Goal: Information Seeking & Learning: Learn about a topic

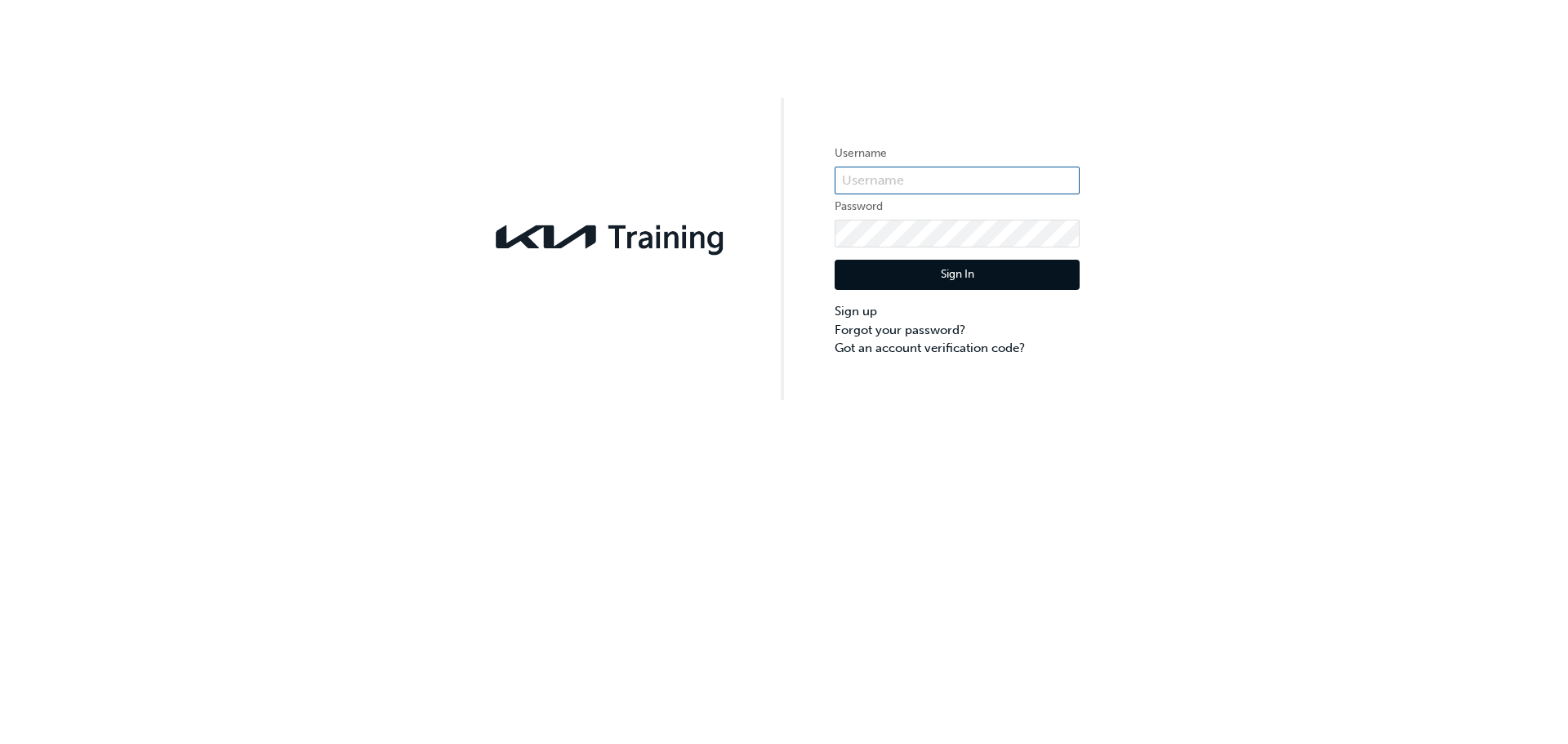
type input "KAU82027D5"
click at [928, 269] on button "Sign In" at bounding box center [957, 275] width 245 height 31
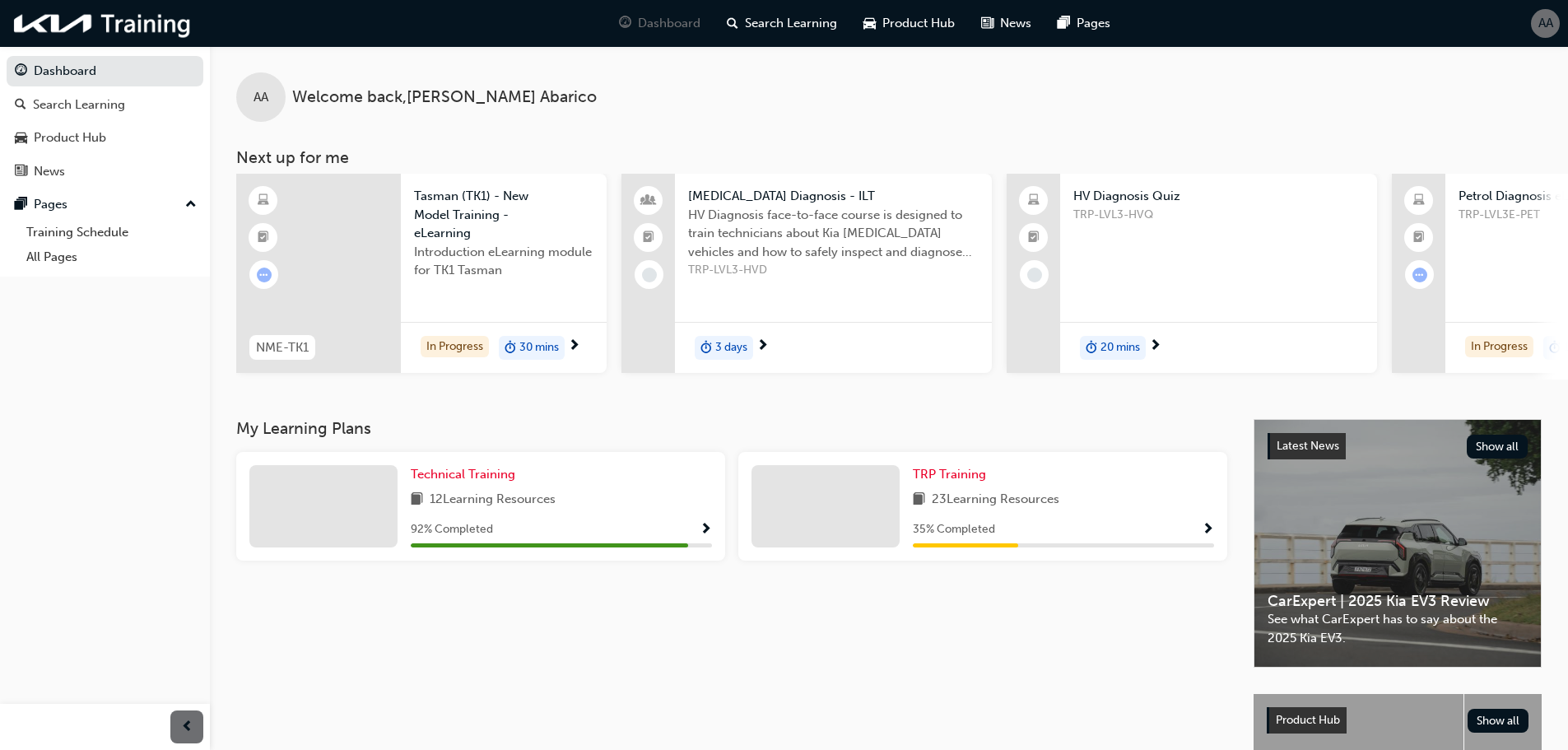
click at [495, 229] on span "Tasman (TK1) - New Model Training - eLearning" at bounding box center [504, 215] width 179 height 56
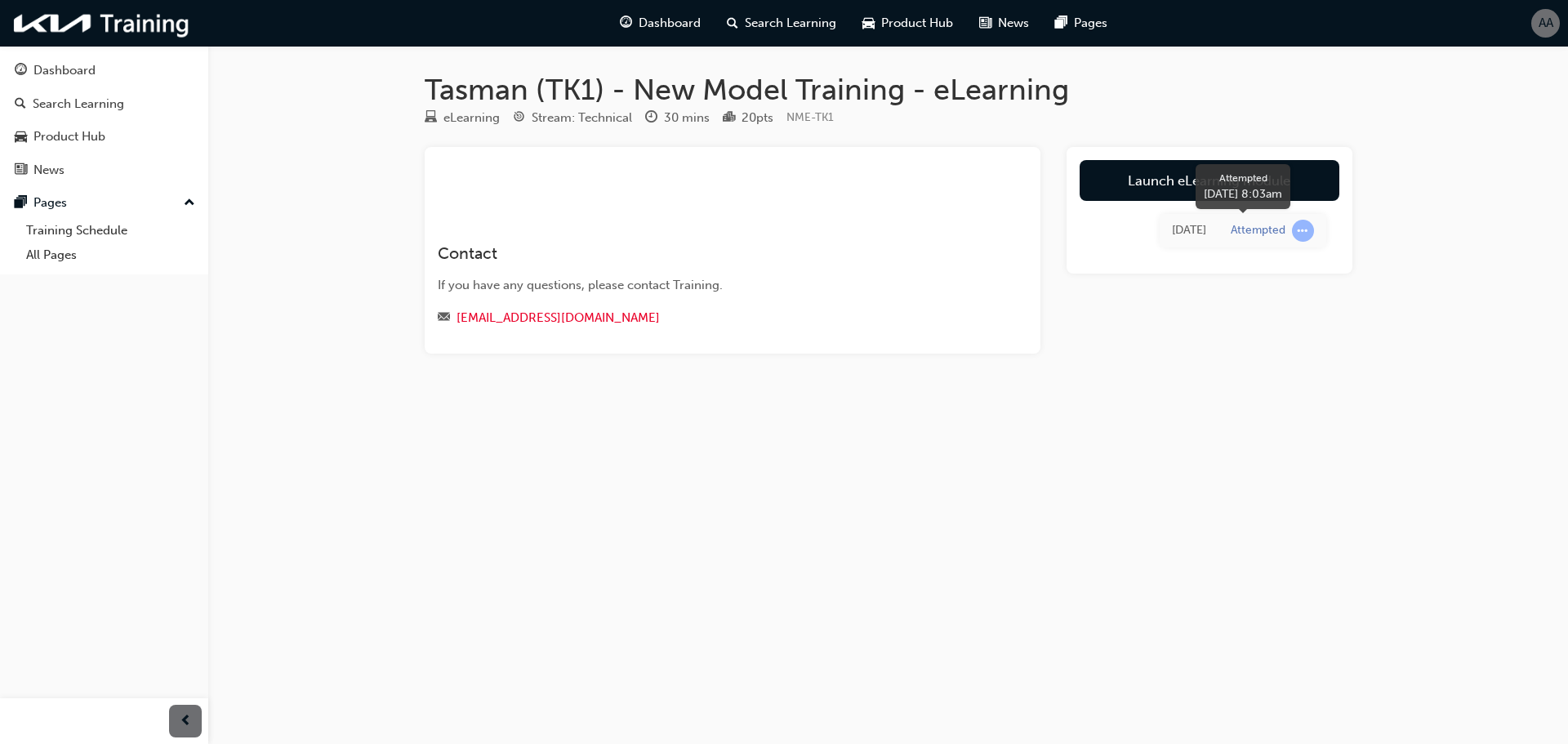
click at [1305, 226] on span "learningRecordVerb_ATTEMPT-icon" at bounding box center [1303, 231] width 22 height 22
click at [1122, 184] on link "Launch eLearning module" at bounding box center [1210, 180] width 260 height 41
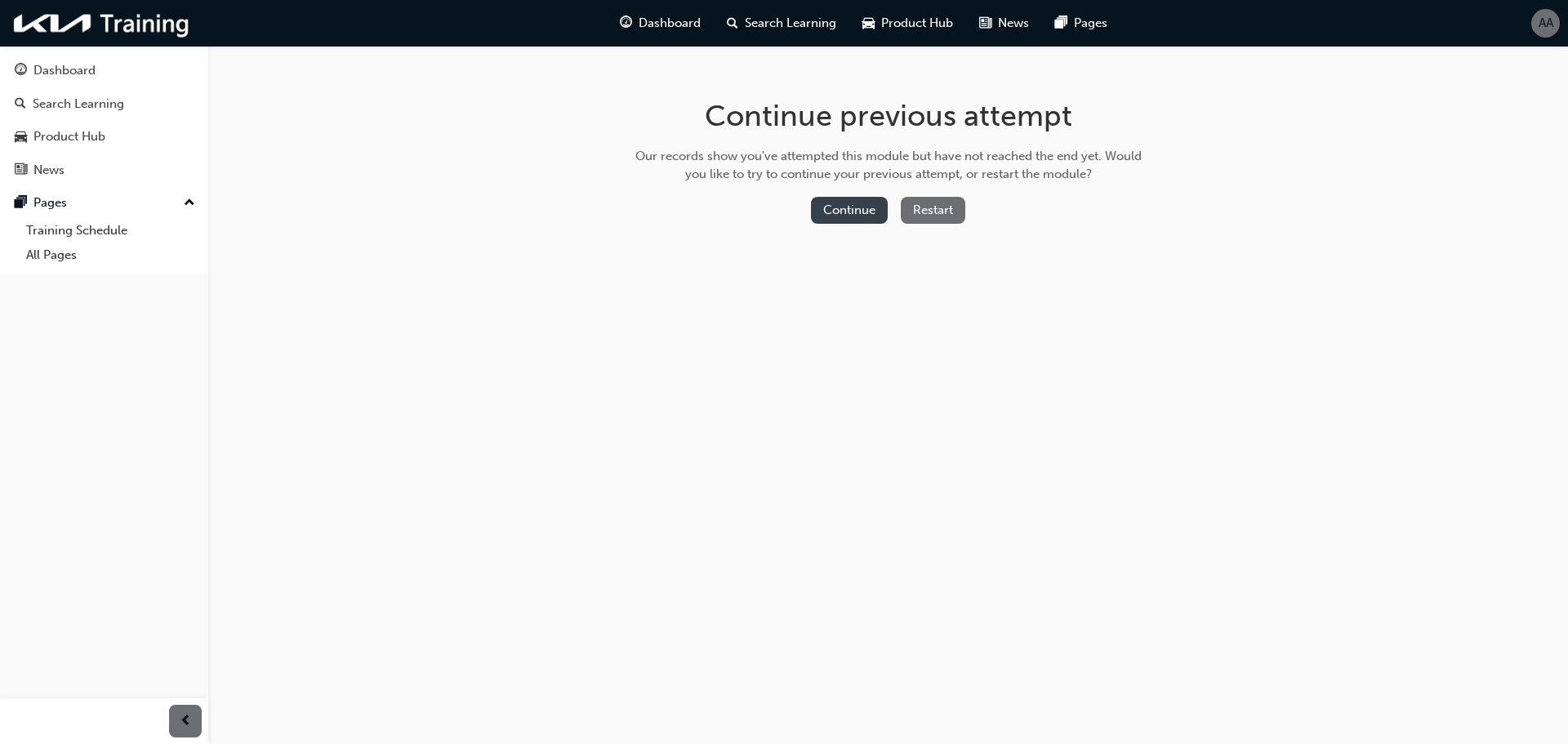
click at [837, 205] on button "Continue" at bounding box center [849, 210] width 77 height 27
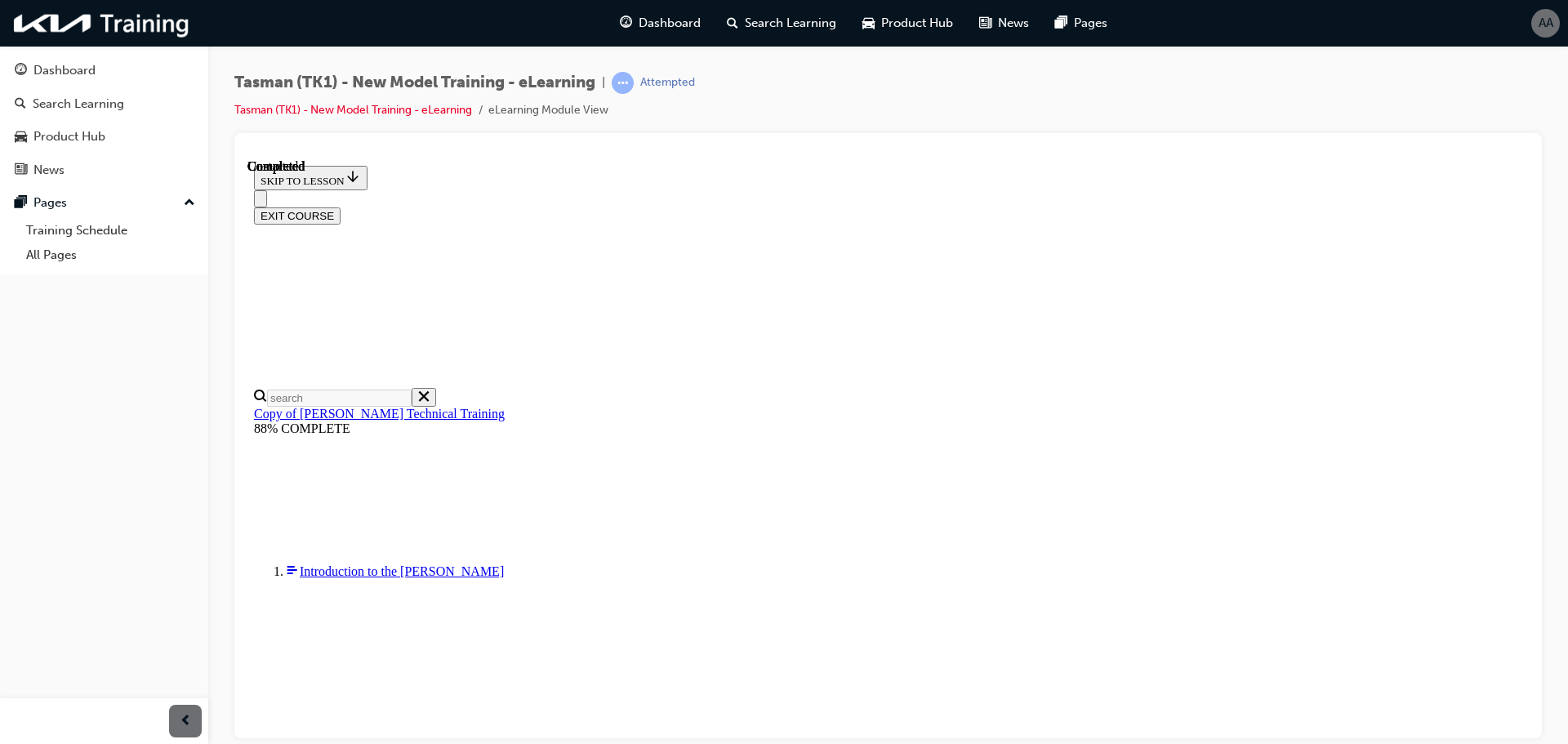
scroll to position [56, 0]
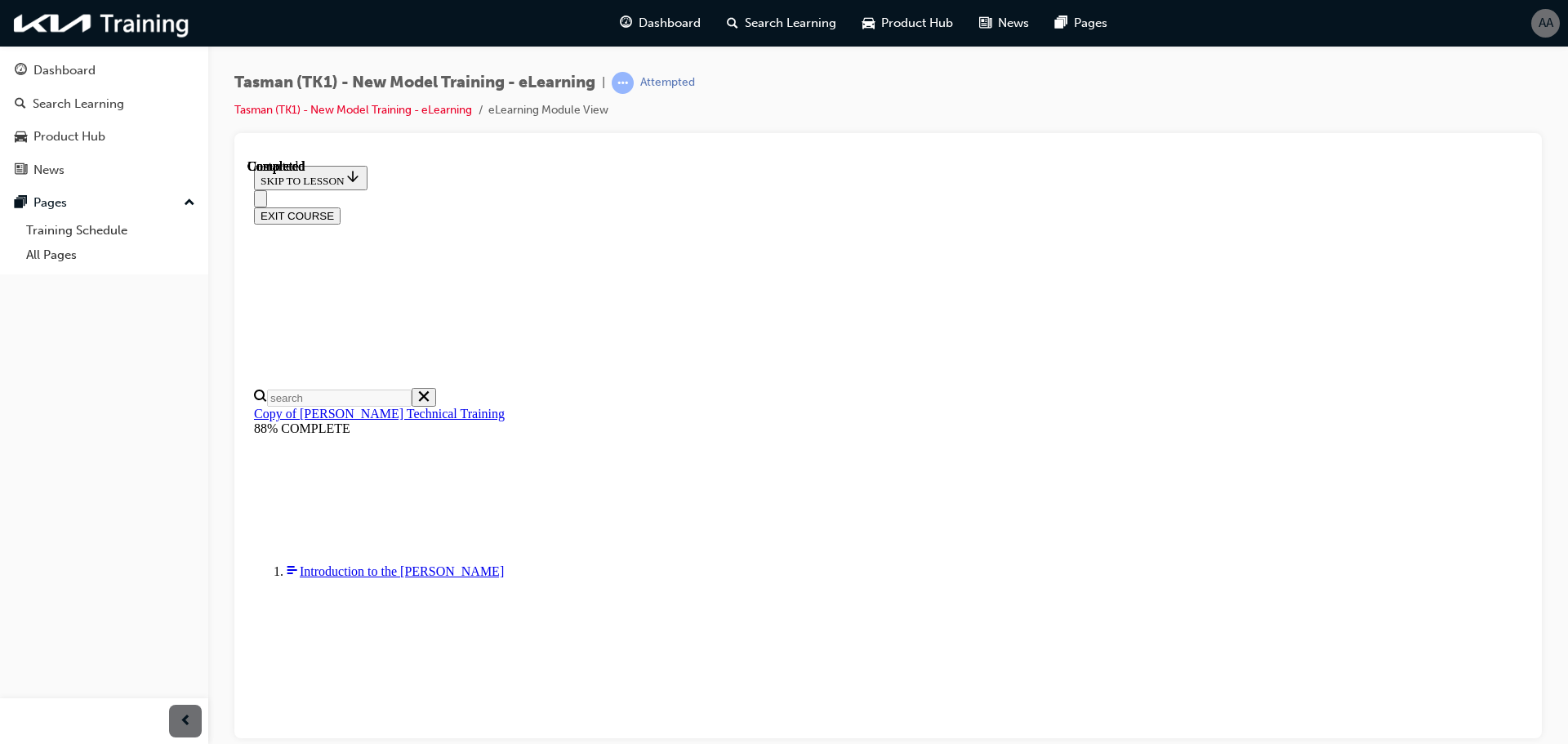
radio input "true"
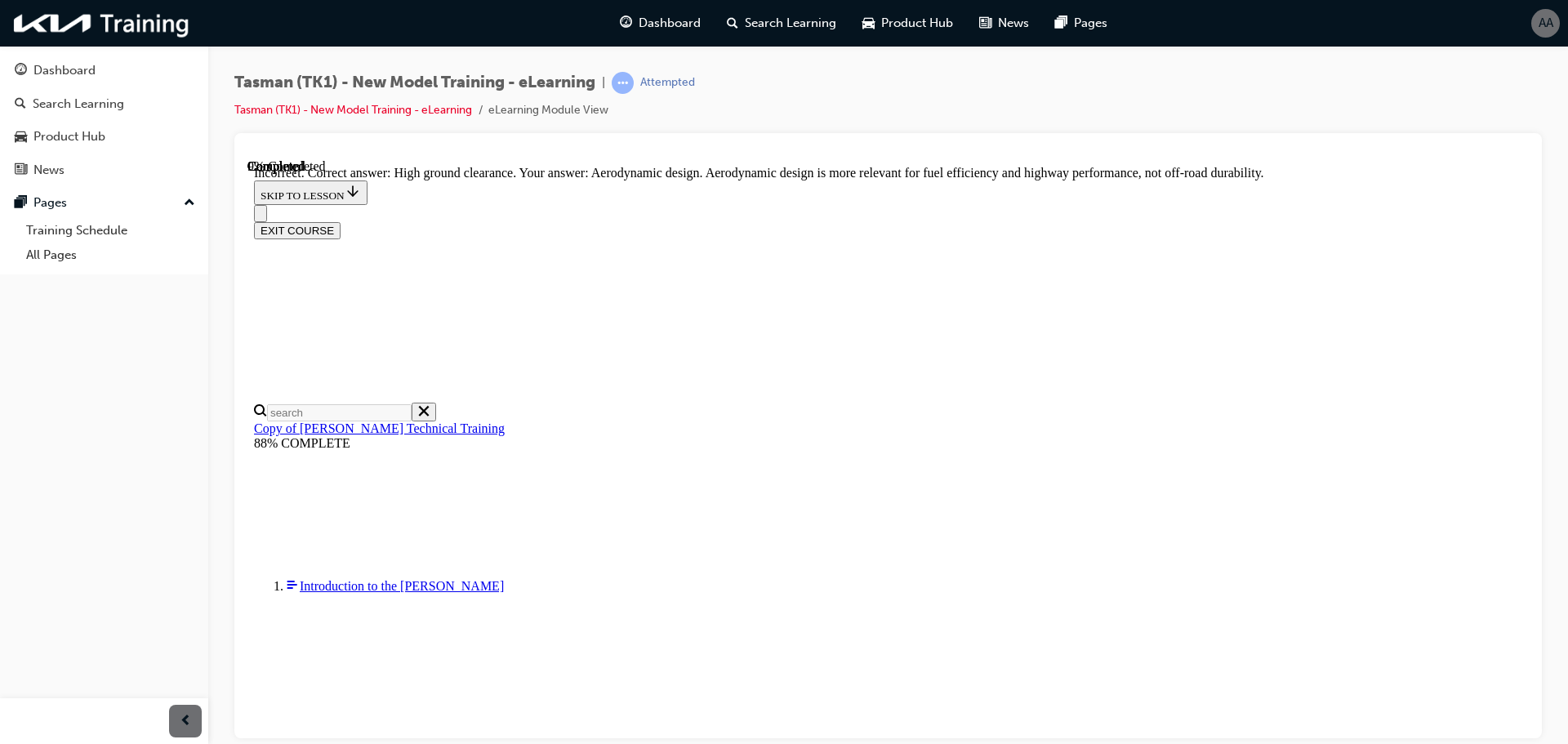
scroll to position [352, 0]
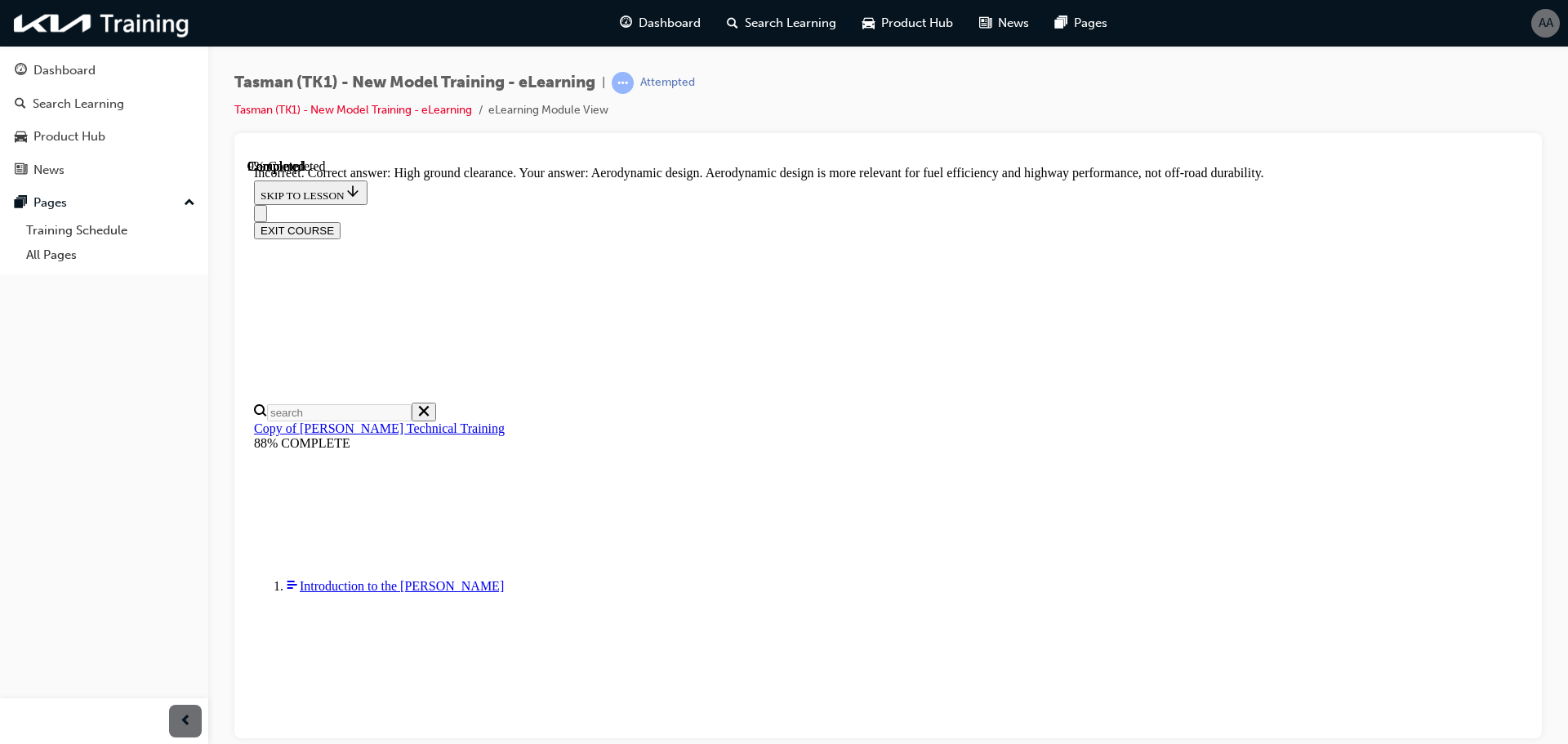
radio input "true"
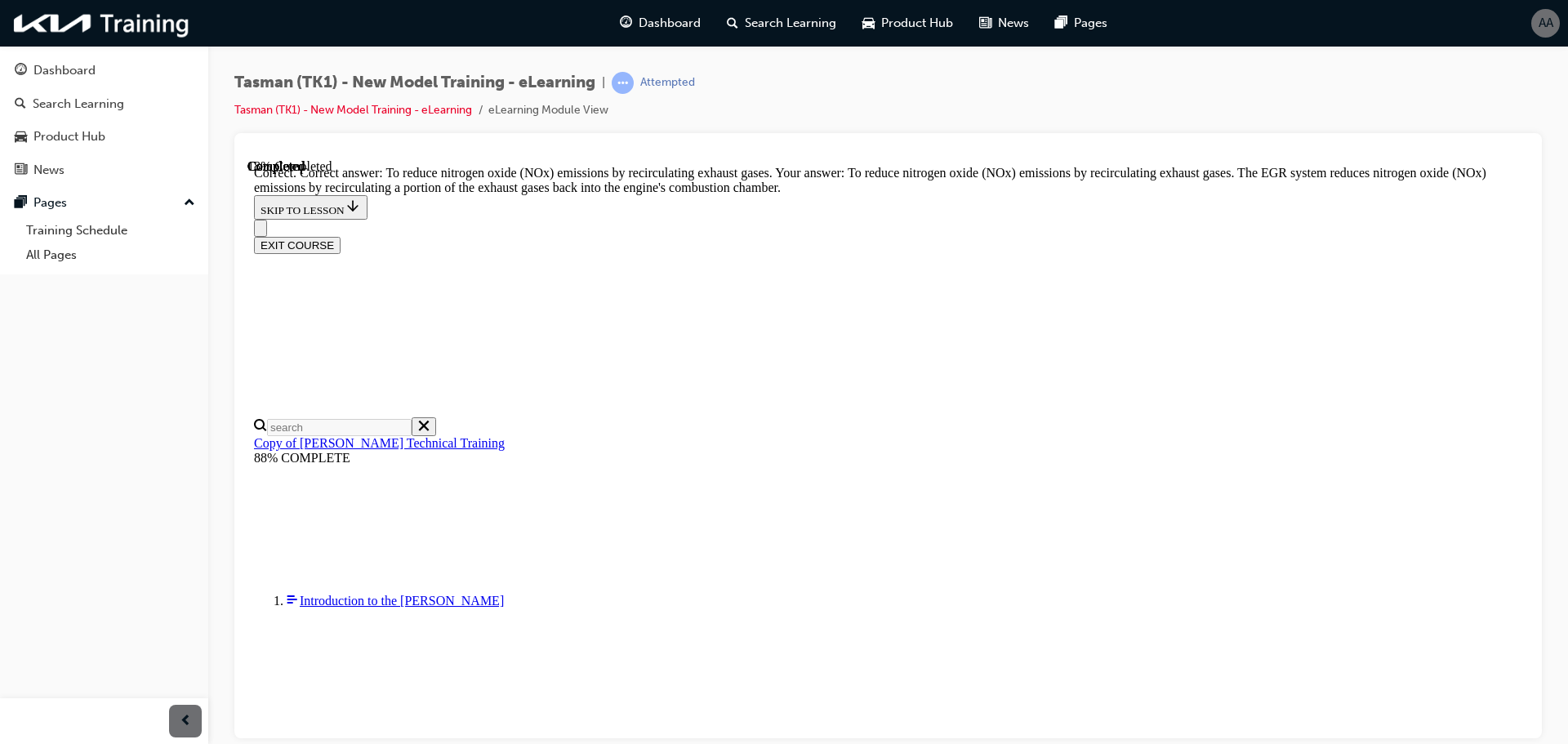
scroll to position [334, 0]
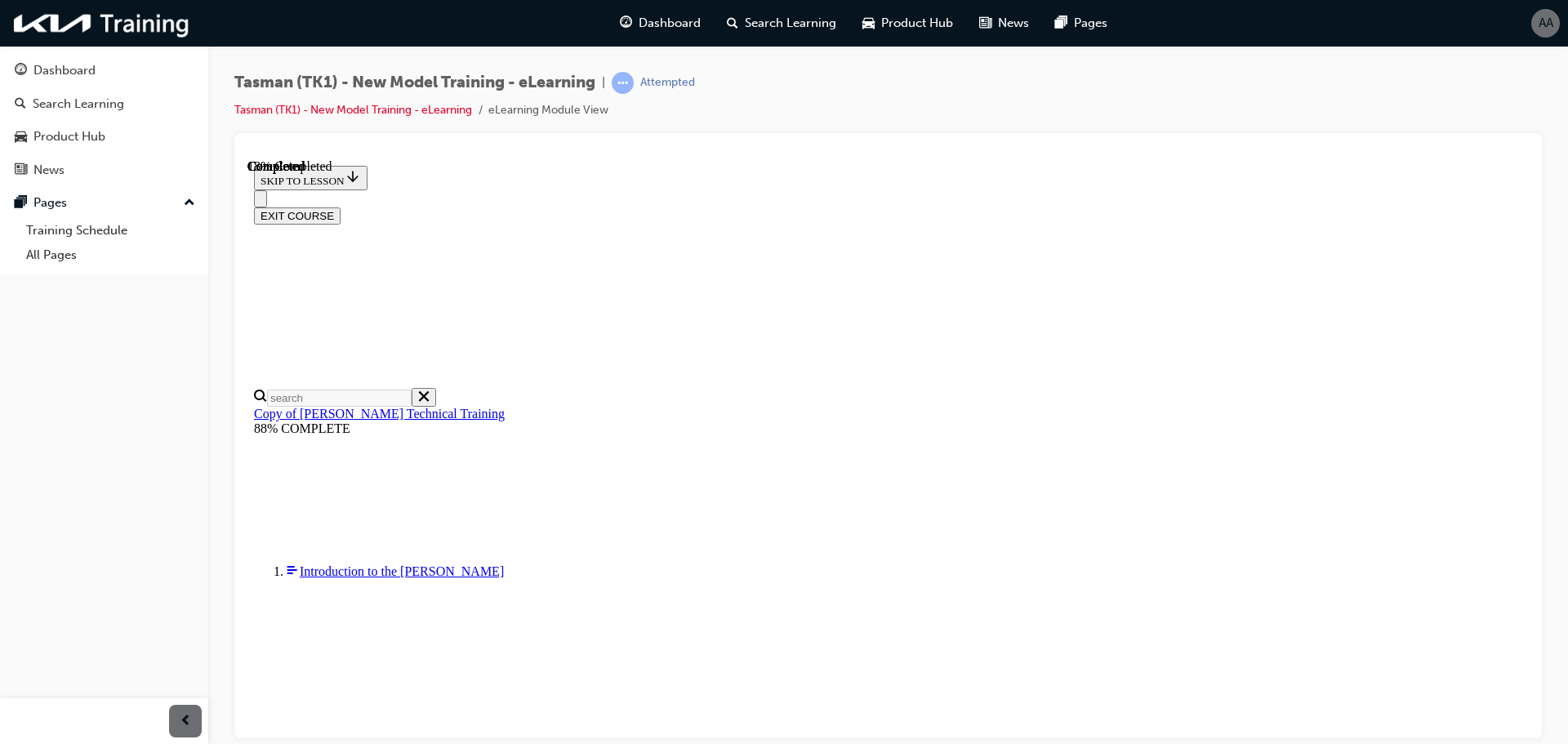
radio input "true"
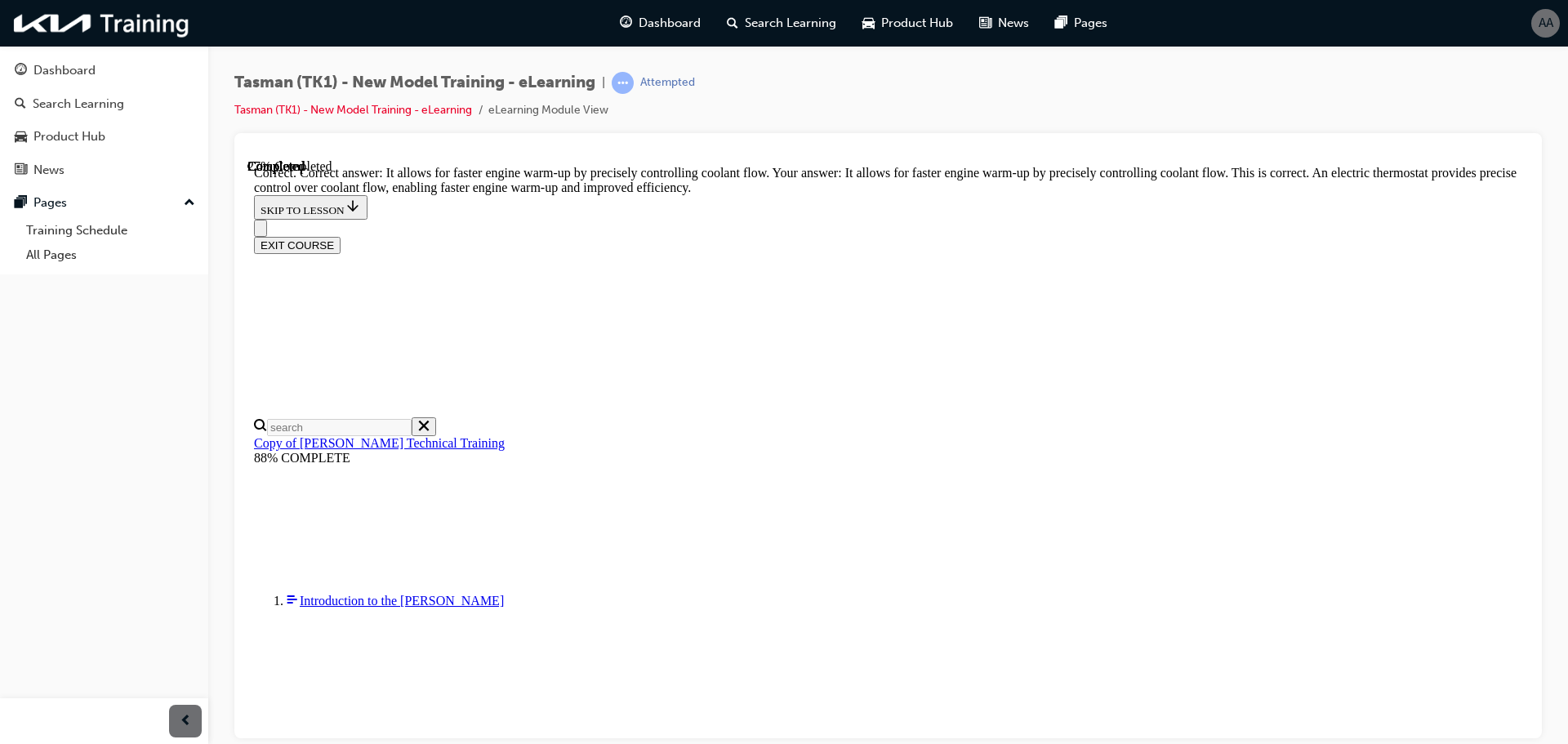
scroll to position [352, 0]
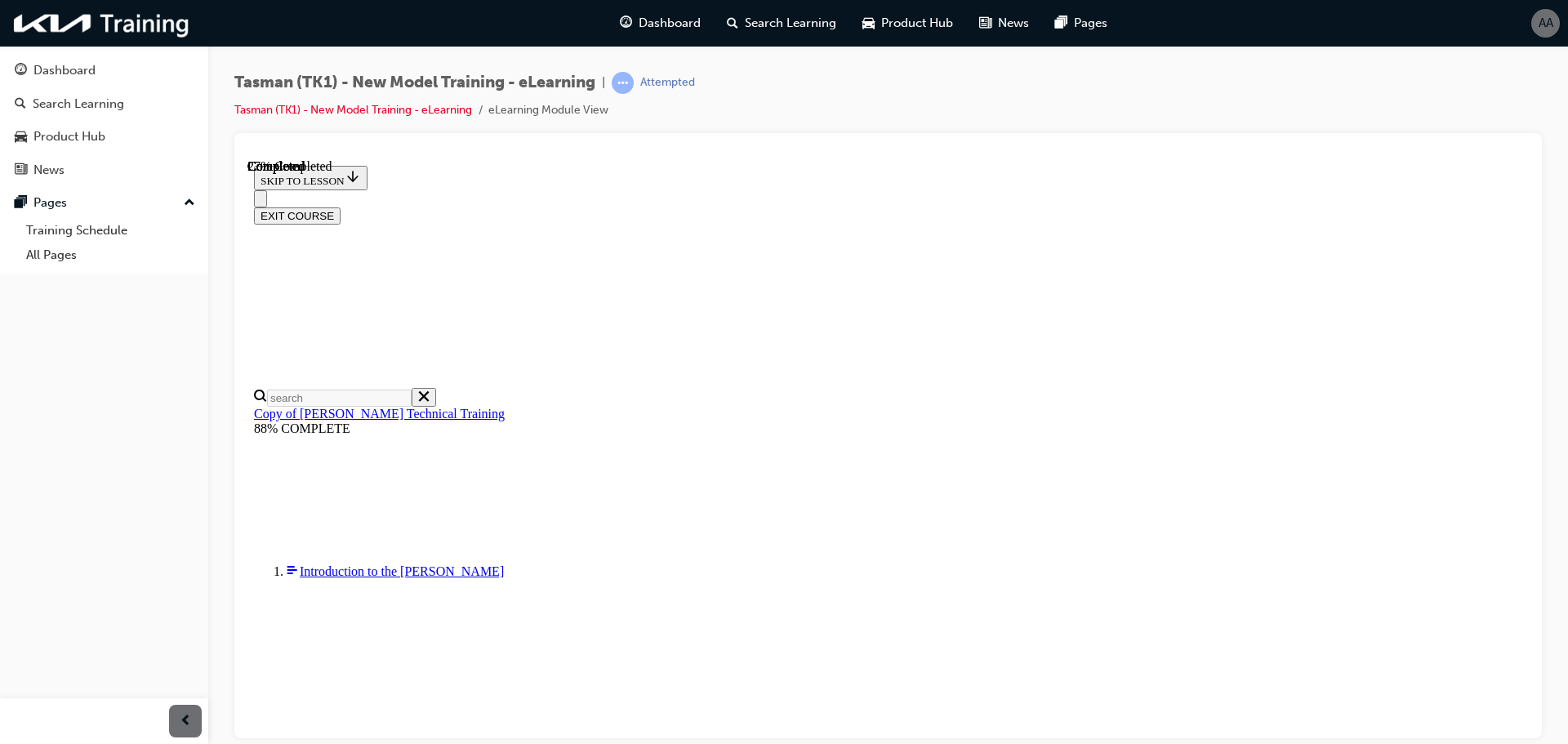
radio input "true"
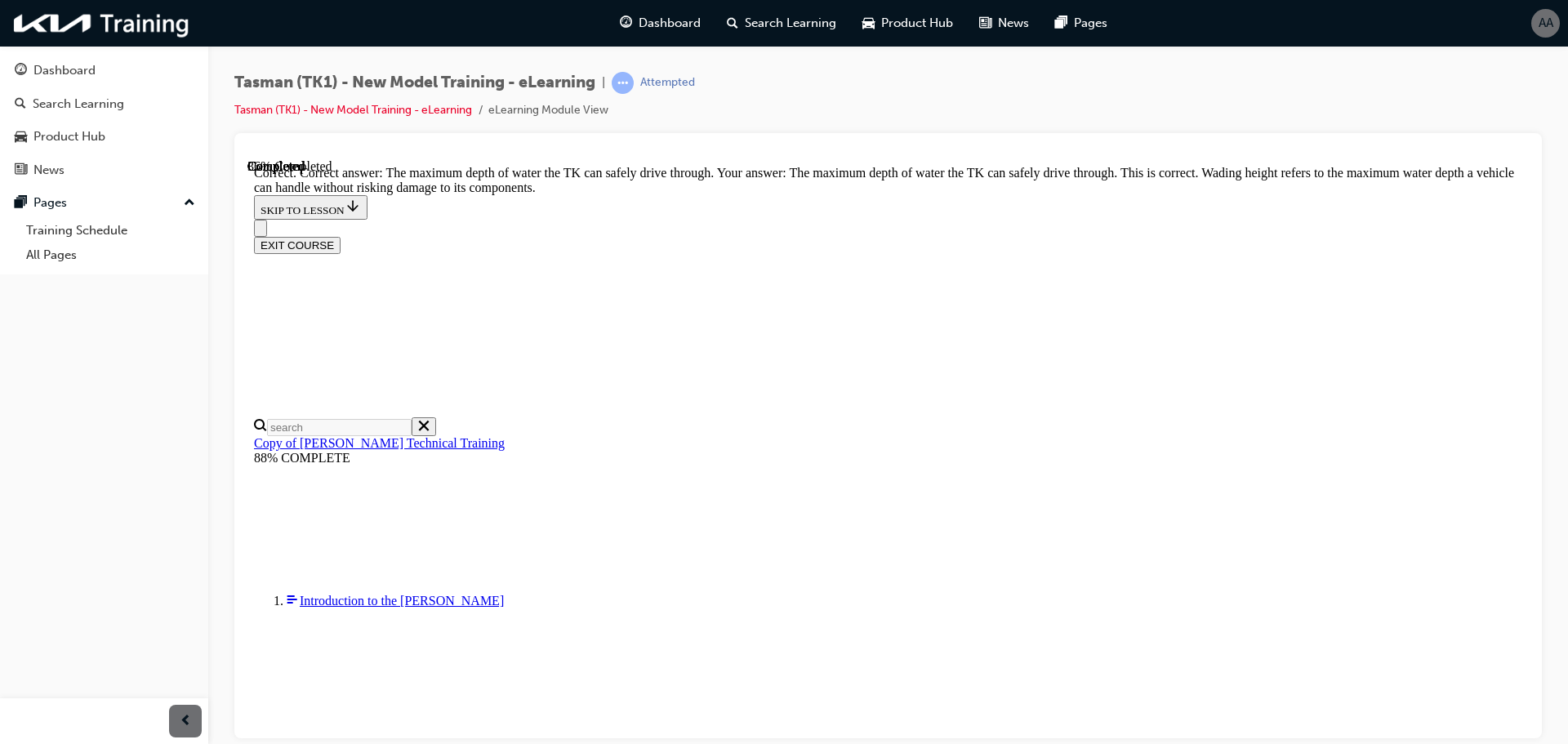
scroll to position [334, 0]
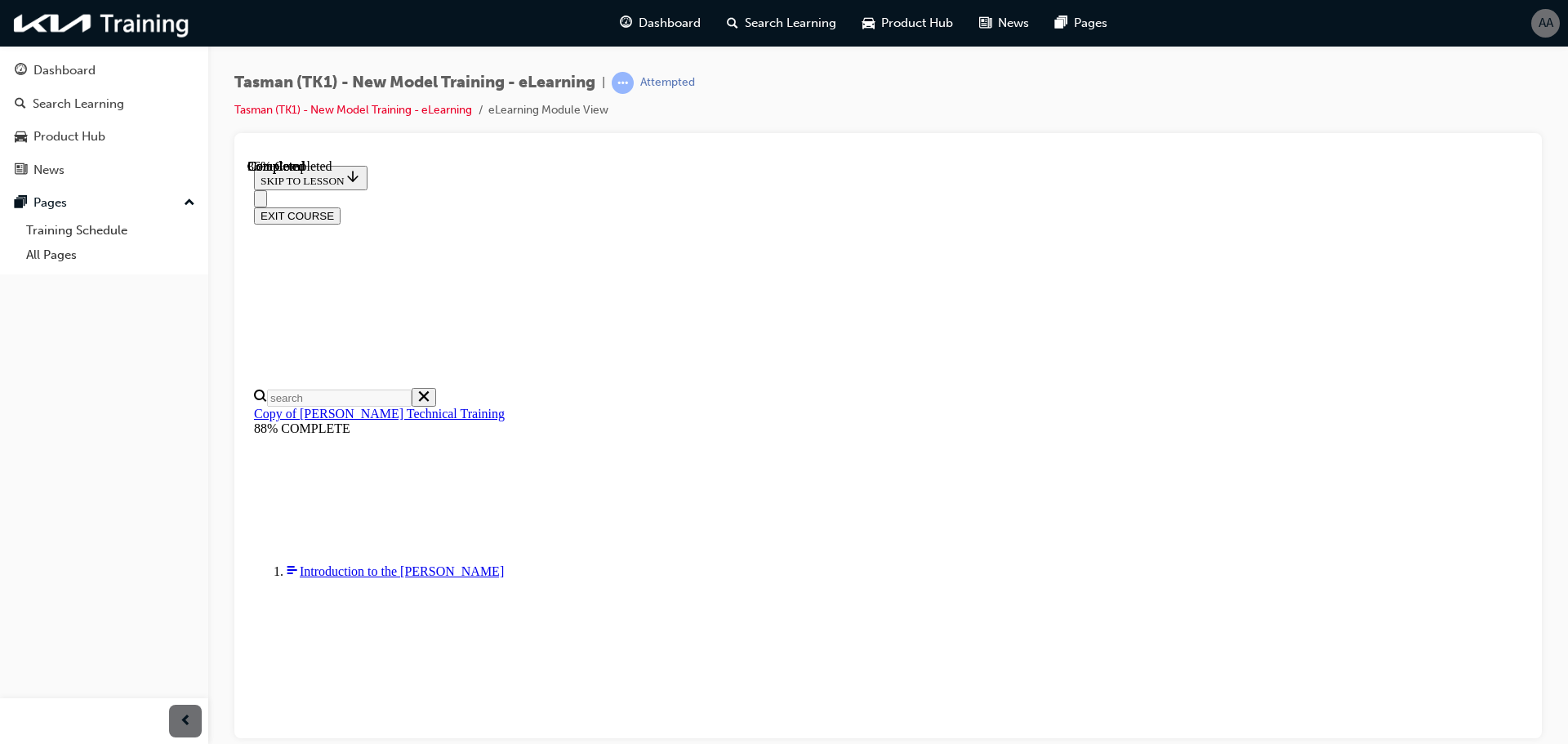
scroll to position [166, 0]
radio input "true"
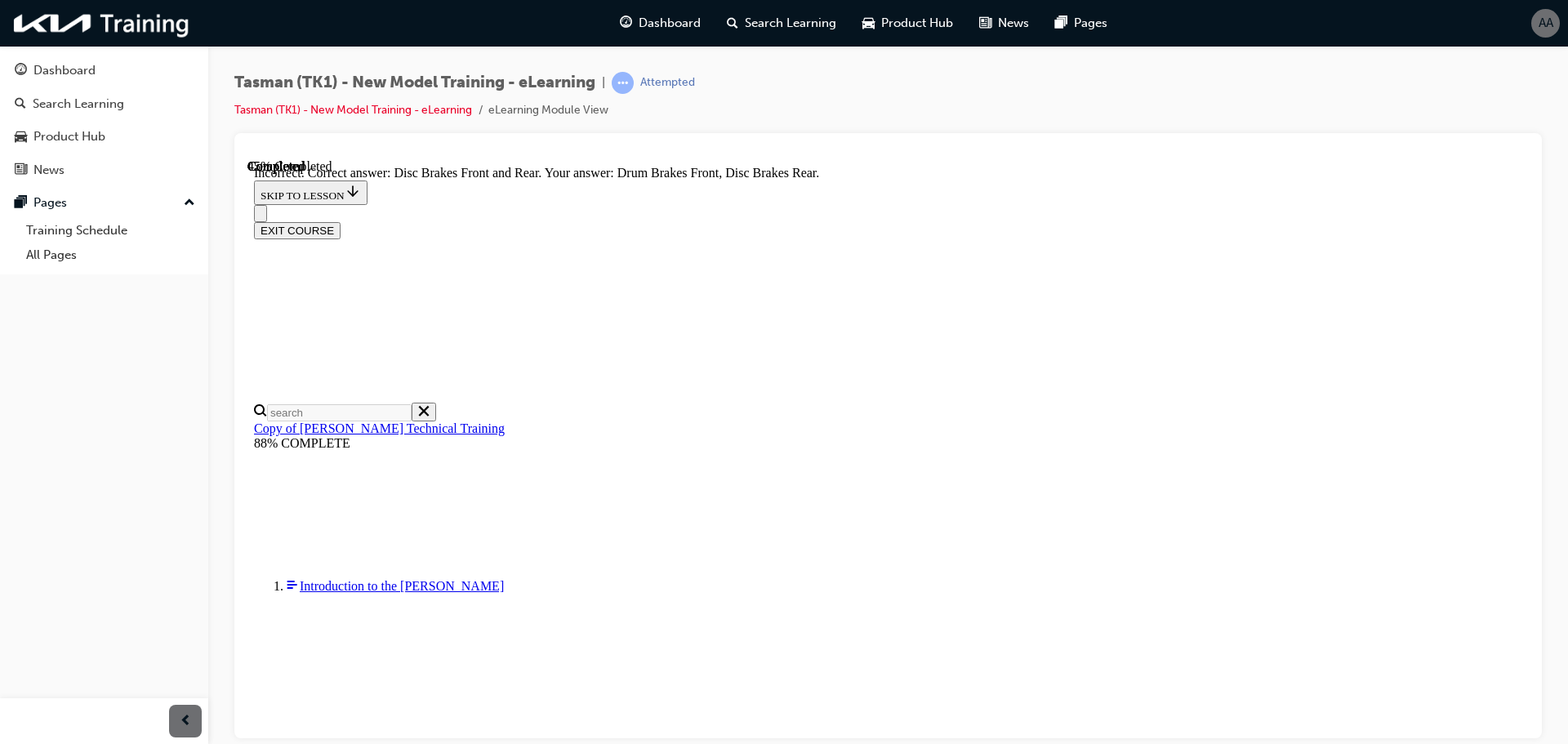
scroll to position [265, 0]
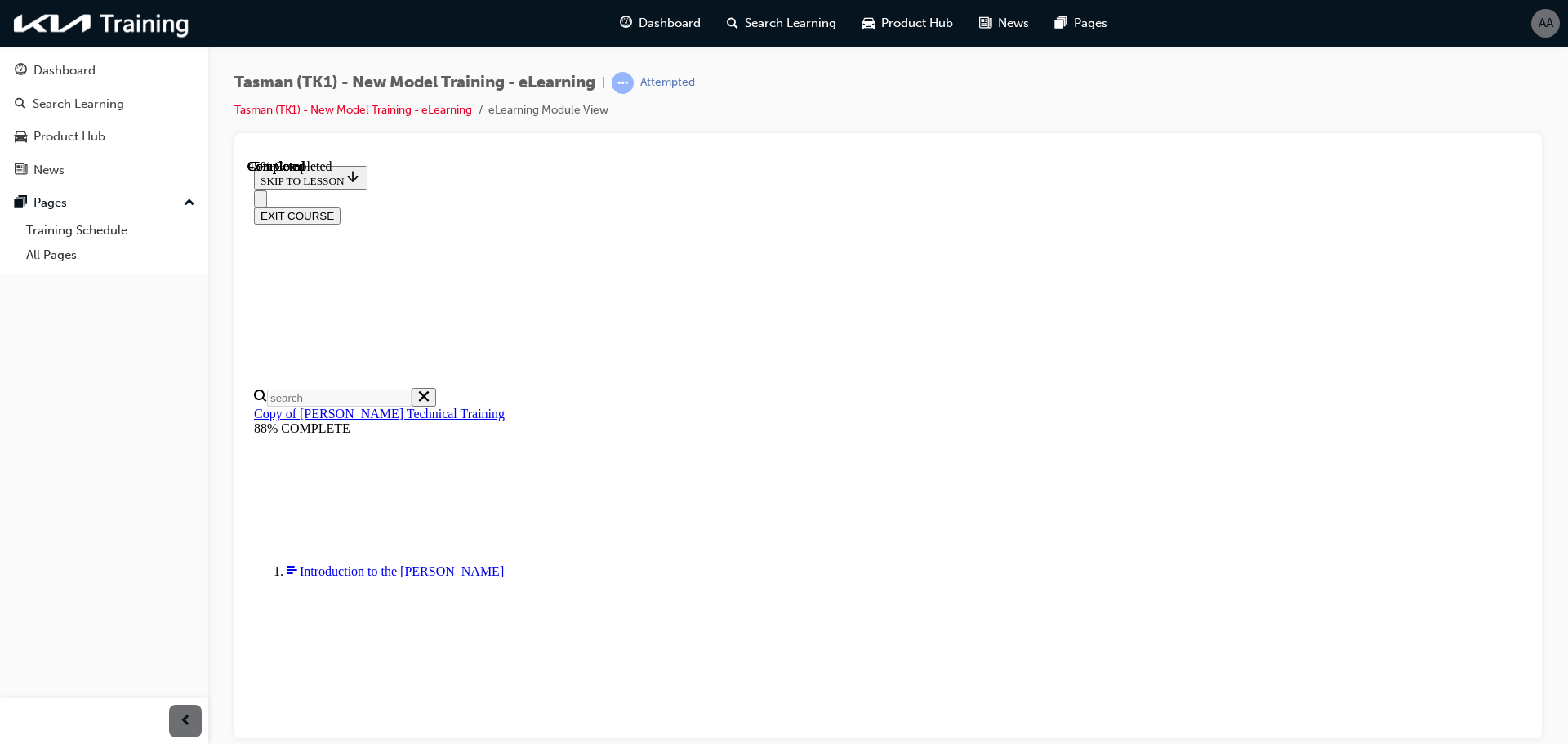
radio input "true"
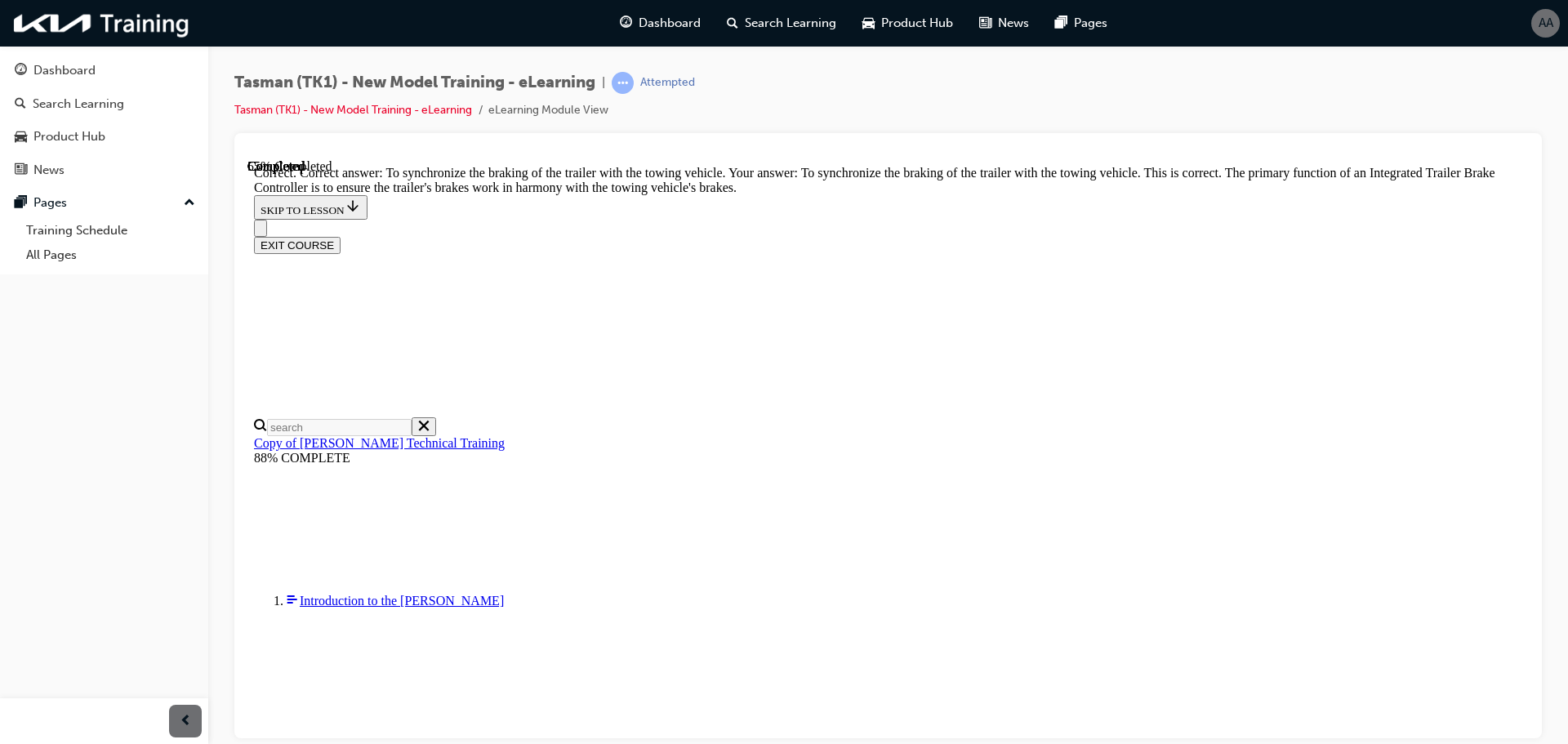
scroll to position [334, 0]
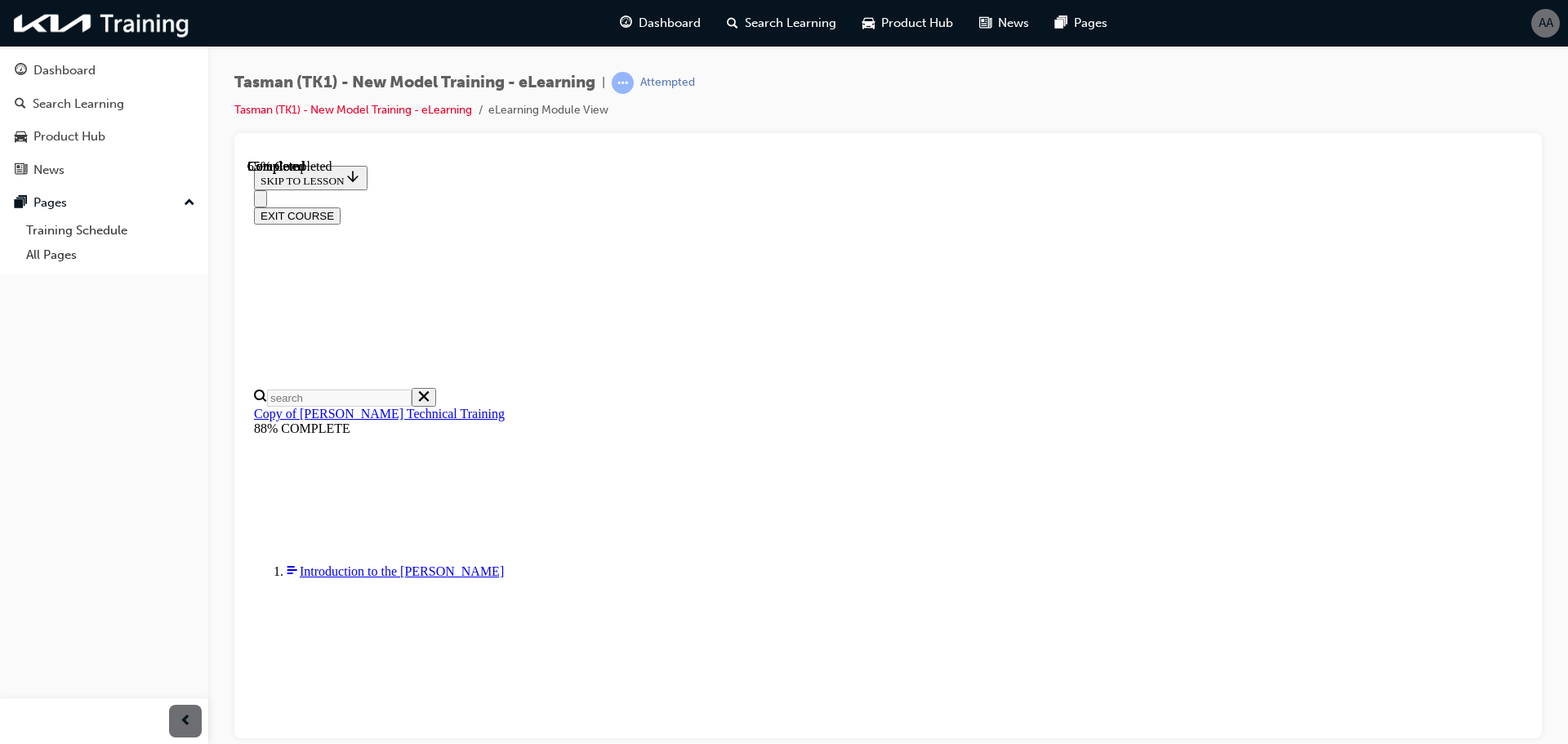
checkbox input "true"
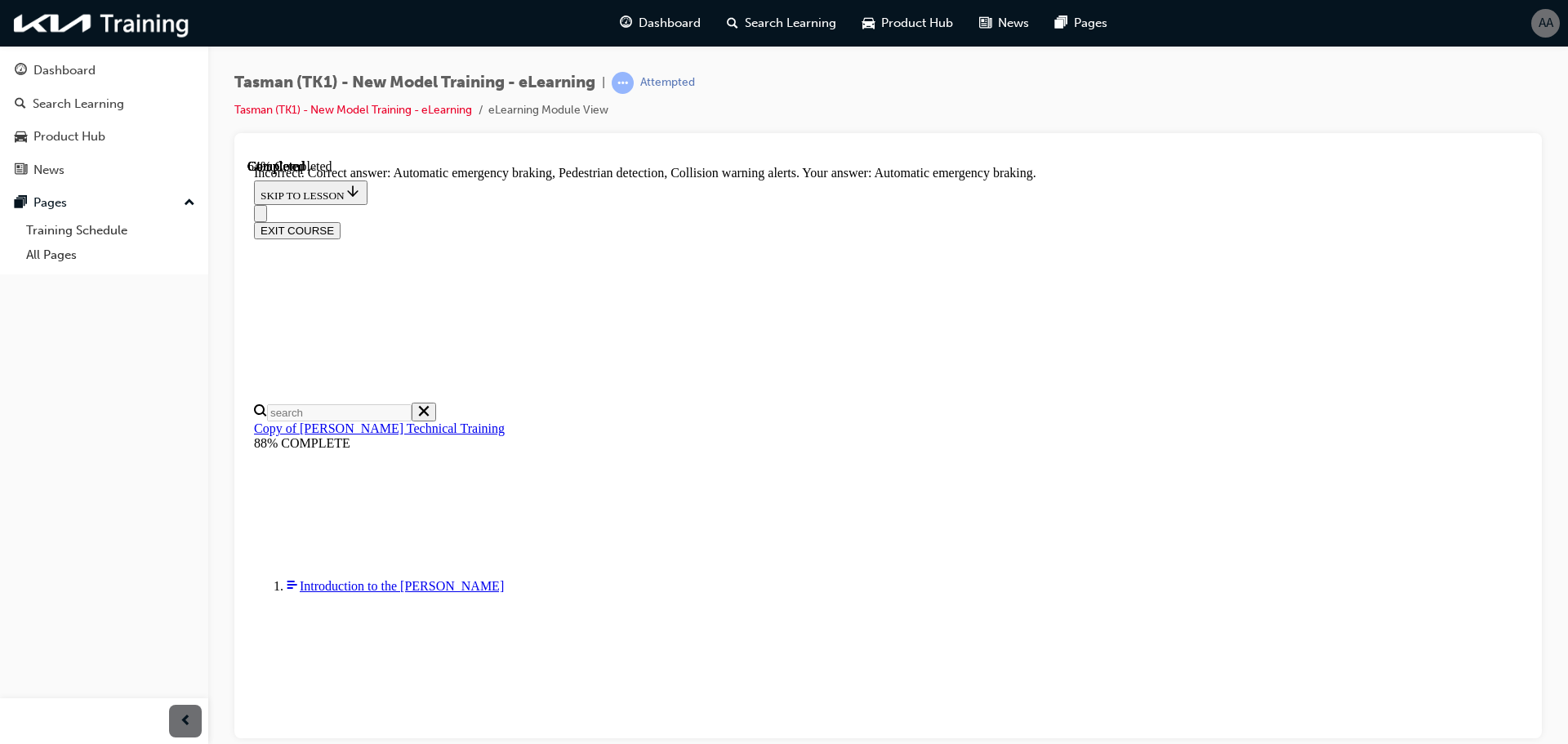
scroll to position [308, 0]
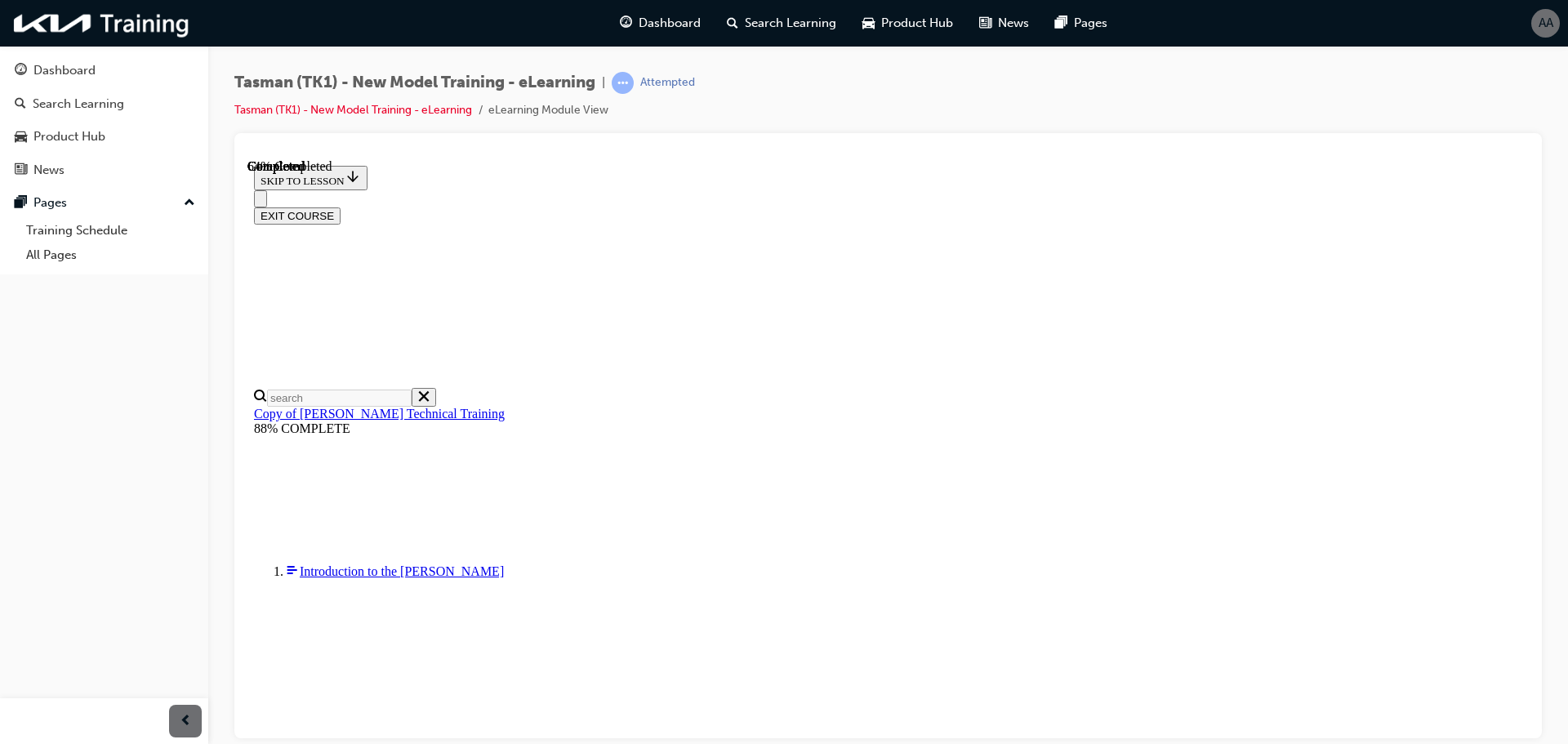
radio input "true"
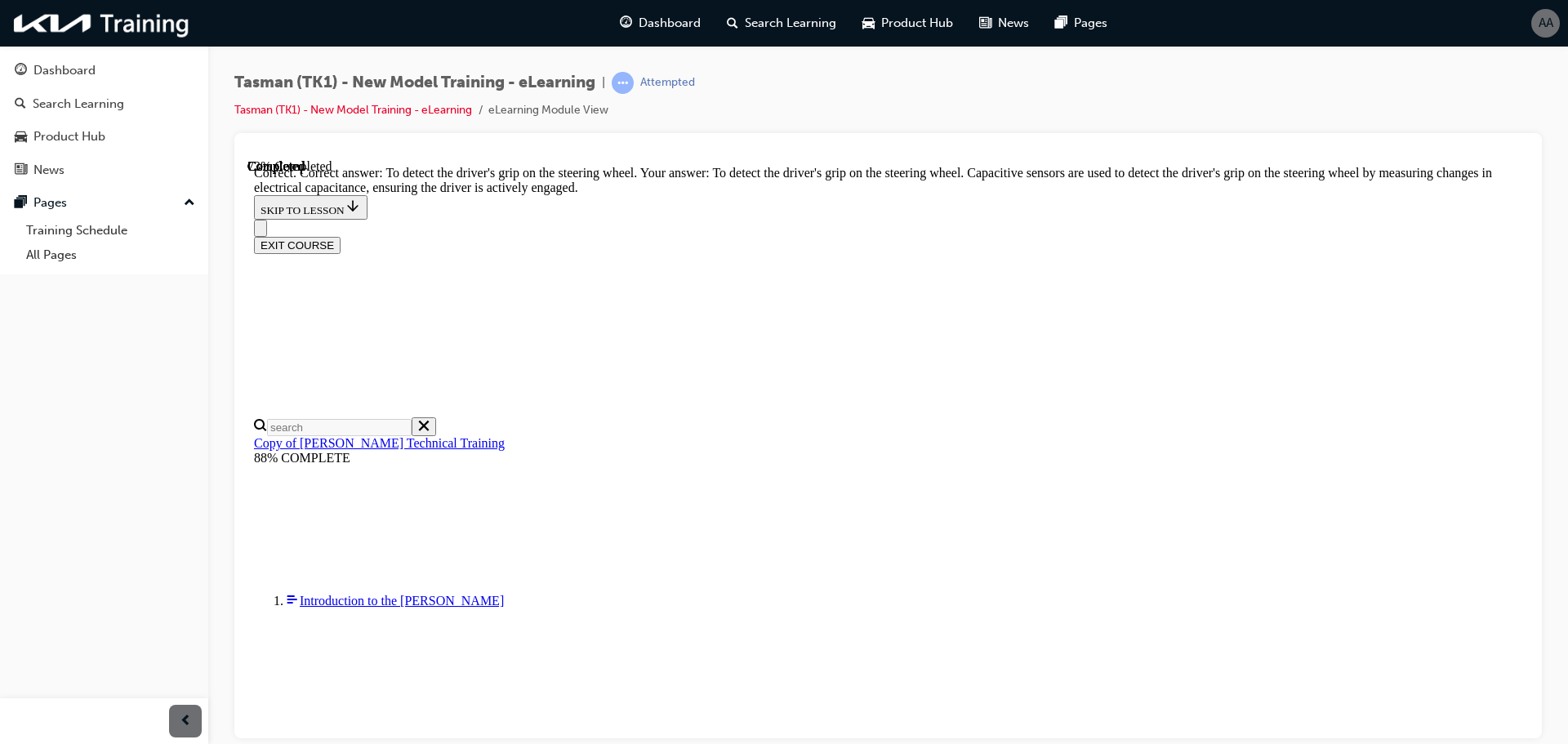
scroll to position [352, 0]
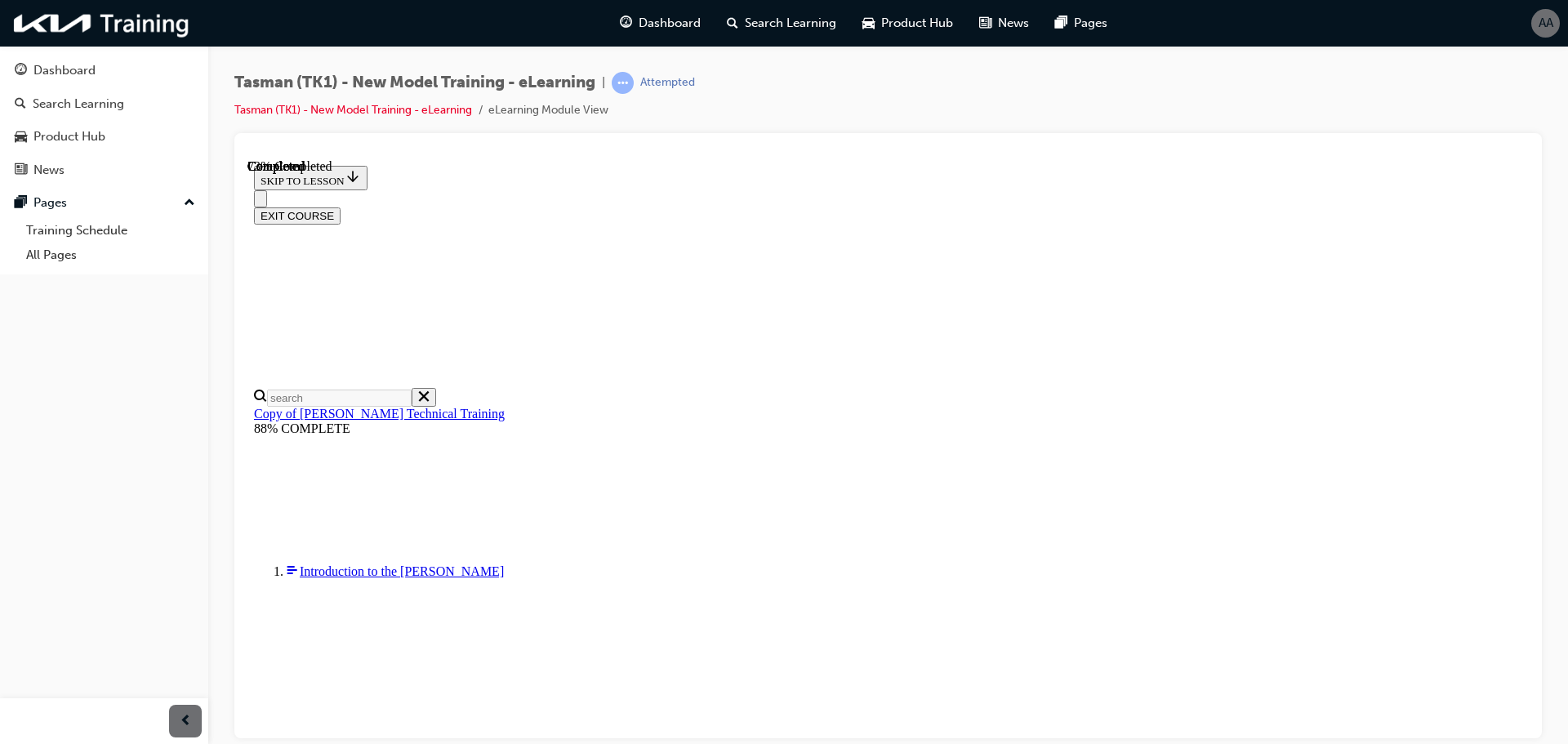
radio input "true"
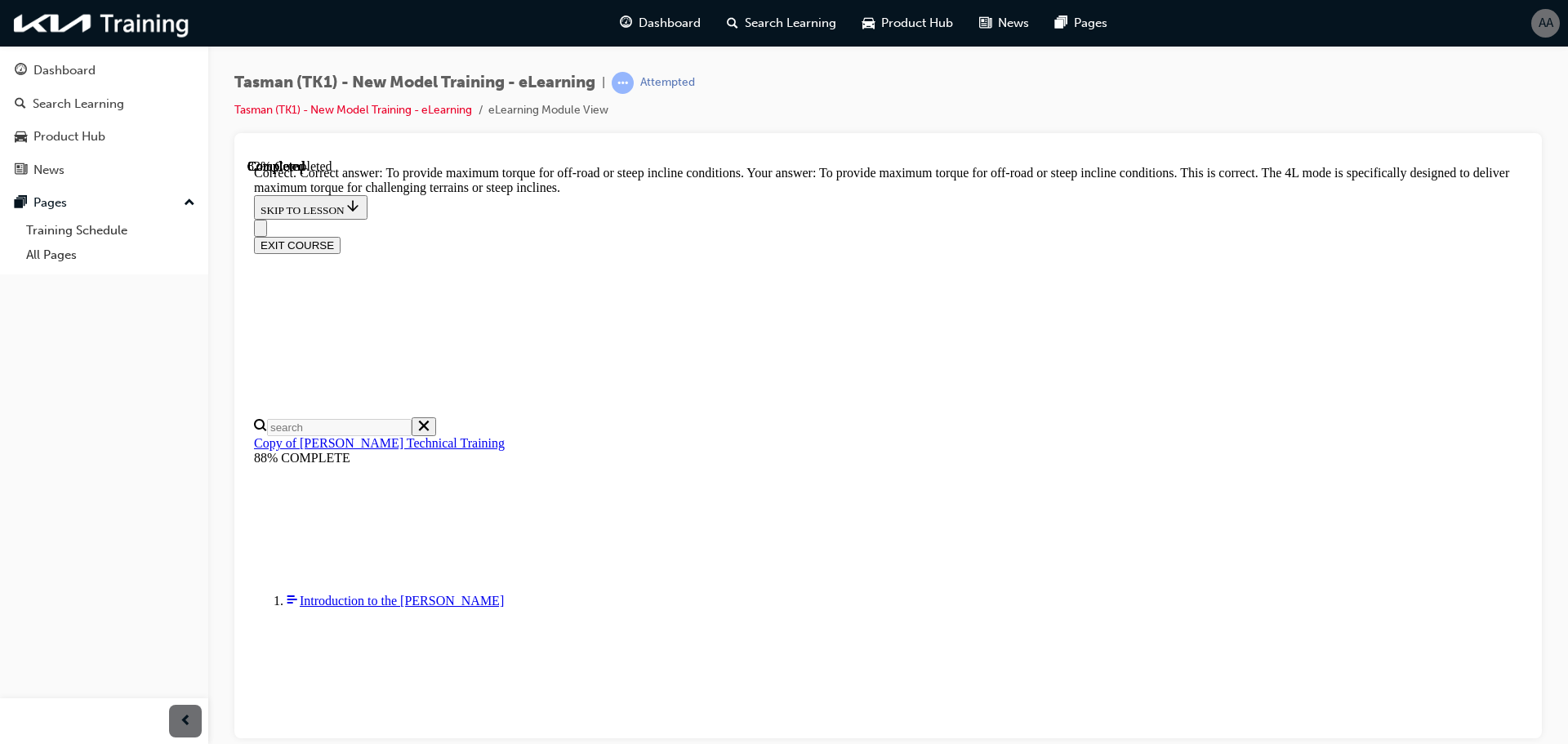
scroll to position [334, 0]
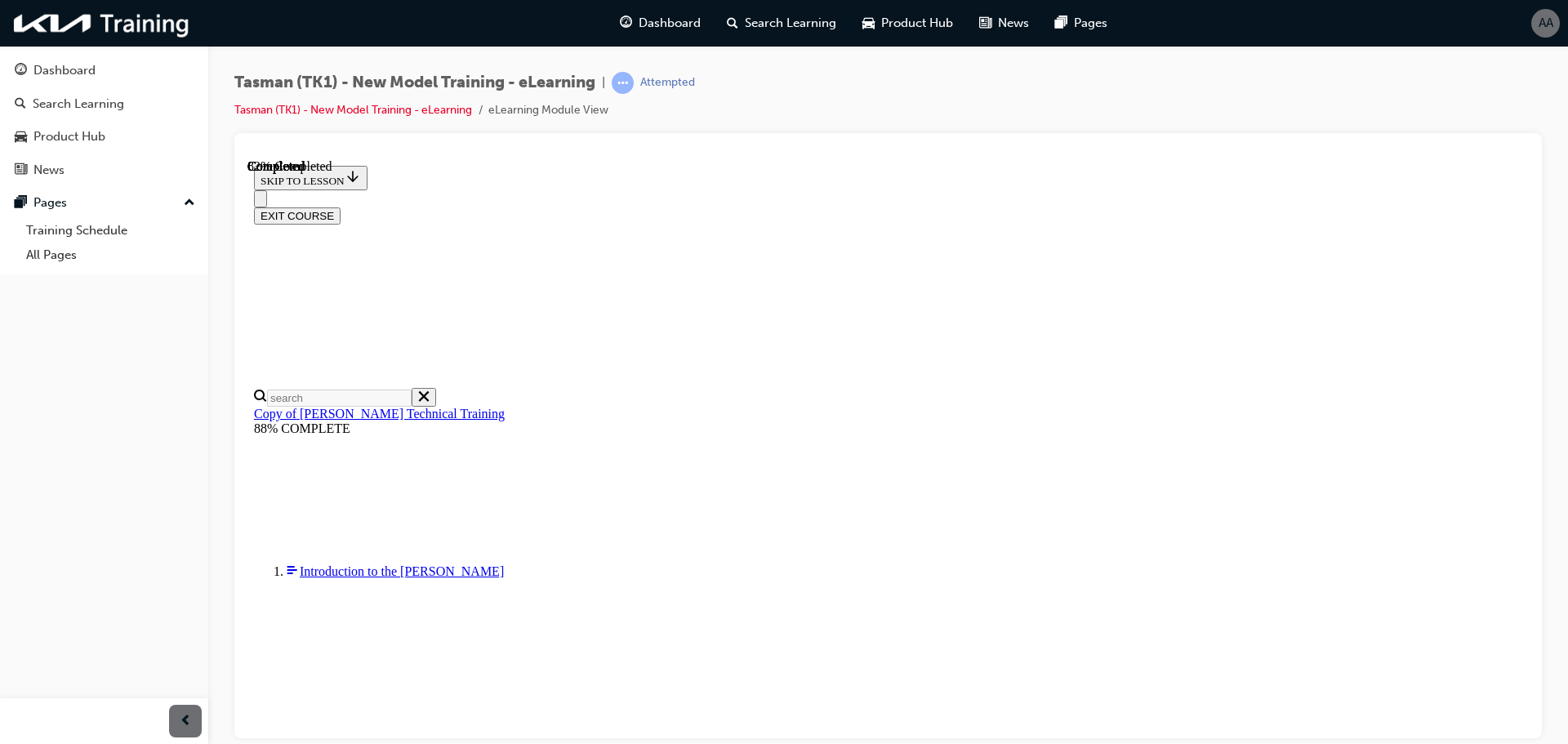
scroll to position [216, 0]
drag, startPoint x: 1118, startPoint y: 557, endPoint x: 938, endPoint y: 443, distance: 213.1
drag, startPoint x: 1076, startPoint y: 571, endPoint x: 1081, endPoint y: 523, distance: 48.3
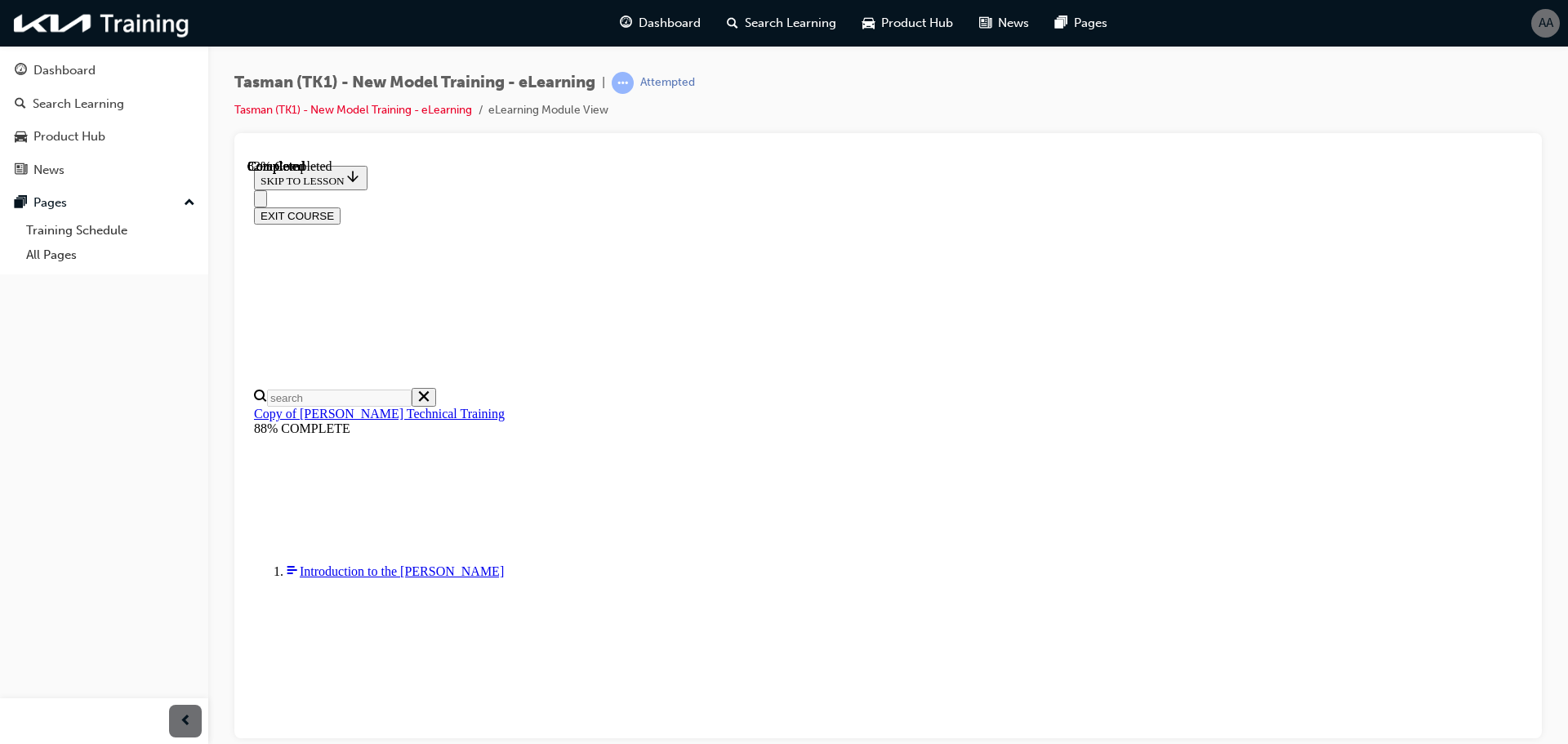
drag, startPoint x: 1088, startPoint y: 584, endPoint x: 998, endPoint y: 581, distance: 90.0
drag, startPoint x: 1038, startPoint y: 576, endPoint x: 1078, endPoint y: 570, distance: 40.4
drag, startPoint x: 1104, startPoint y: 578, endPoint x: 1103, endPoint y: 457, distance: 121.0
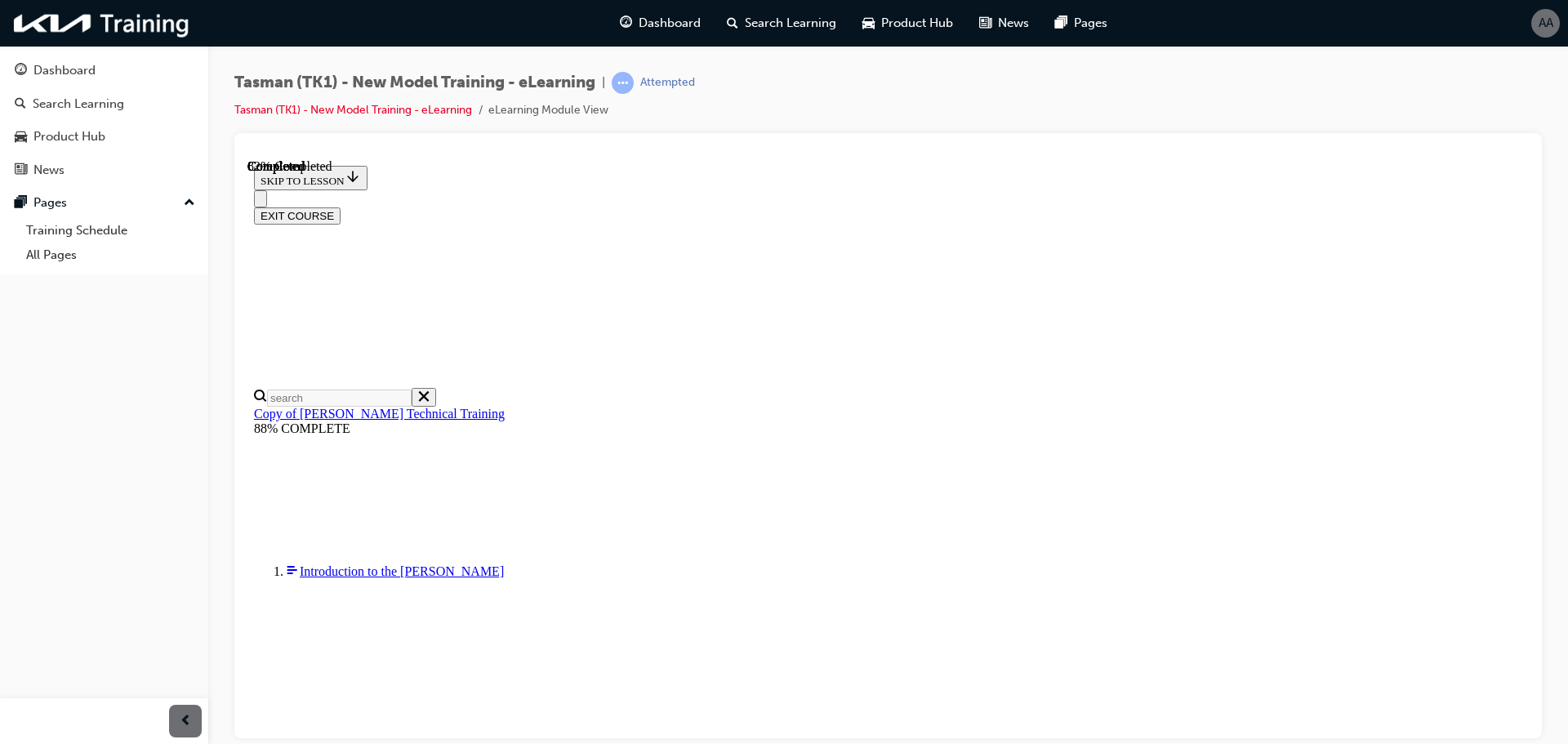
drag, startPoint x: 1096, startPoint y: 331, endPoint x: 857, endPoint y: 321, distance: 239.2
drag, startPoint x: 943, startPoint y: 318, endPoint x: 829, endPoint y: 327, distance: 114.4
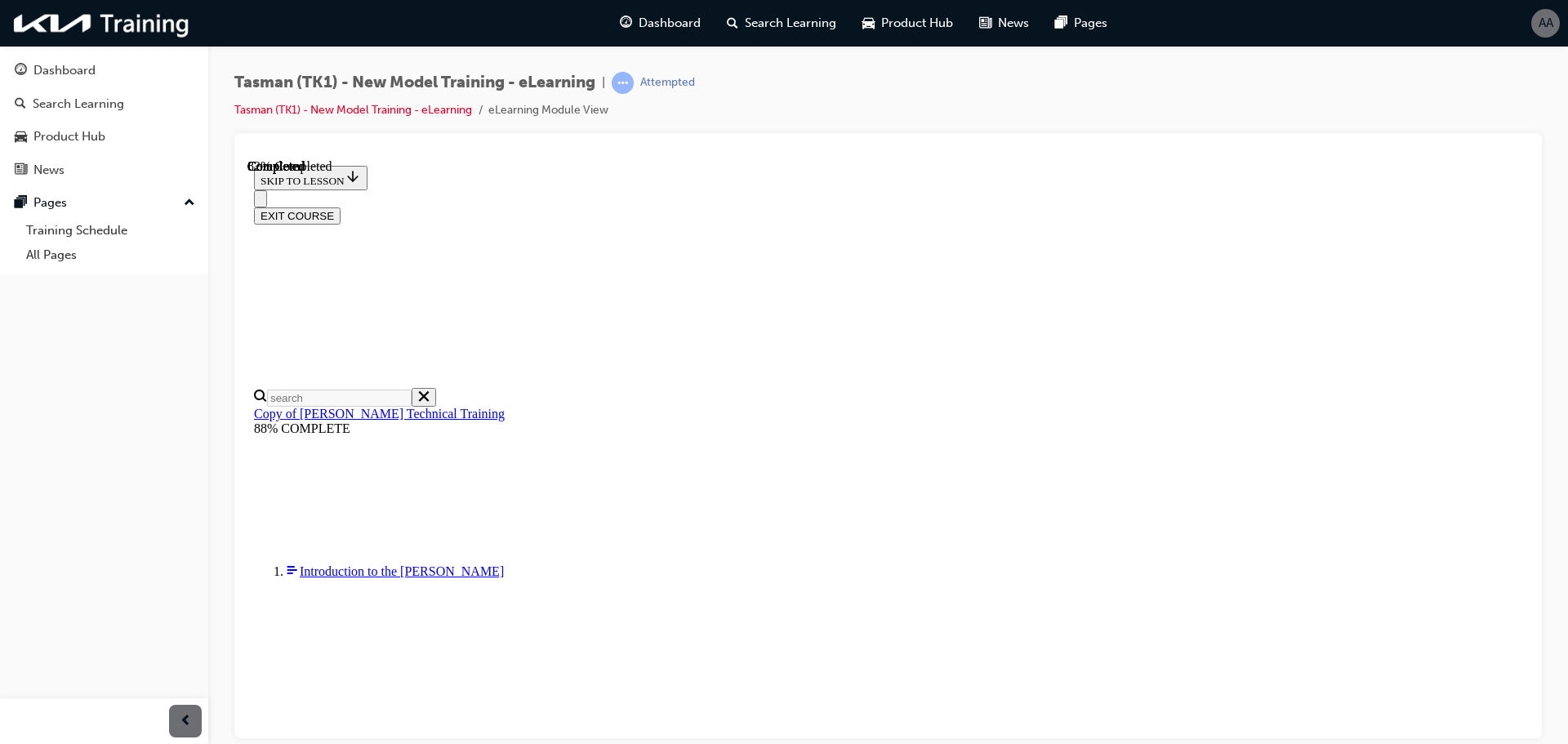
drag, startPoint x: 848, startPoint y: 493, endPoint x: 897, endPoint y: 586, distance: 105.1
drag, startPoint x: 871, startPoint y: 493, endPoint x: 930, endPoint y: 498, distance: 59.2
drag, startPoint x: 884, startPoint y: 414, endPoint x: 924, endPoint y: 416, distance: 40.0
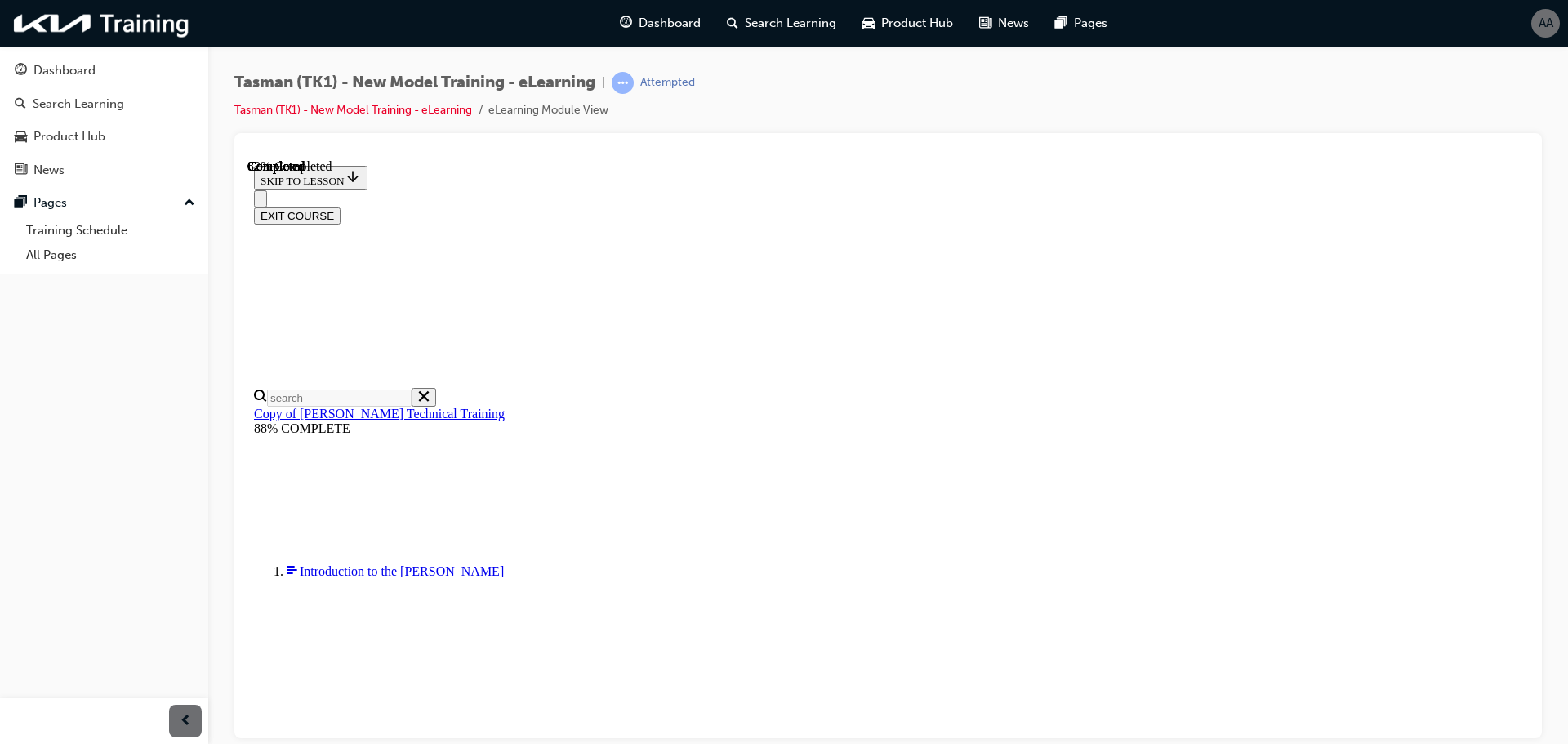
drag, startPoint x: 881, startPoint y: 322, endPoint x: 930, endPoint y: 324, distance: 49.0
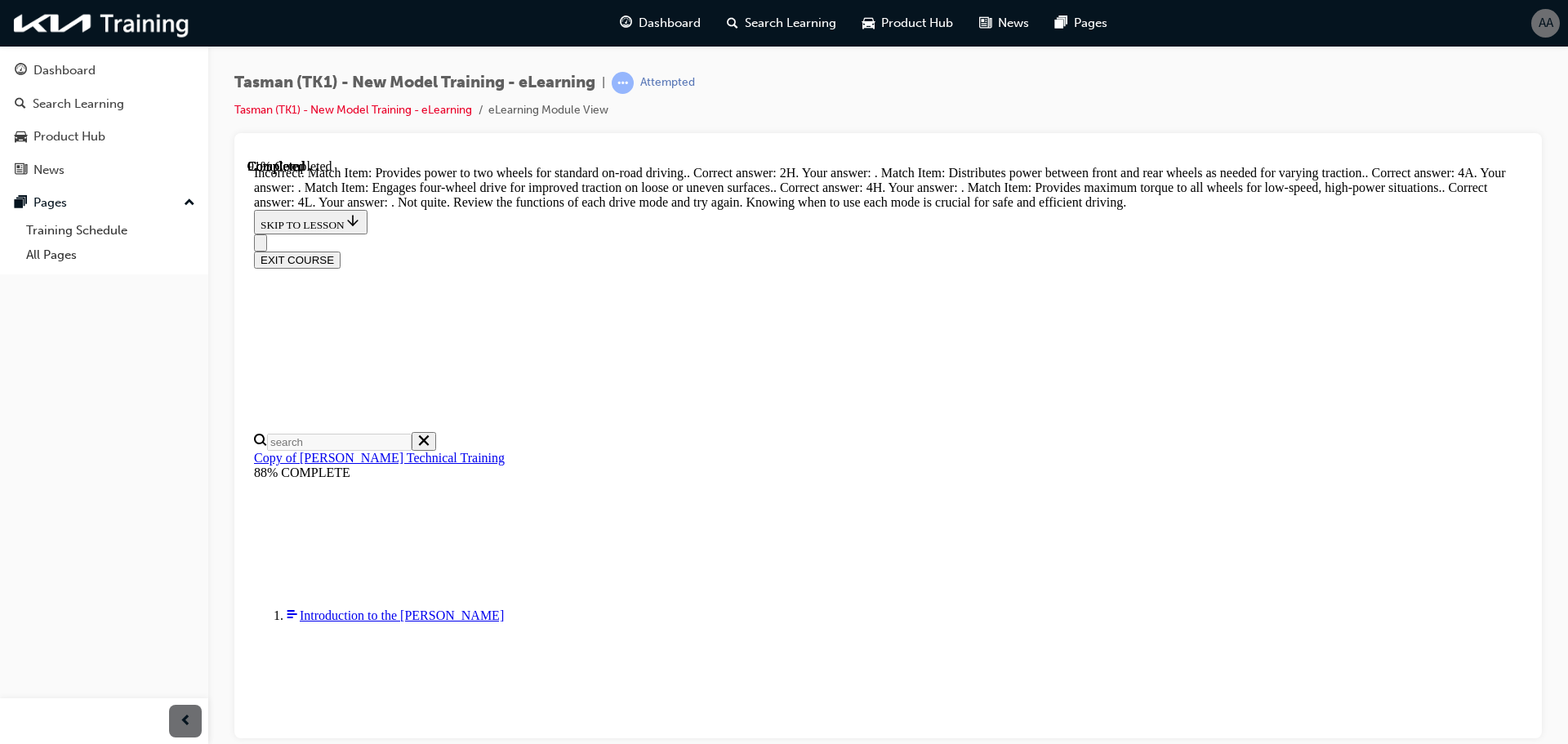
scroll to position [534, 0]
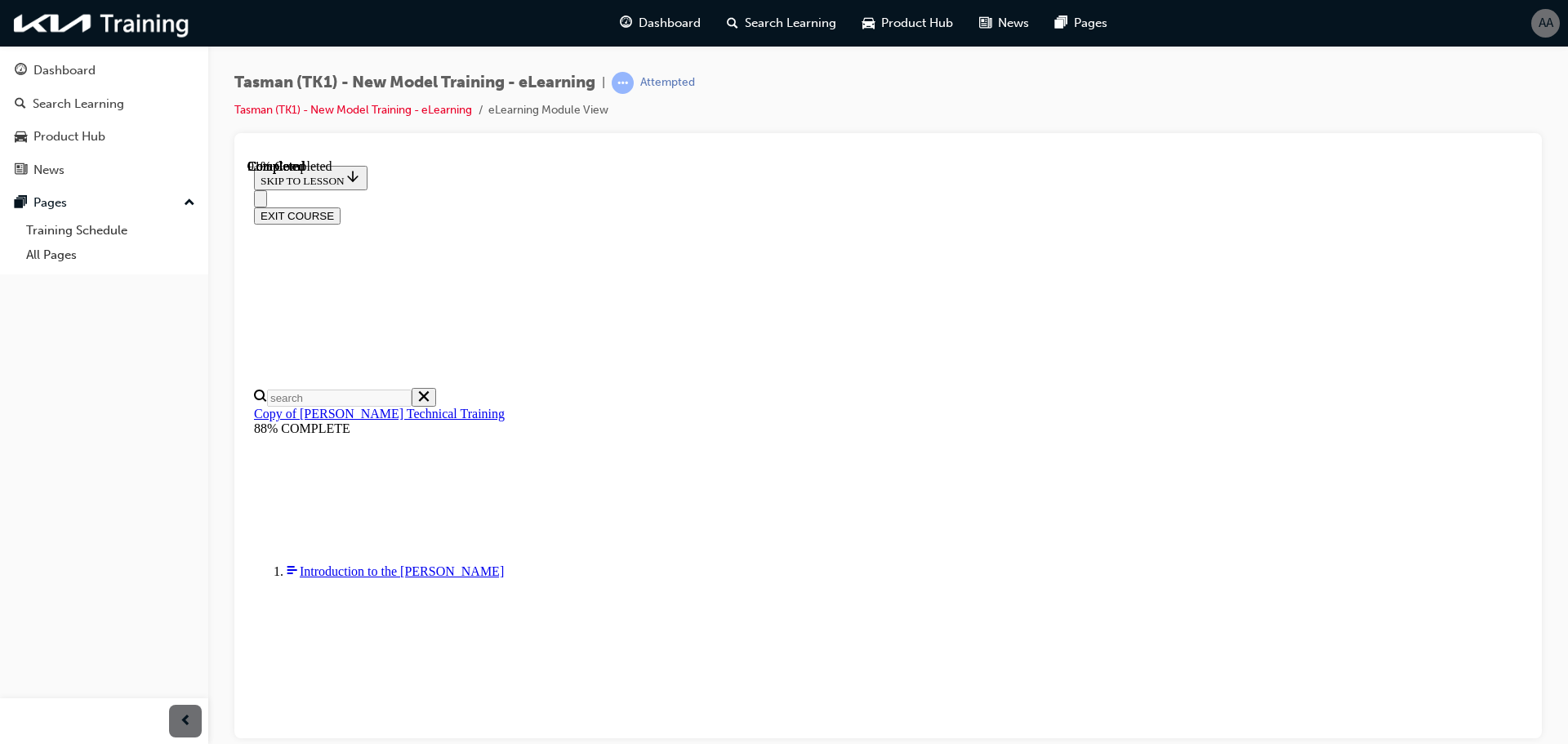
scroll to position [536, 0]
drag, startPoint x: 878, startPoint y: 409, endPoint x: 920, endPoint y: 407, distance: 42.0
drag, startPoint x: 881, startPoint y: 285, endPoint x: 903, endPoint y: 286, distance: 22.0
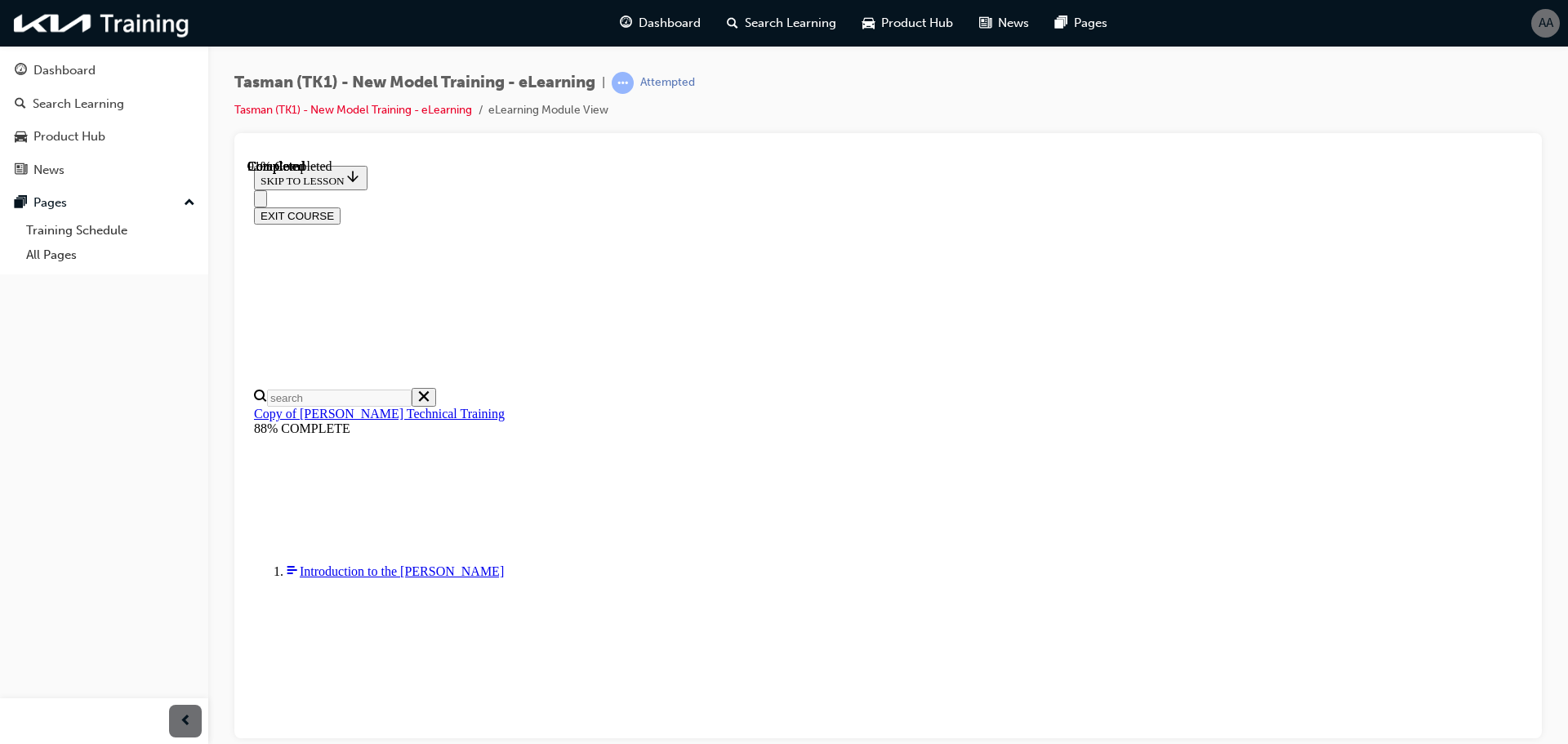
scroll to position [210, 0]
drag, startPoint x: 896, startPoint y: 583, endPoint x: 942, endPoint y: 465, distance: 126.6
drag, startPoint x: 920, startPoint y: 355, endPoint x: 946, endPoint y: 357, distance: 26.1
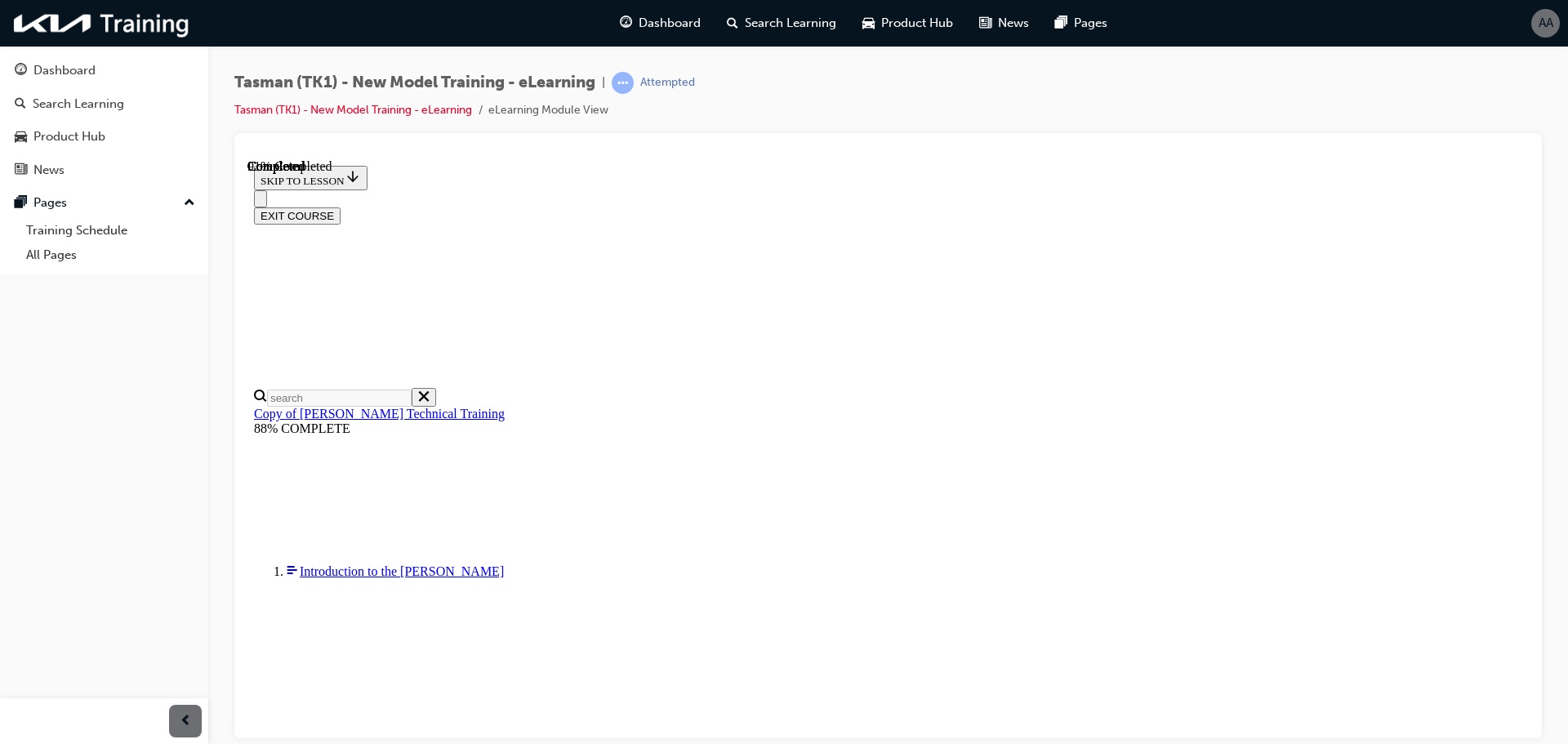
drag, startPoint x: 928, startPoint y: 610, endPoint x: 987, endPoint y: 608, distance: 59.0
drag, startPoint x: 911, startPoint y: 367, endPoint x: 958, endPoint y: 368, distance: 47.0
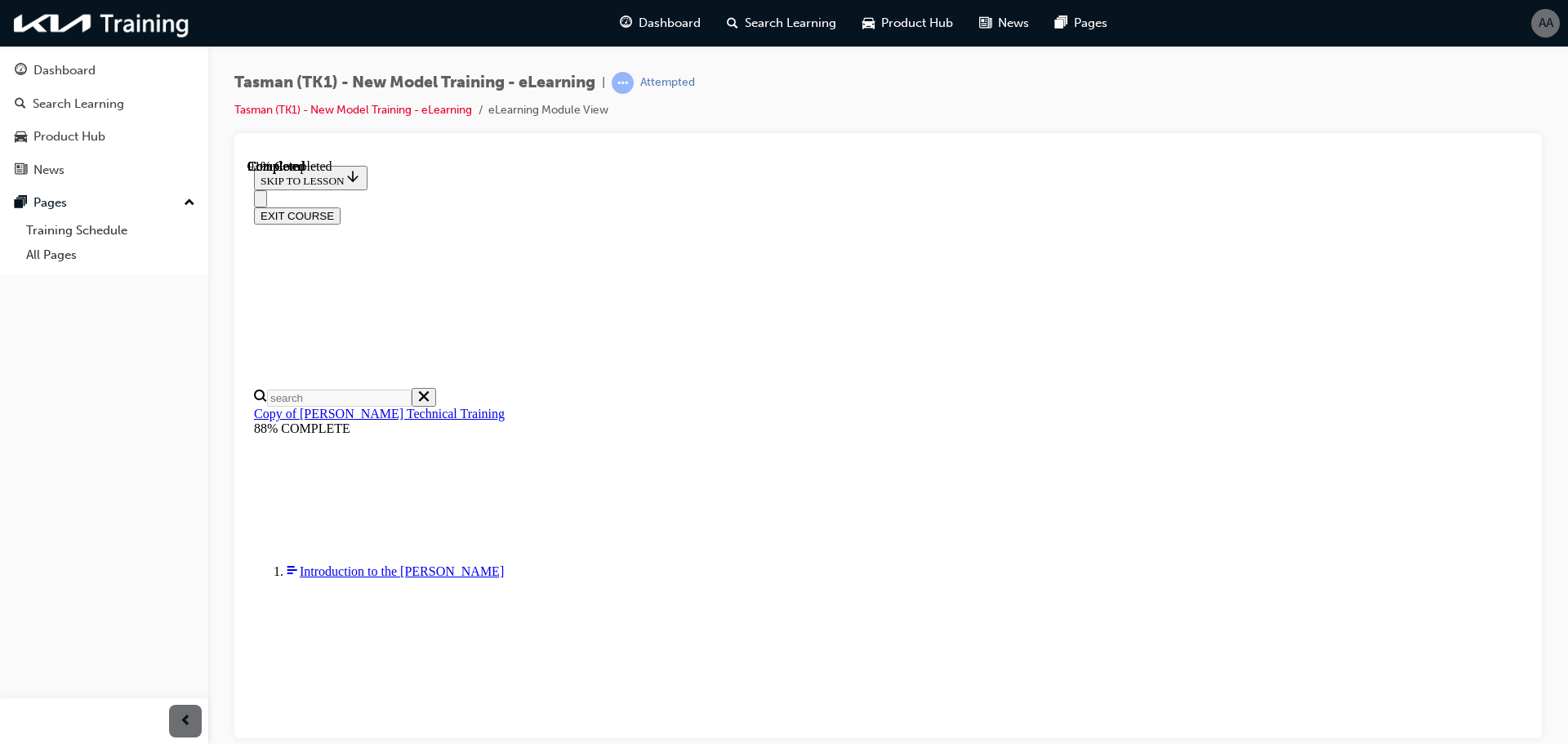
drag, startPoint x: 910, startPoint y: 586, endPoint x: 973, endPoint y: 586, distance: 63.0
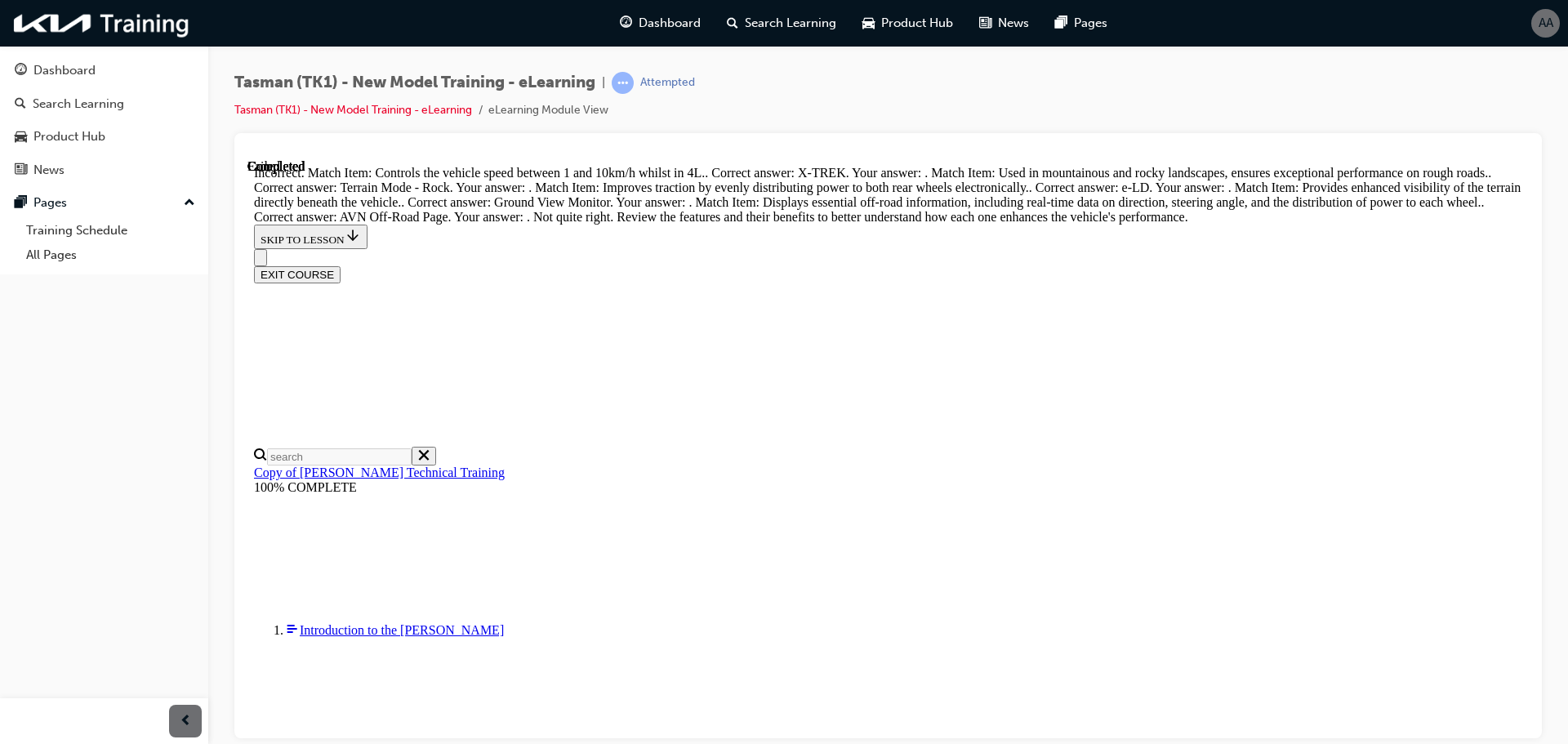
scroll to position [740, 0]
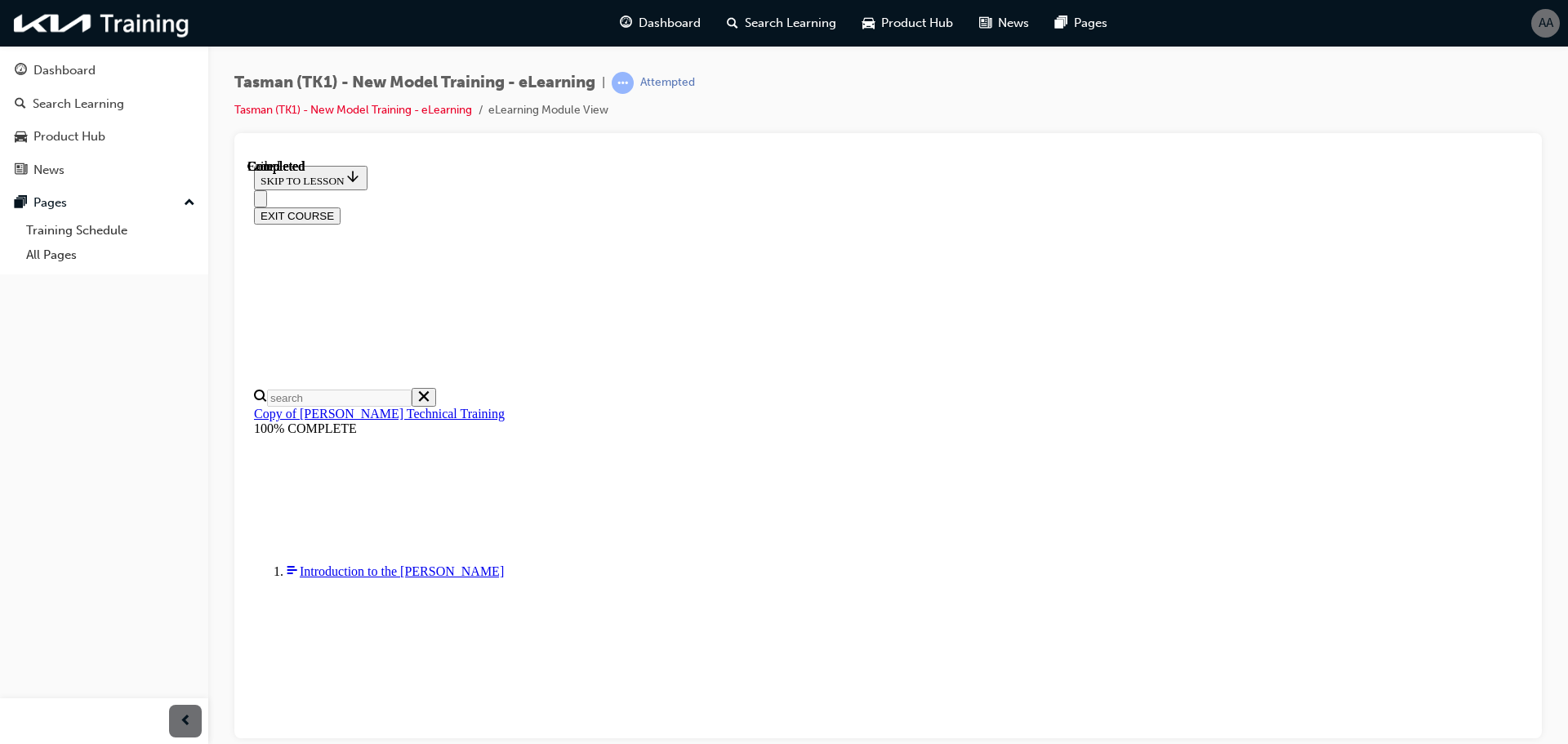
scroll to position [263, 0]
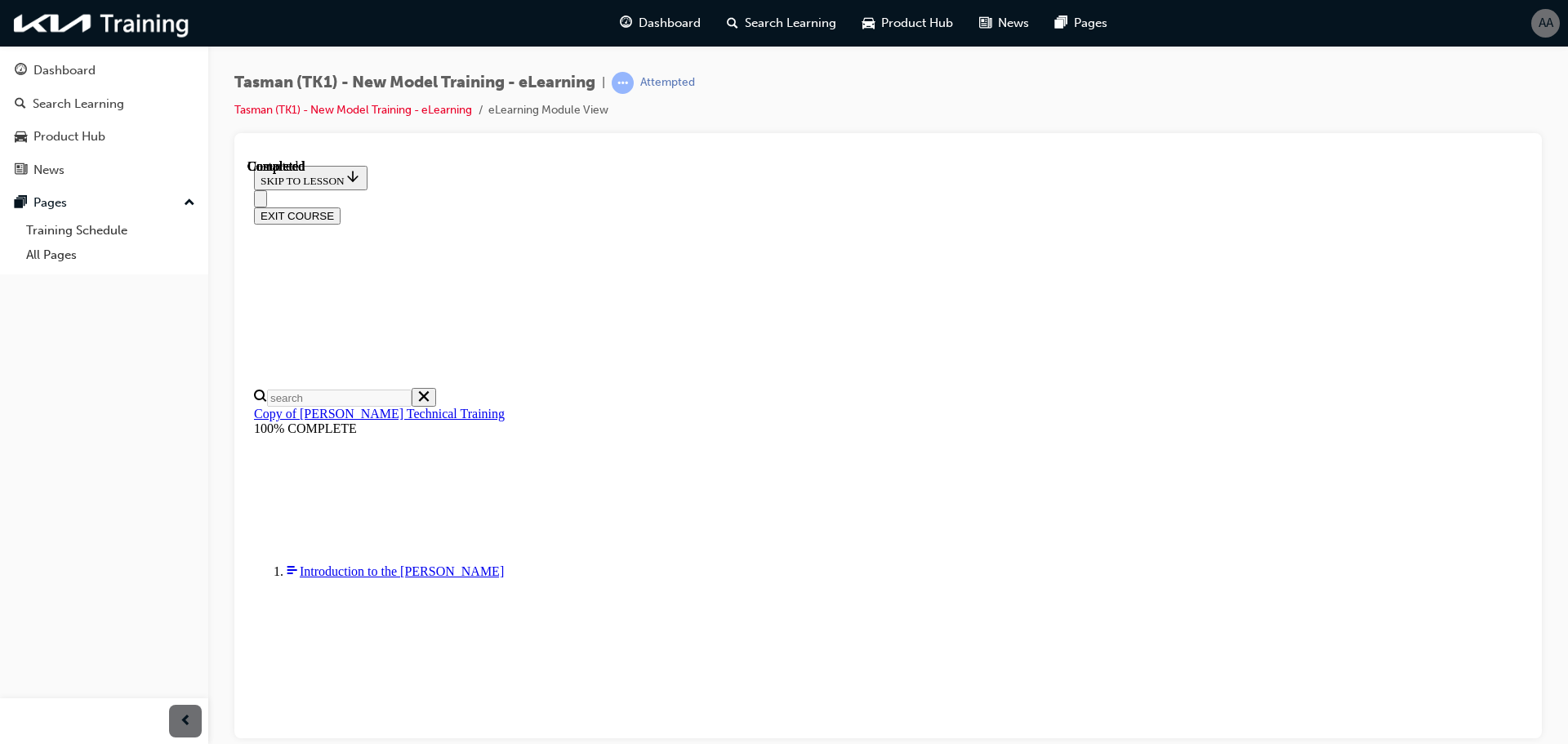
radio input "true"
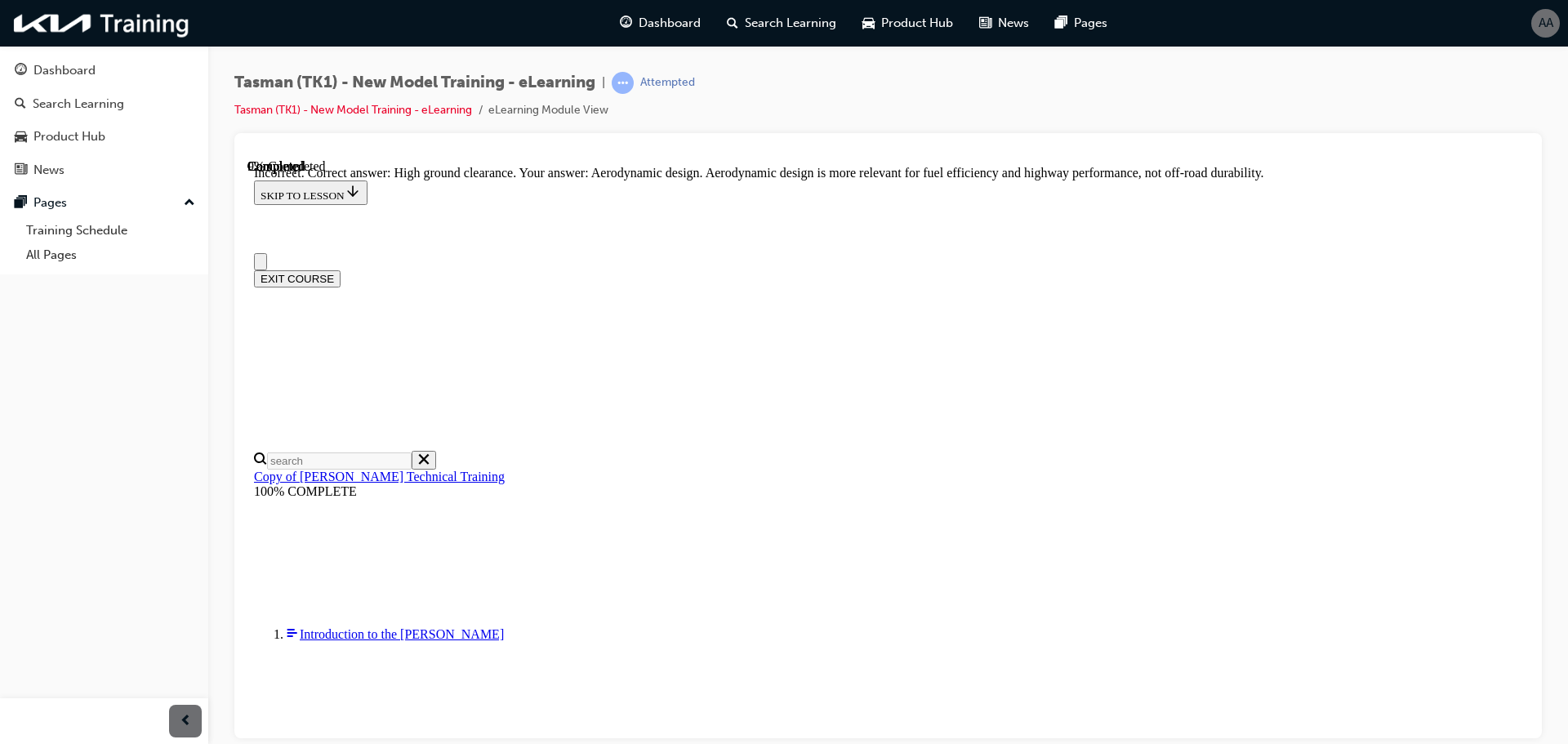
scroll to position [0, 0]
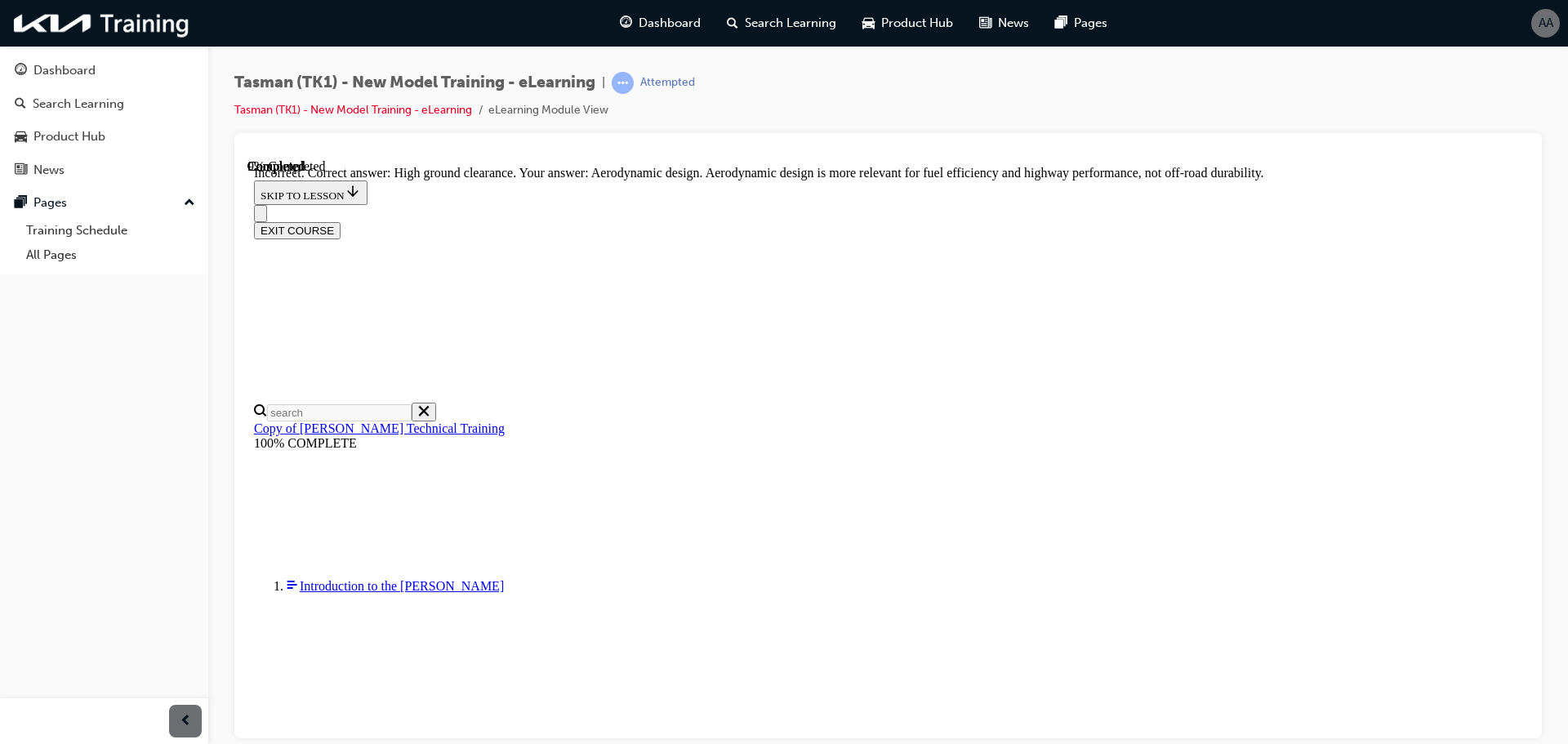
scroll to position [352, 0]
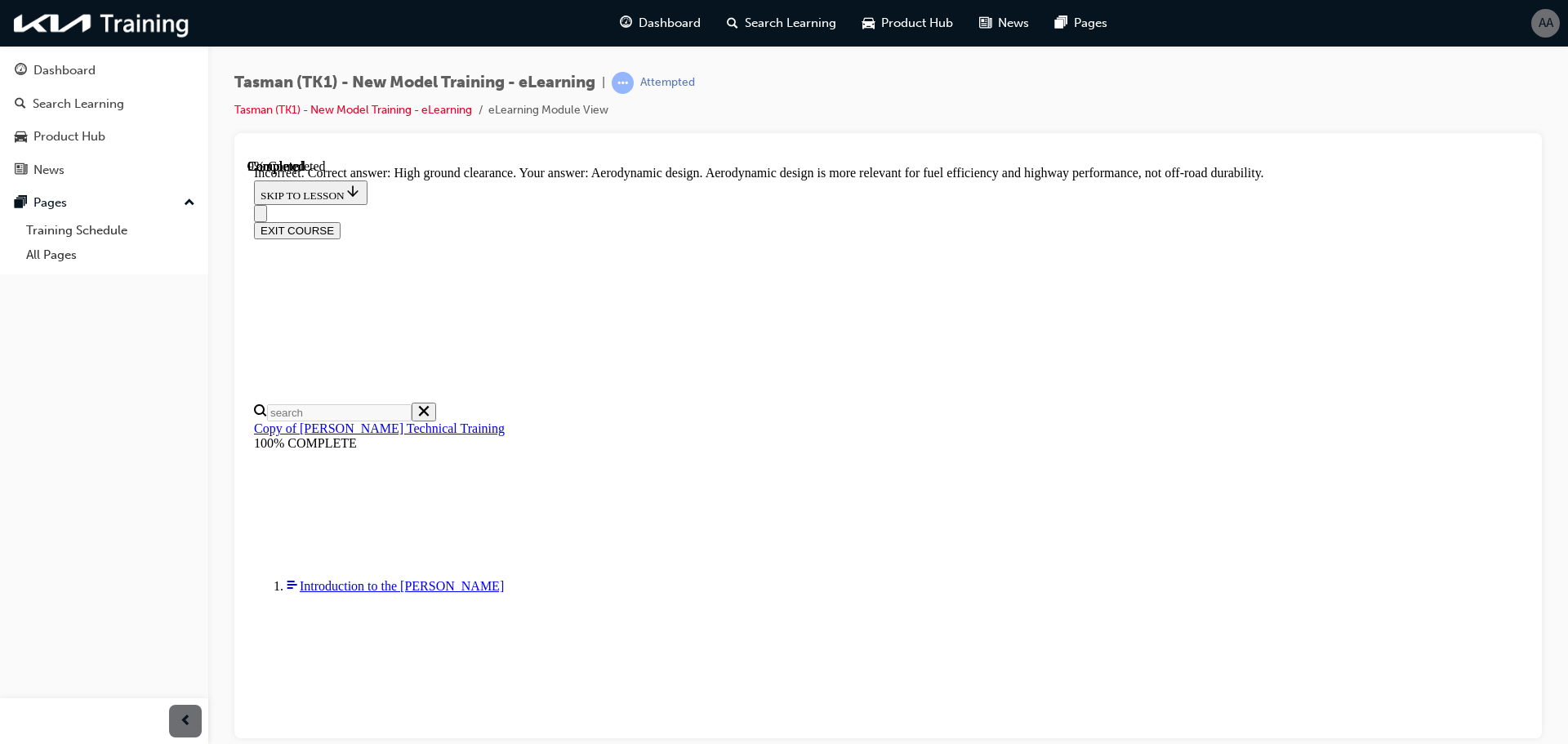
radio input "true"
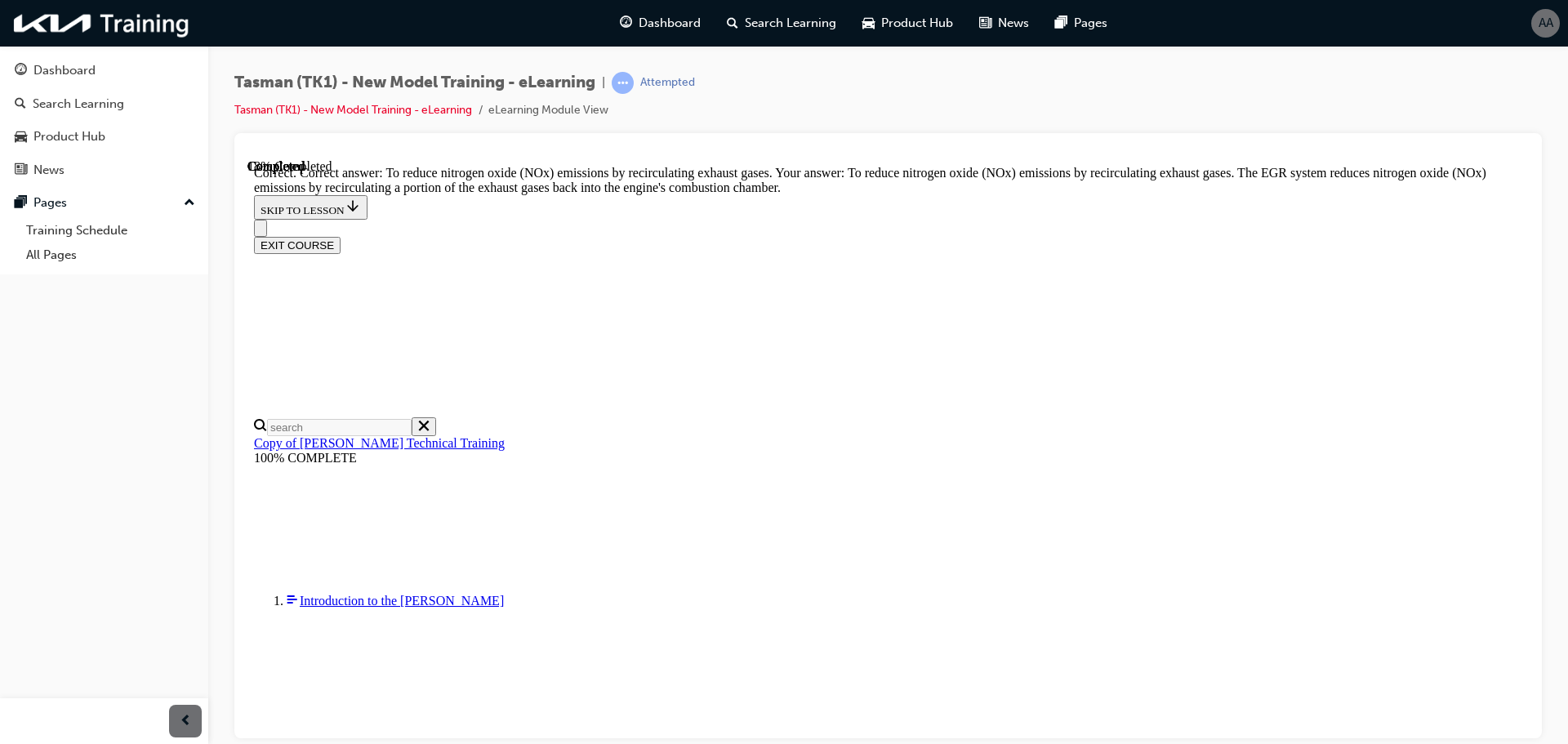
scroll to position [334, 0]
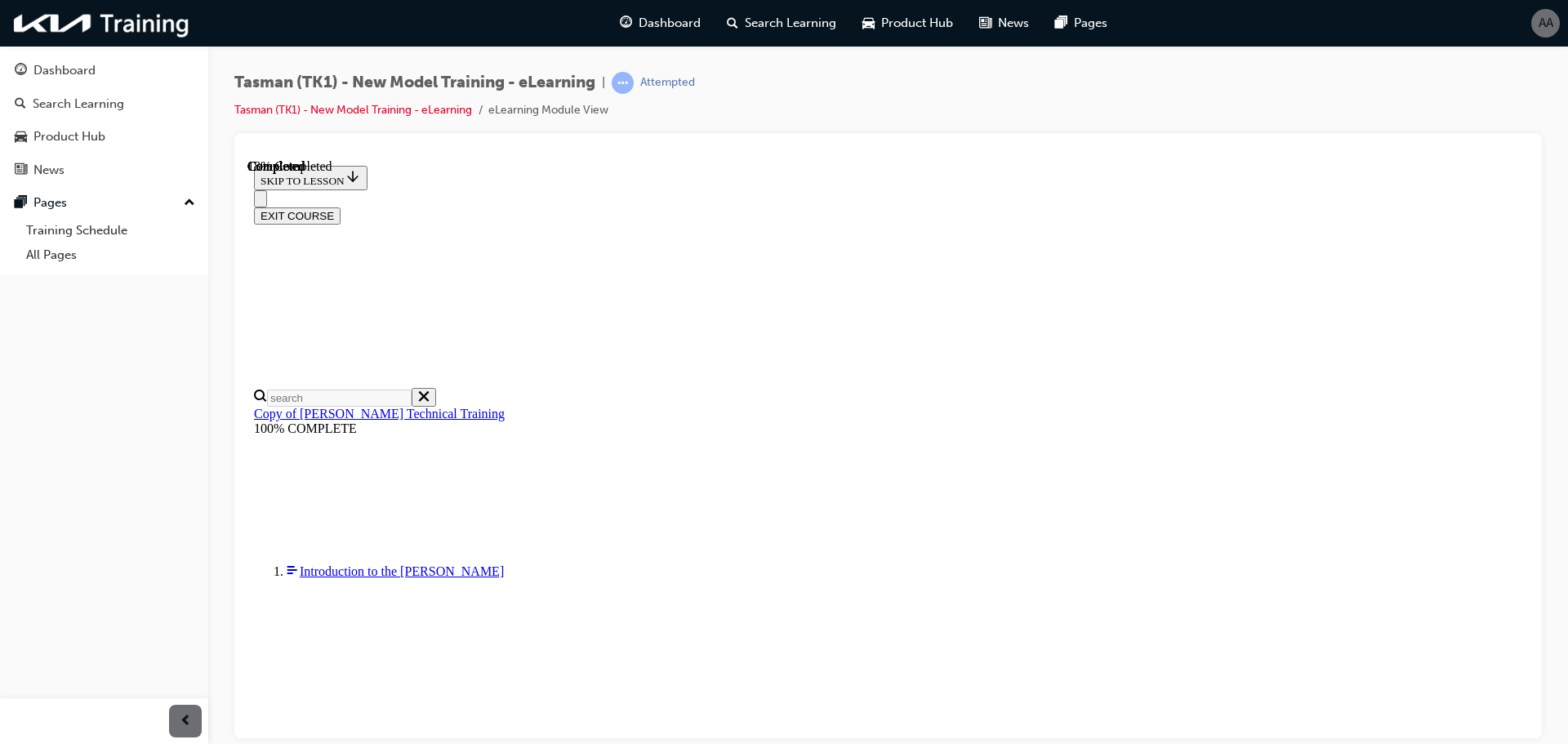
scroll to position [166, 0]
radio input "true"
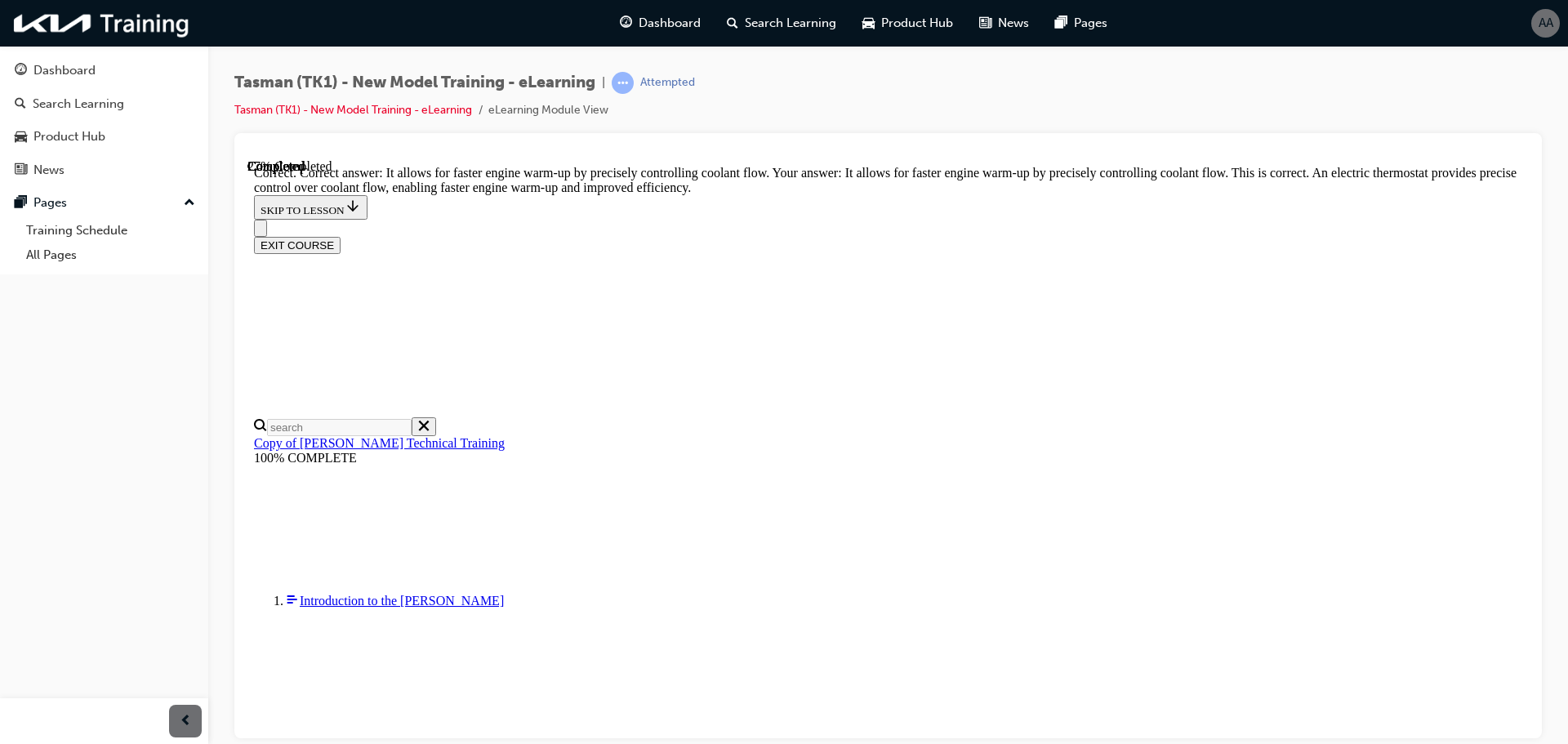
scroll to position [352, 0]
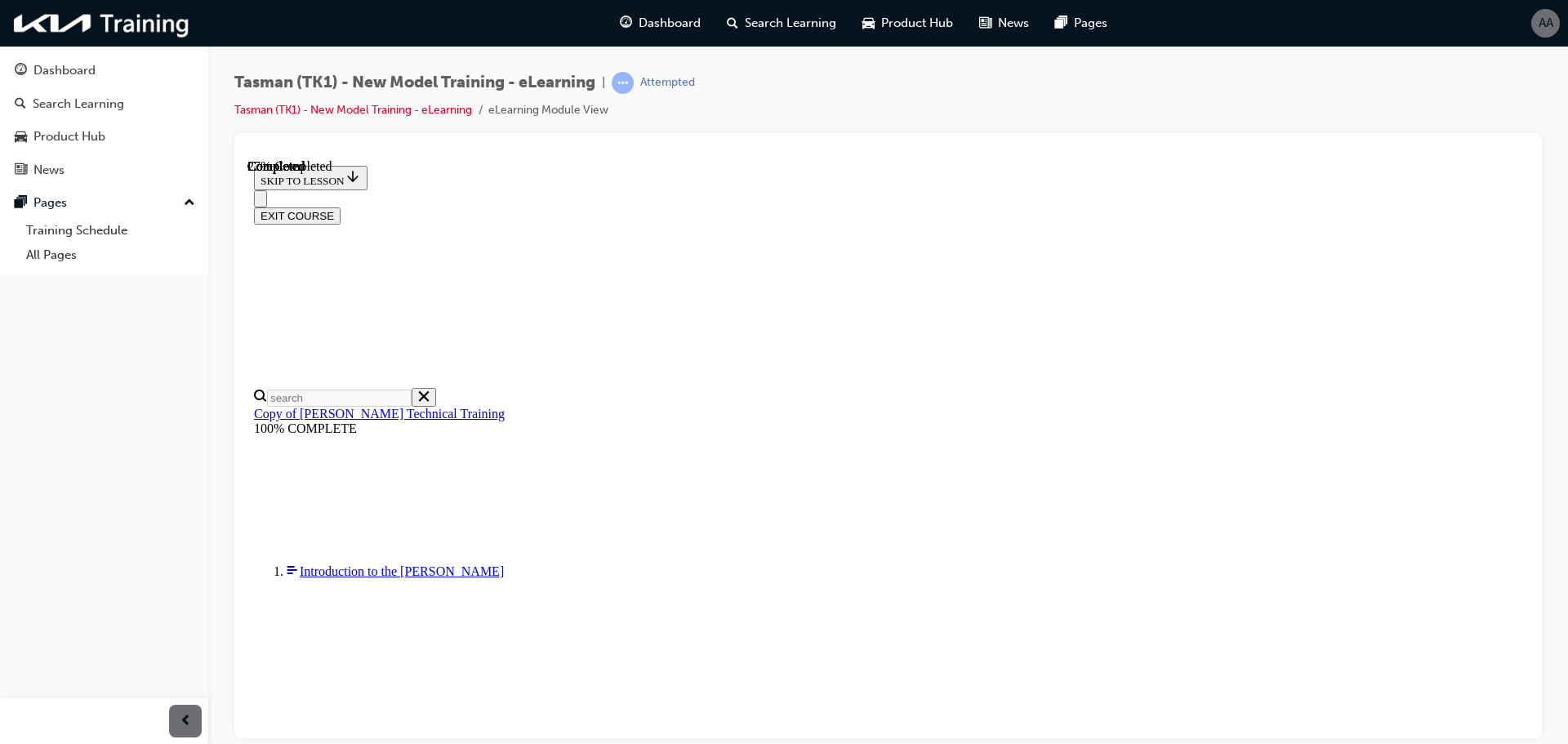
scroll to position [147, 0]
radio input "true"
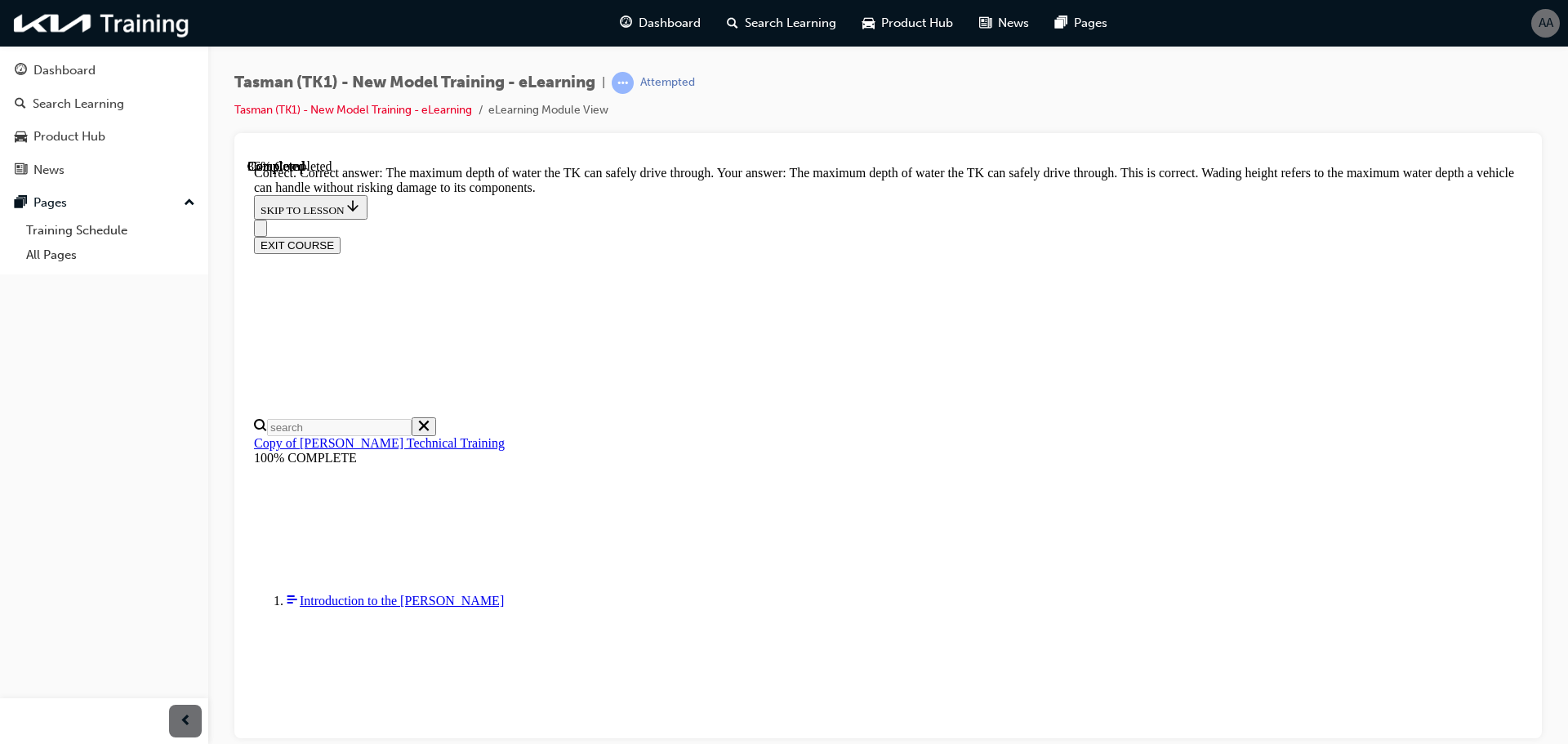
scroll to position [334, 0]
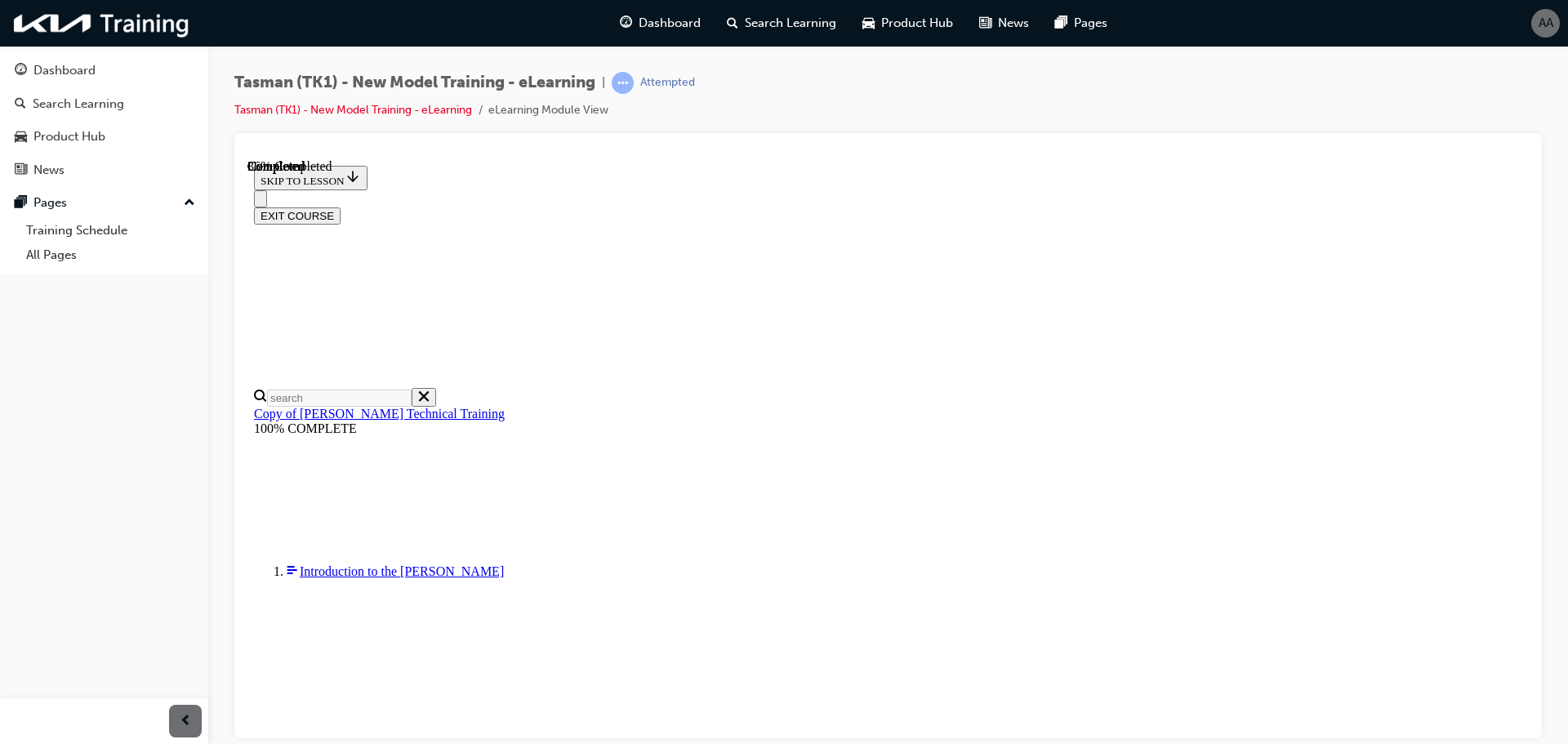
radio input "true"
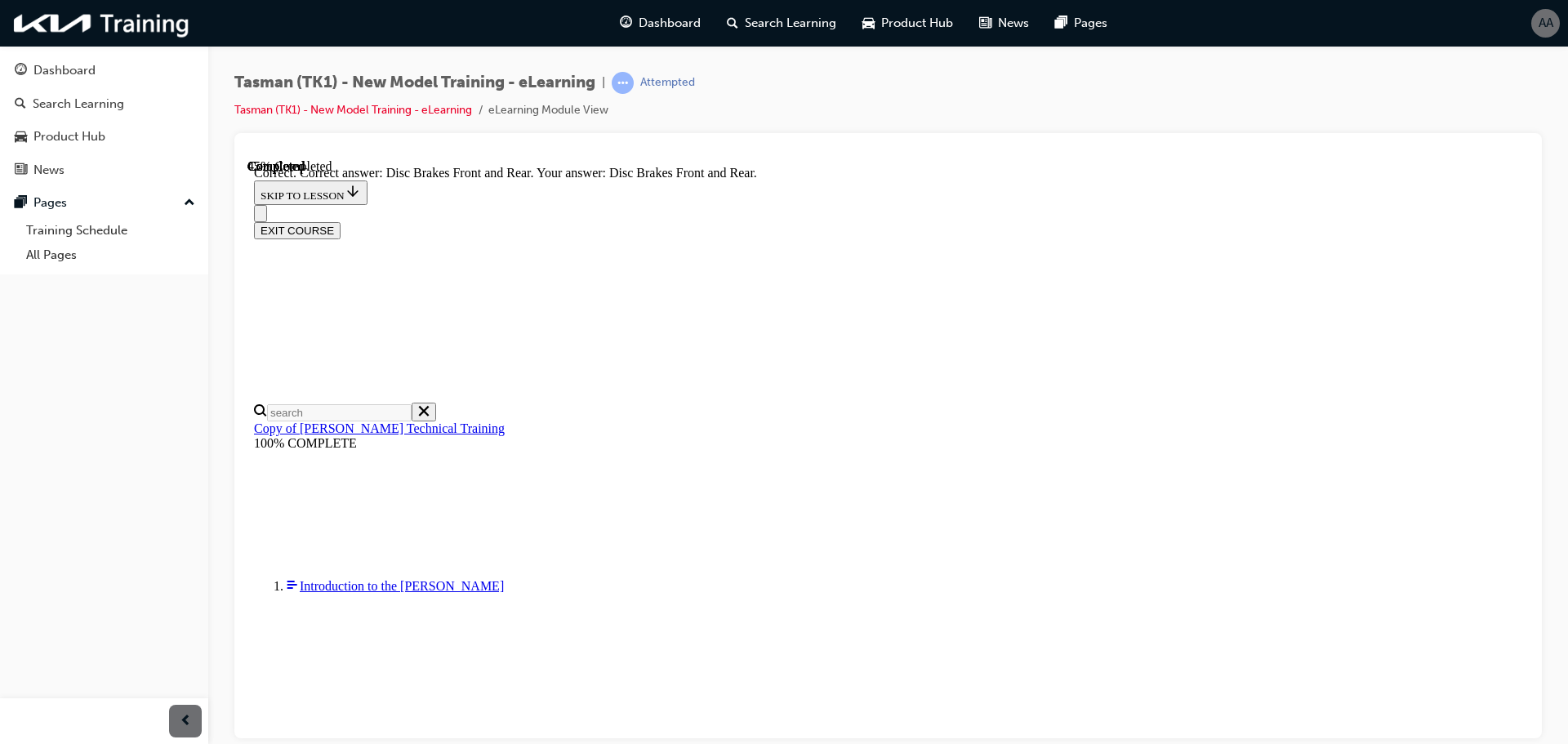
scroll to position [265, 0]
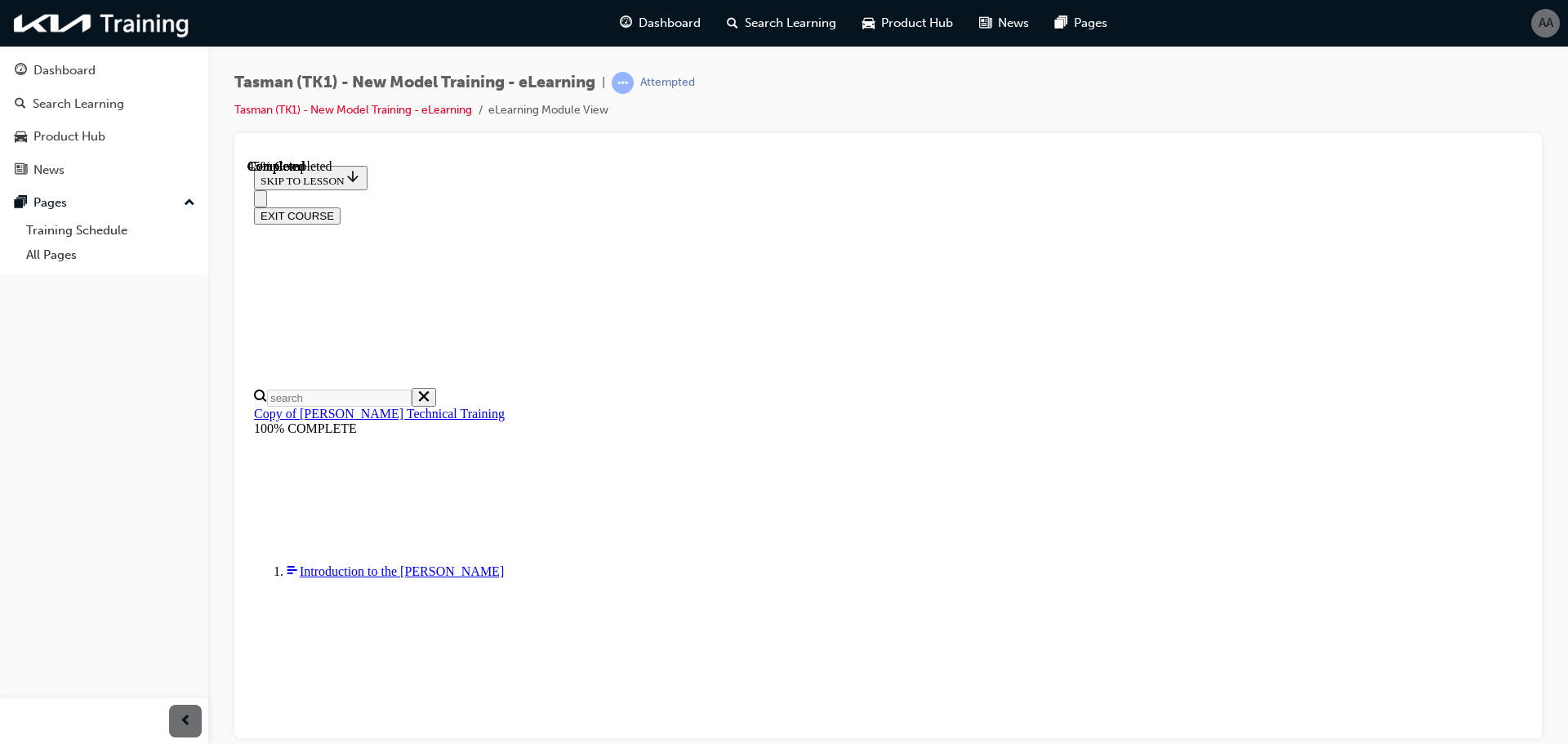
scroll to position [147, 0]
radio input "true"
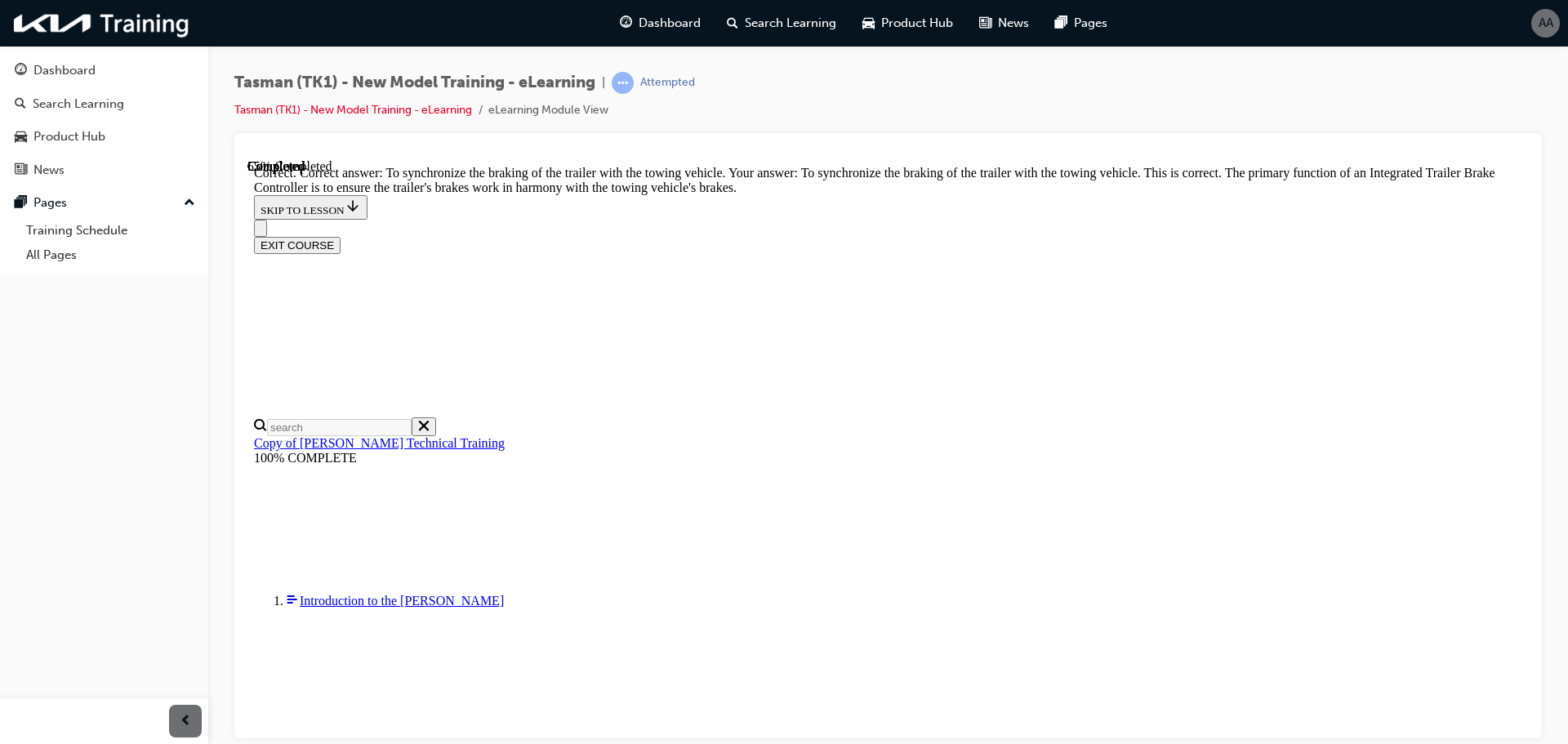
scroll to position [334, 0]
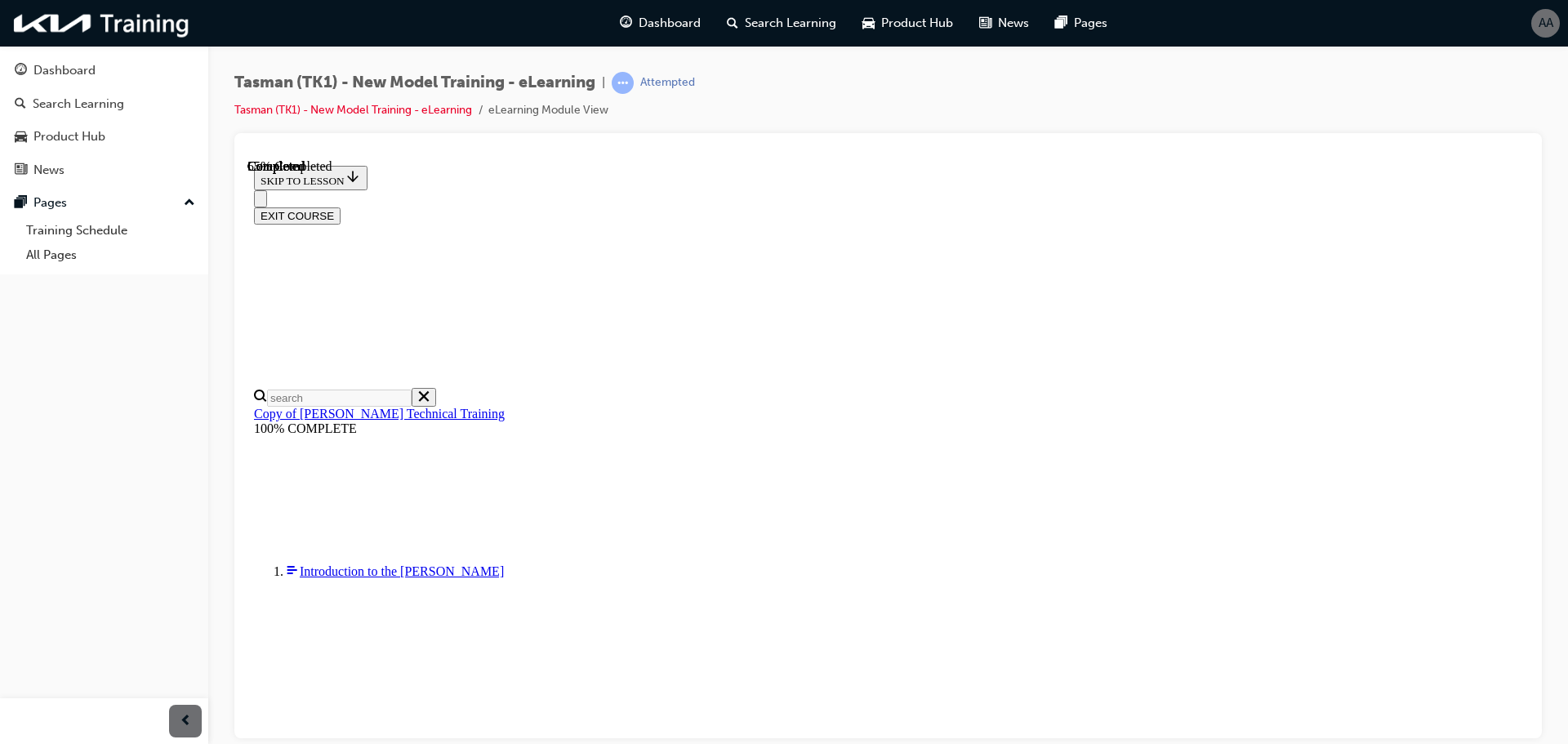
checkbox input "true"
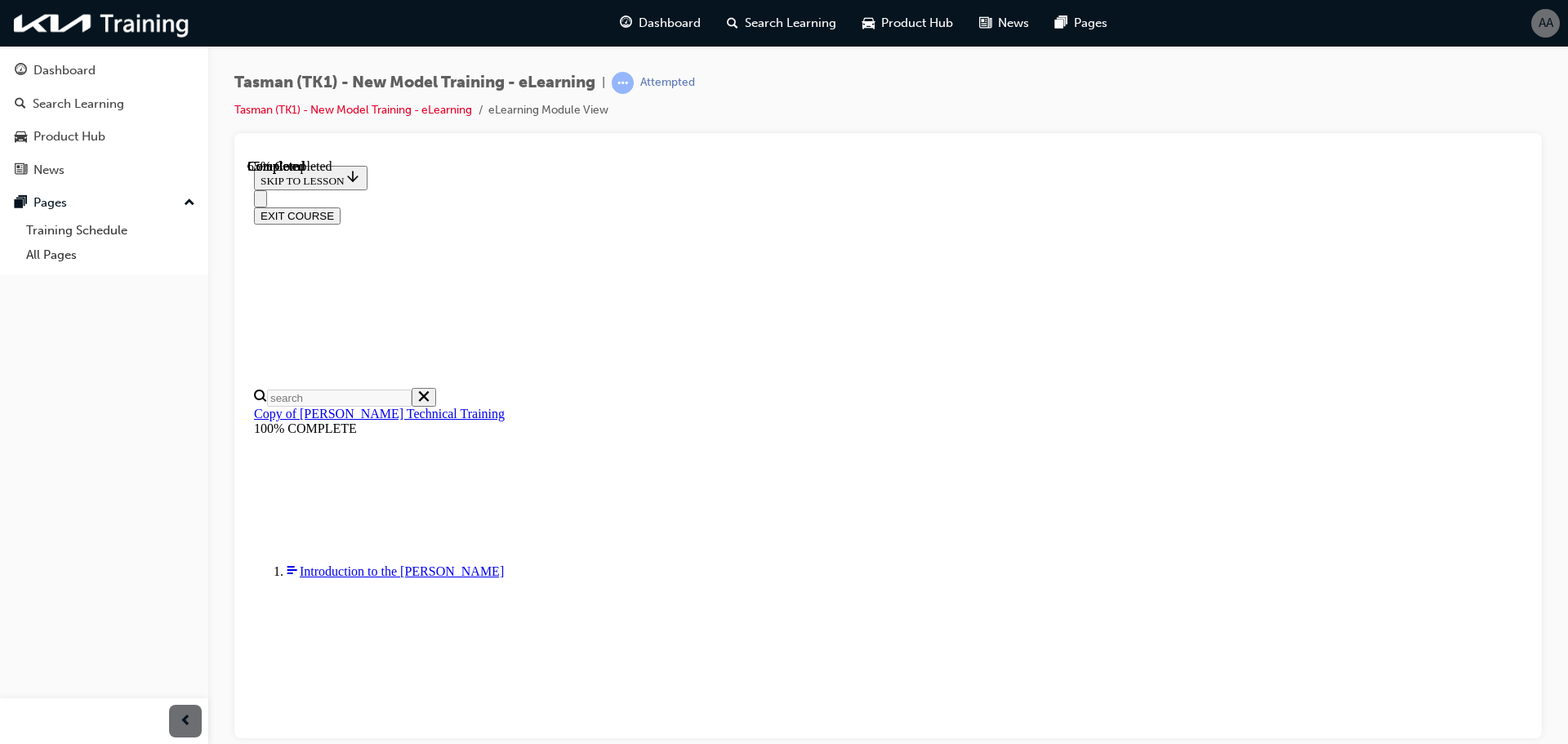
checkbox input "true"
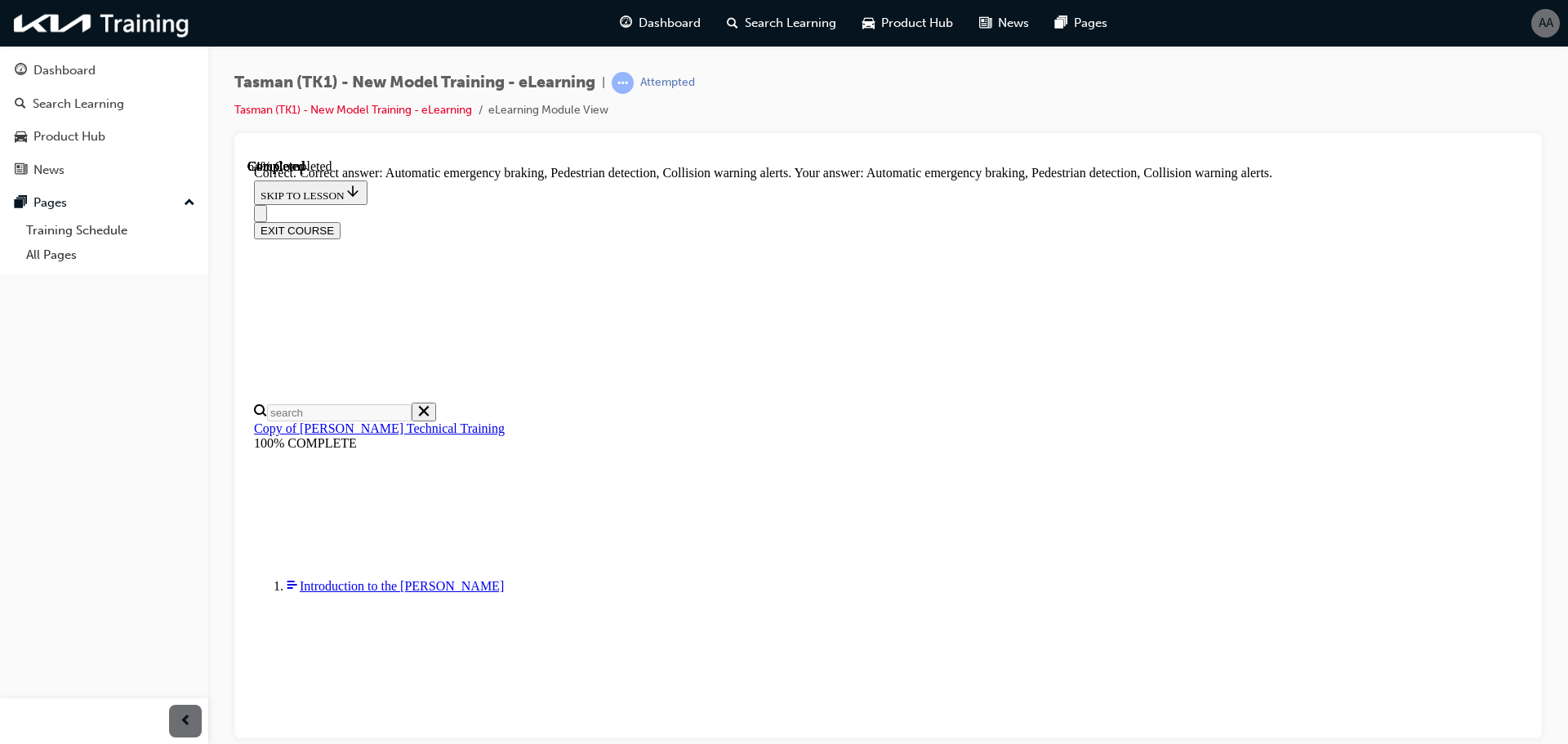
scroll to position [308, 0]
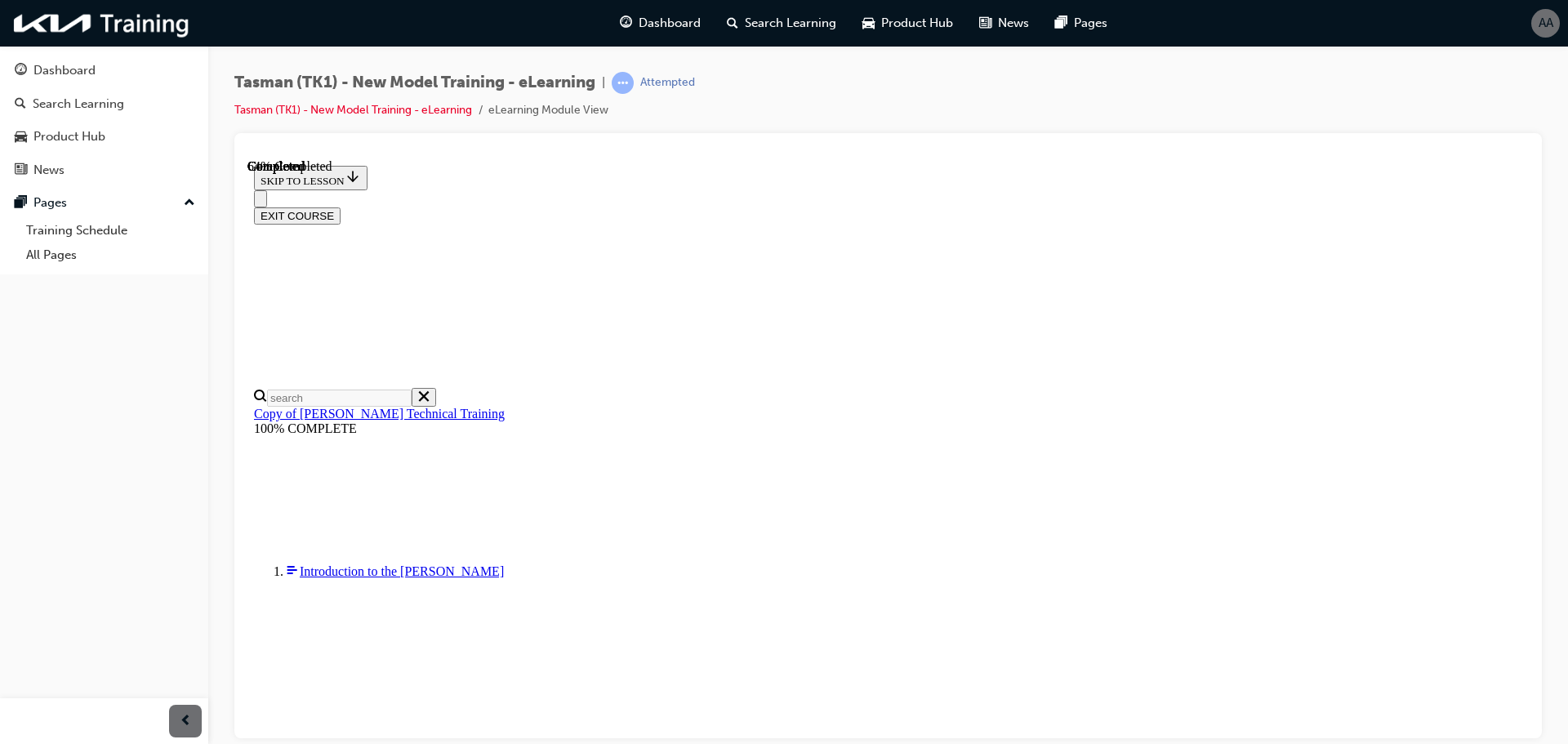
radio input "true"
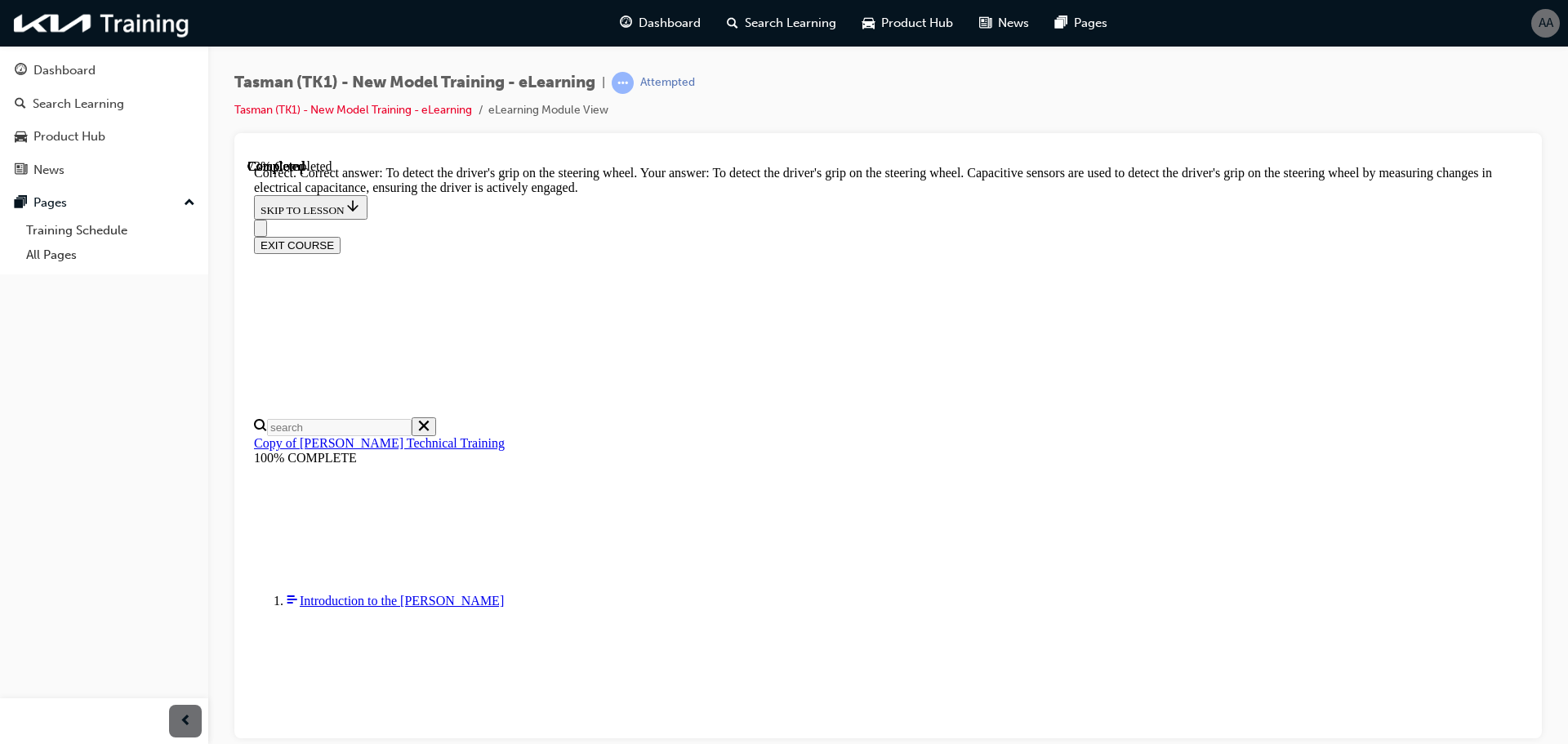
scroll to position [352, 0]
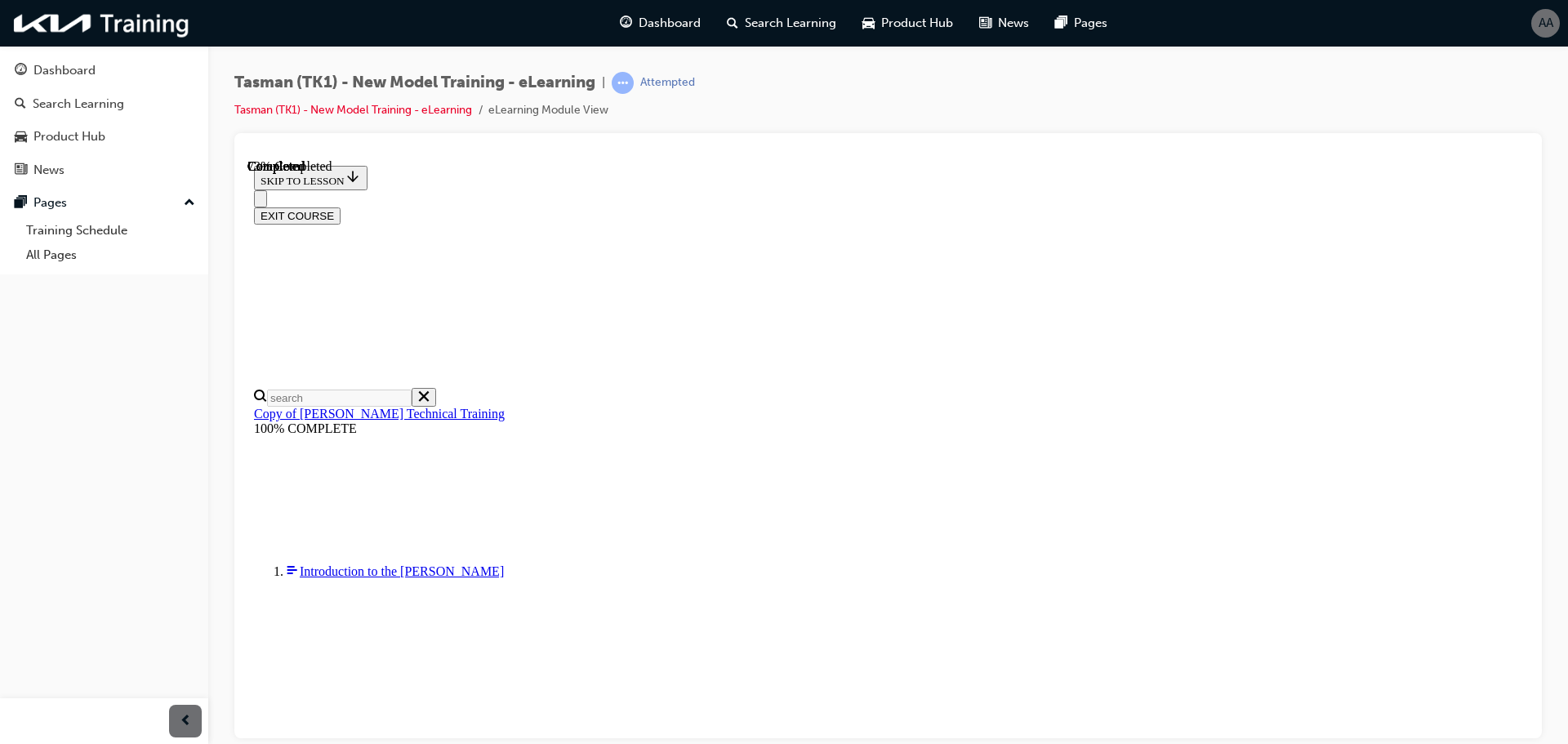
scroll to position [147, 0]
radio input "true"
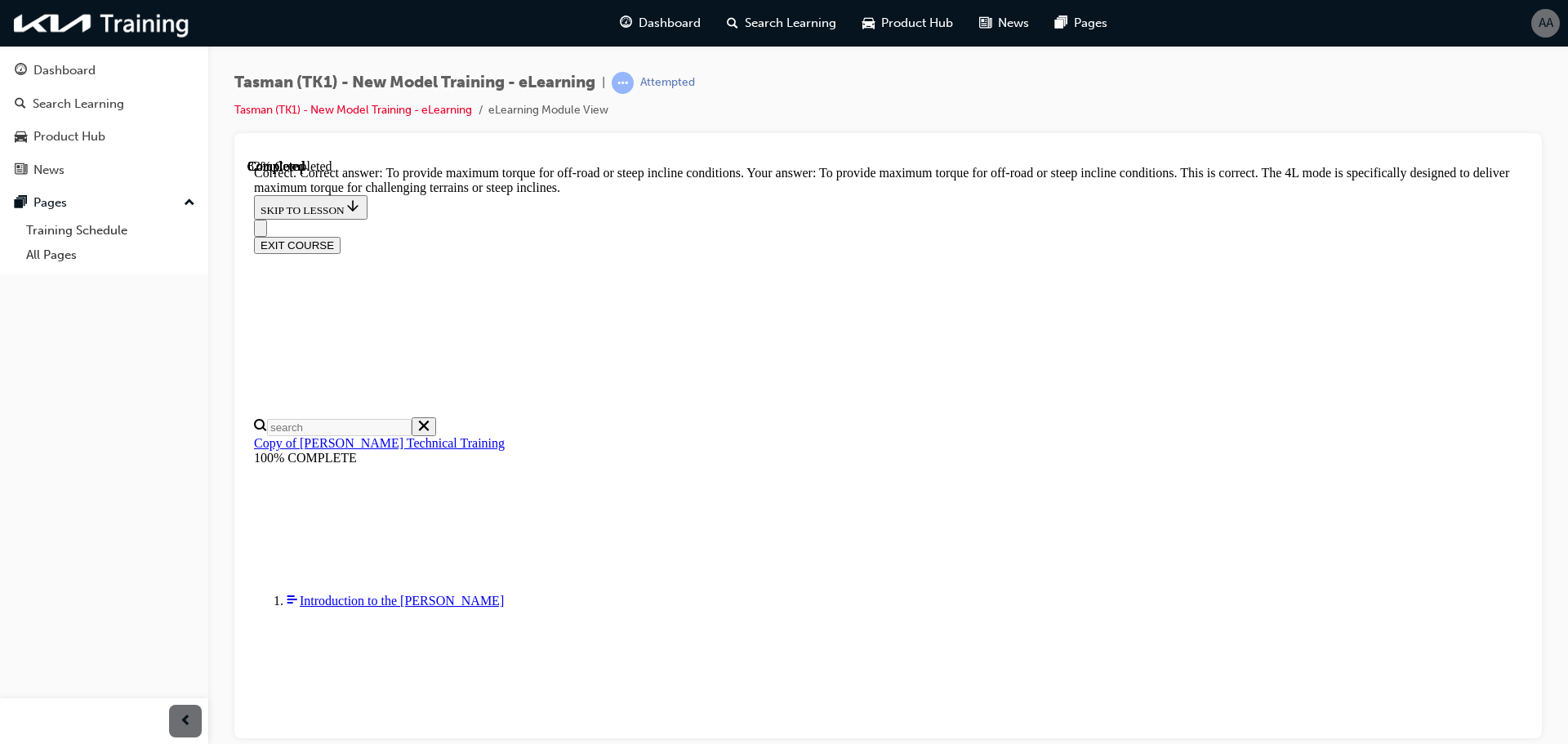
scroll to position [334, 0]
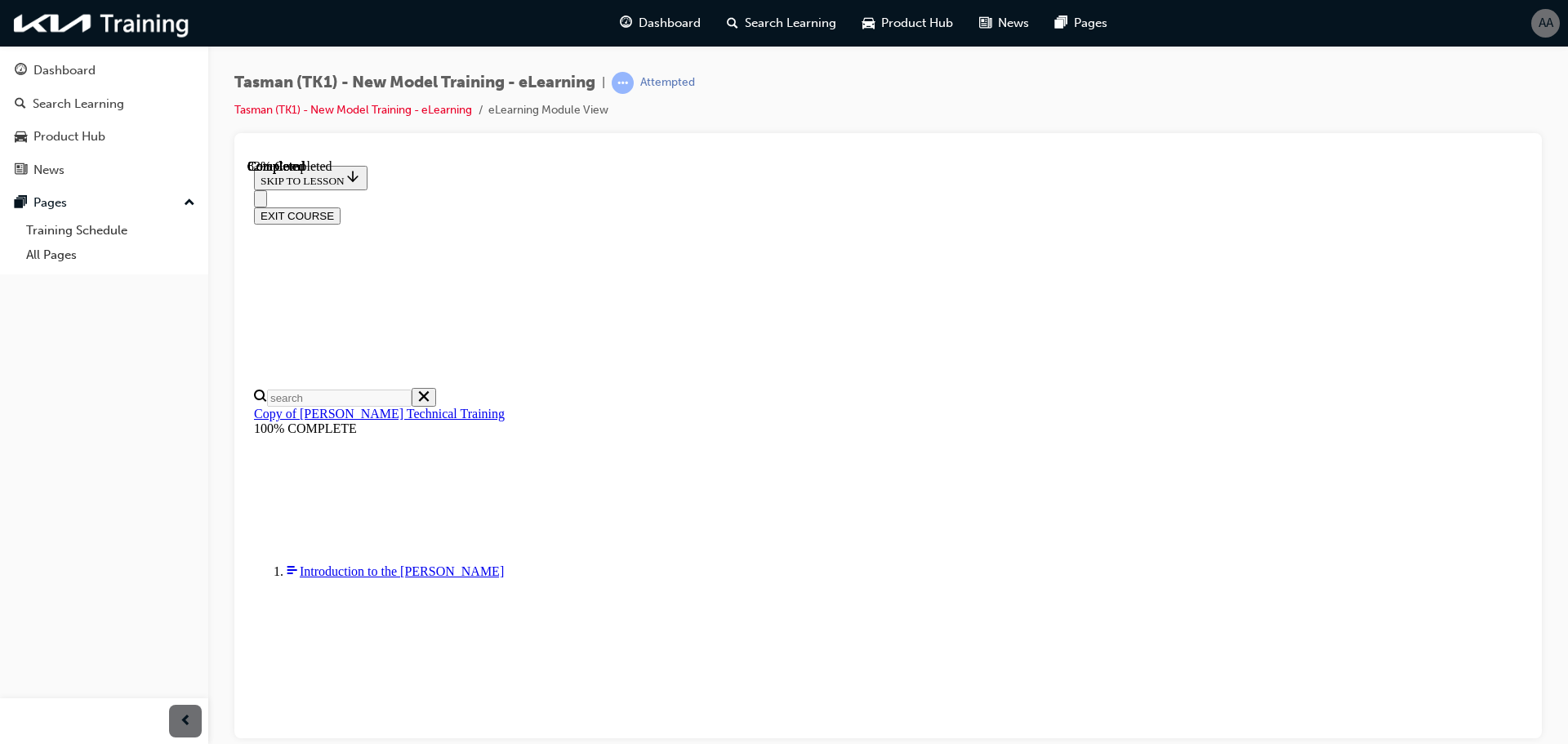
scroll to position [216, 0]
drag, startPoint x: 857, startPoint y: 392, endPoint x: 925, endPoint y: 304, distance: 111.2
drag, startPoint x: 869, startPoint y: 416, endPoint x: 920, endPoint y: 416, distance: 51.0
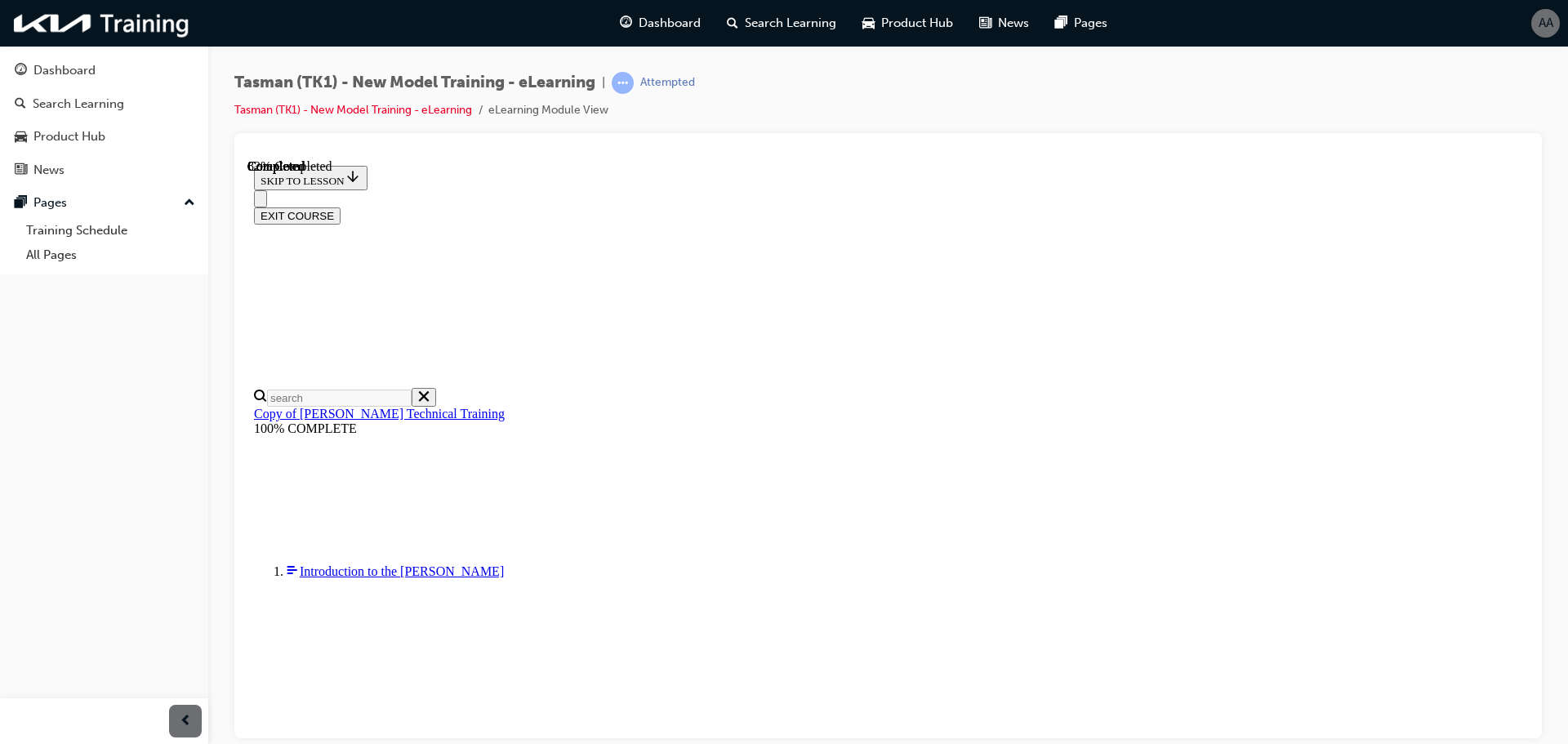
drag, startPoint x: 847, startPoint y: 496, endPoint x: 888, endPoint y: 496, distance: 41.0
drag, startPoint x: 820, startPoint y: 584, endPoint x: 869, endPoint y: 584, distance: 49.0
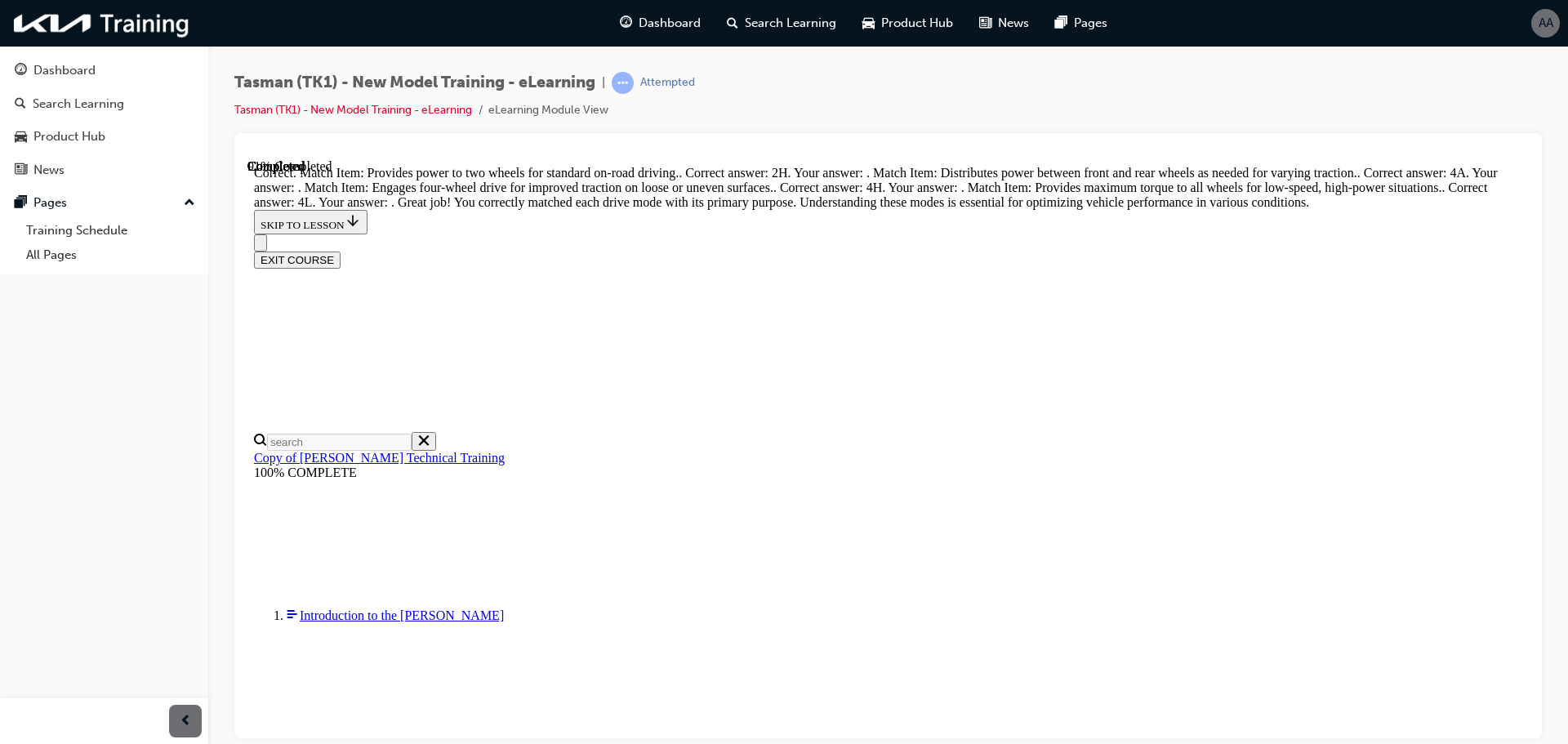
scroll to position [534, 0]
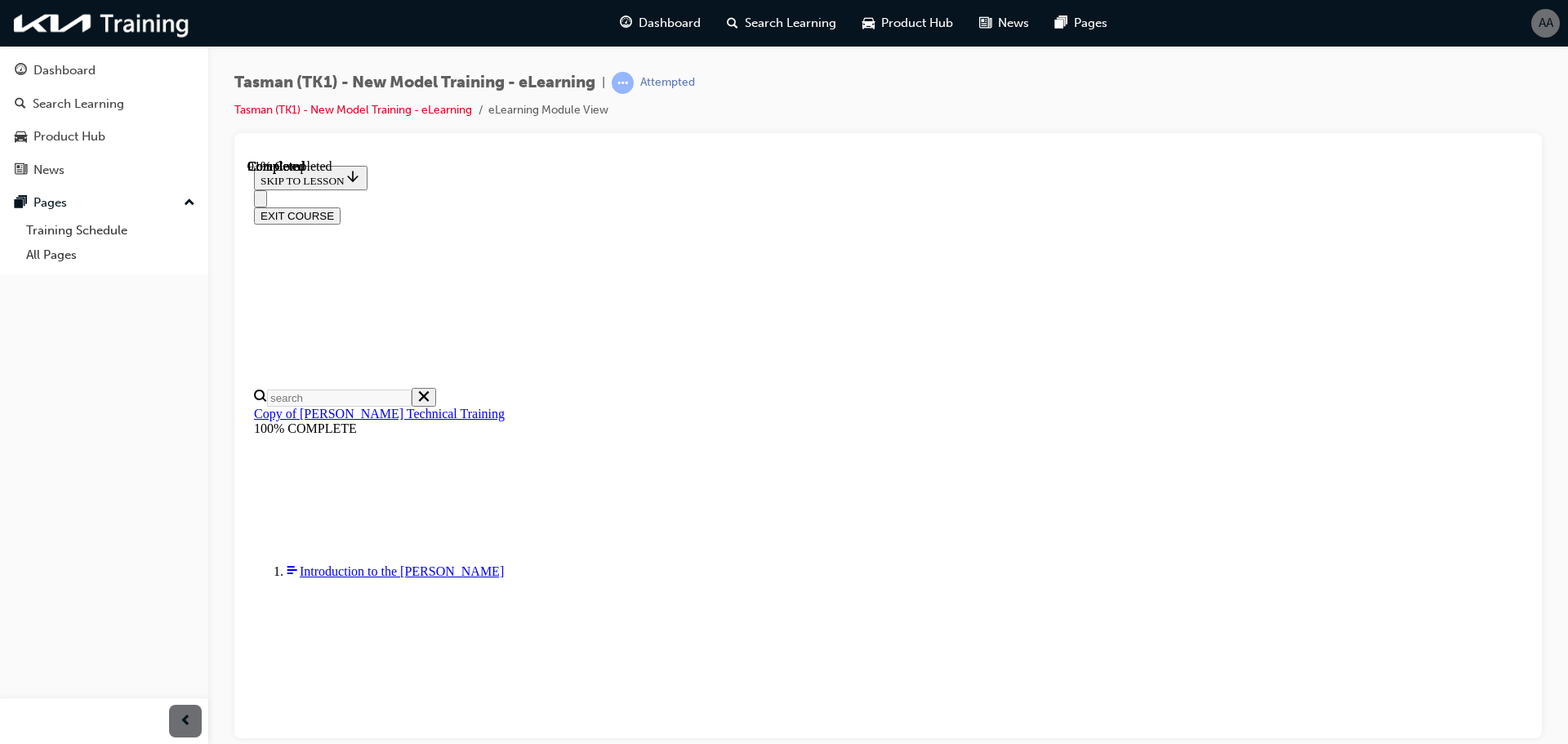
scroll to position [455, 0]
drag, startPoint x: 903, startPoint y: 475, endPoint x: 951, endPoint y: 602, distance: 135.8
drag, startPoint x: 890, startPoint y: 289, endPoint x: 925, endPoint y: 414, distance: 129.8
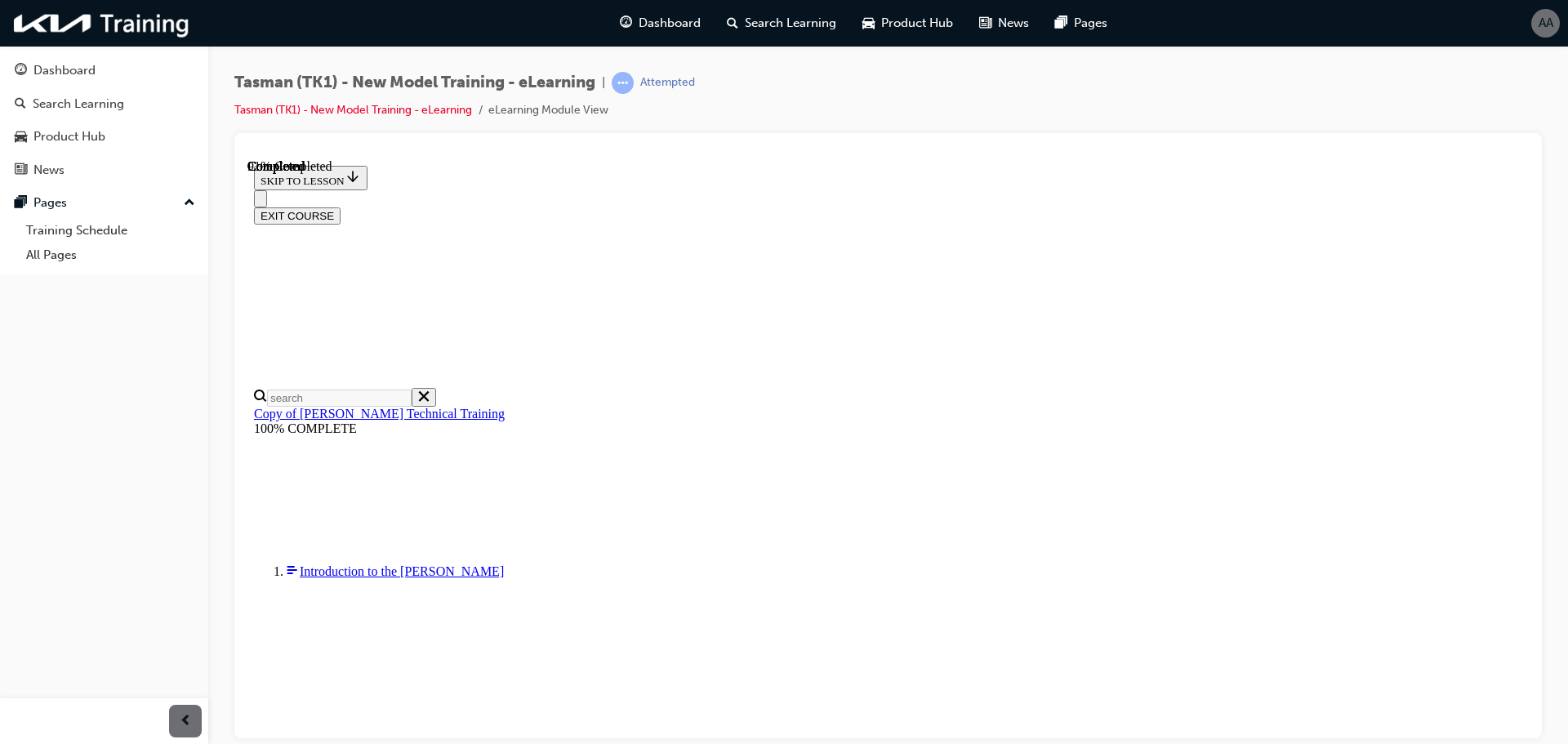
drag, startPoint x: 857, startPoint y: 329, endPoint x: 920, endPoint y: 451, distance: 137.3
drag, startPoint x: 861, startPoint y: 577, endPoint x: 906, endPoint y: 340, distance: 241.2
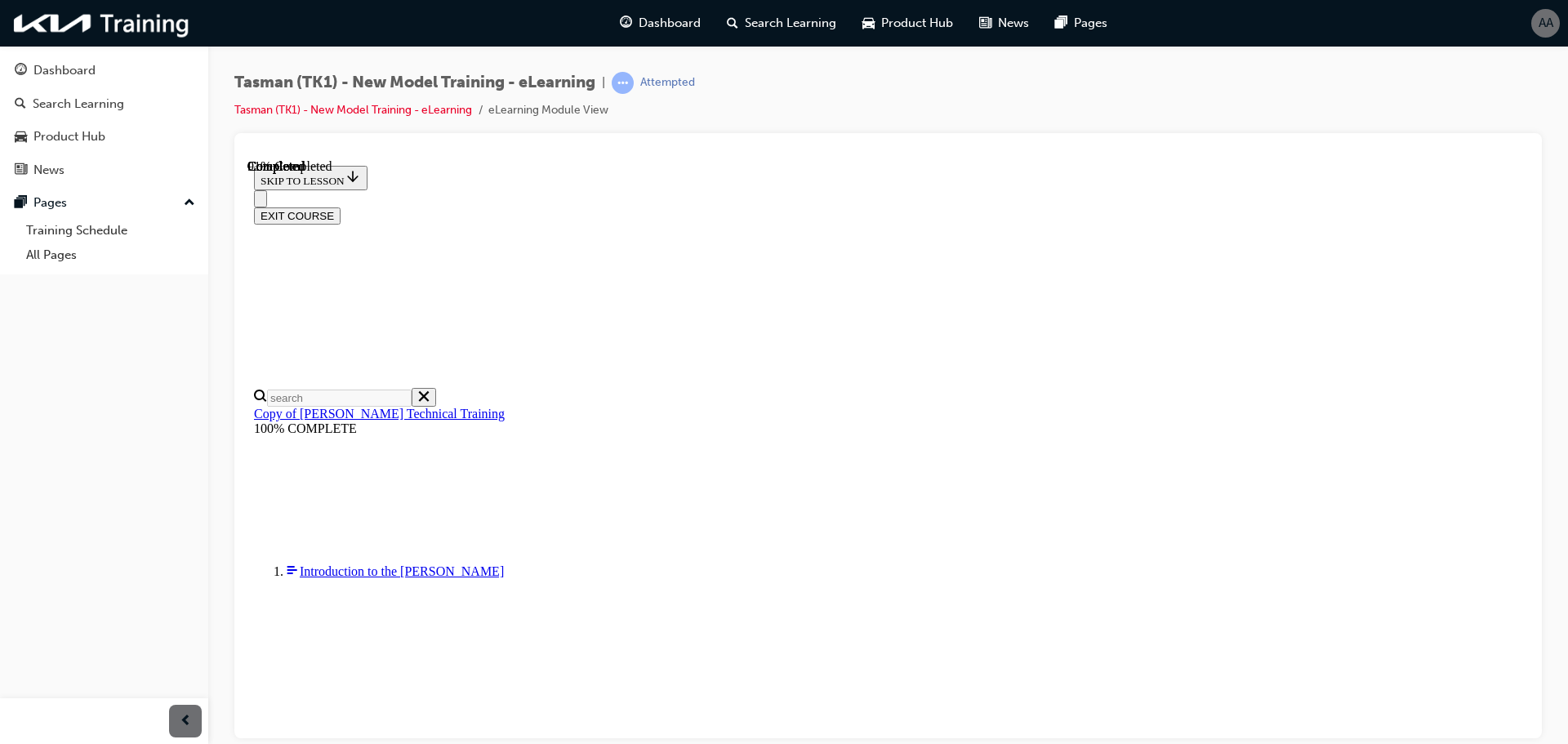
drag, startPoint x: 867, startPoint y: 193, endPoint x: 914, endPoint y: 559, distance: 369.0
drag, startPoint x: 856, startPoint y: 214, endPoint x: 904, endPoint y: 226, distance: 49.5
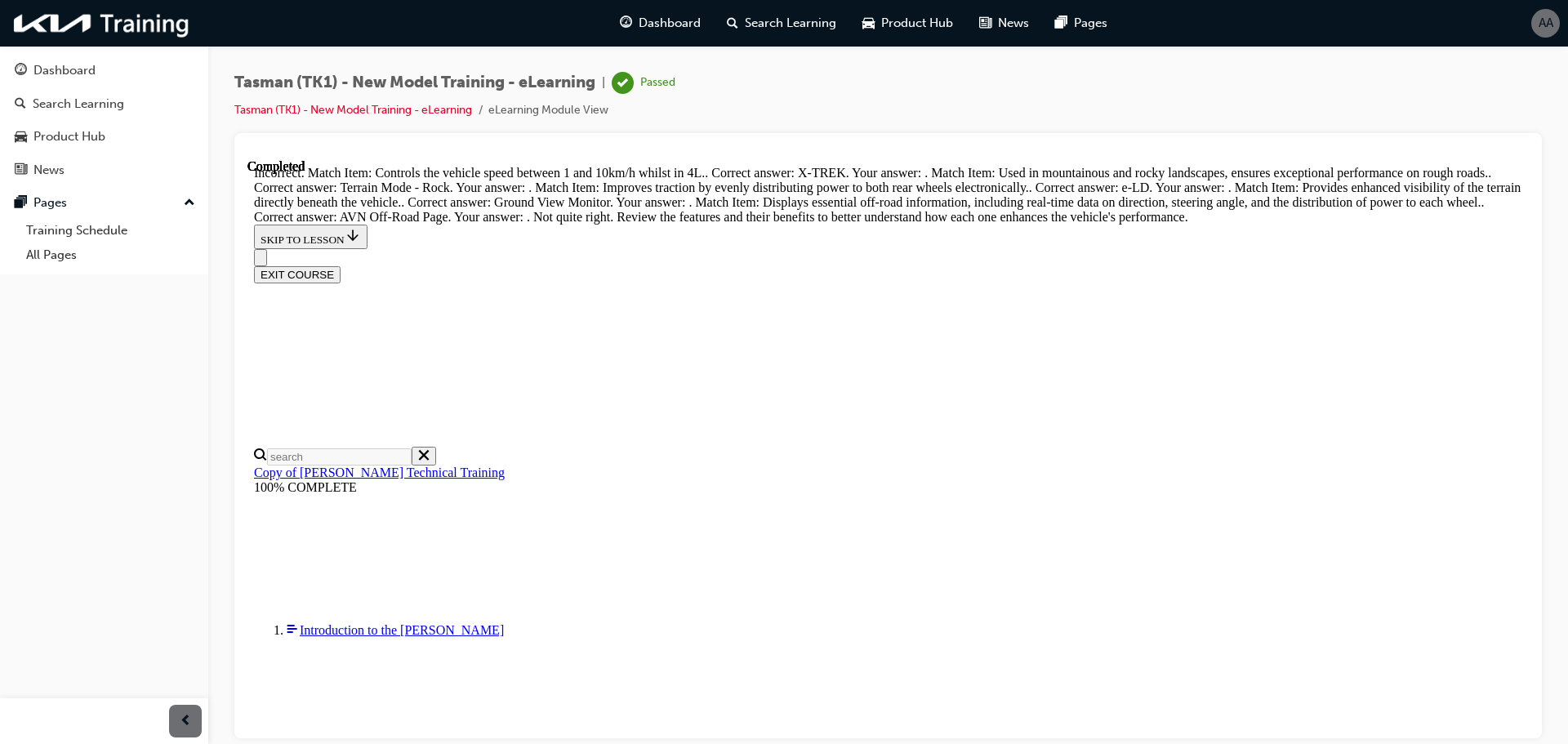
scroll to position [822, 0]
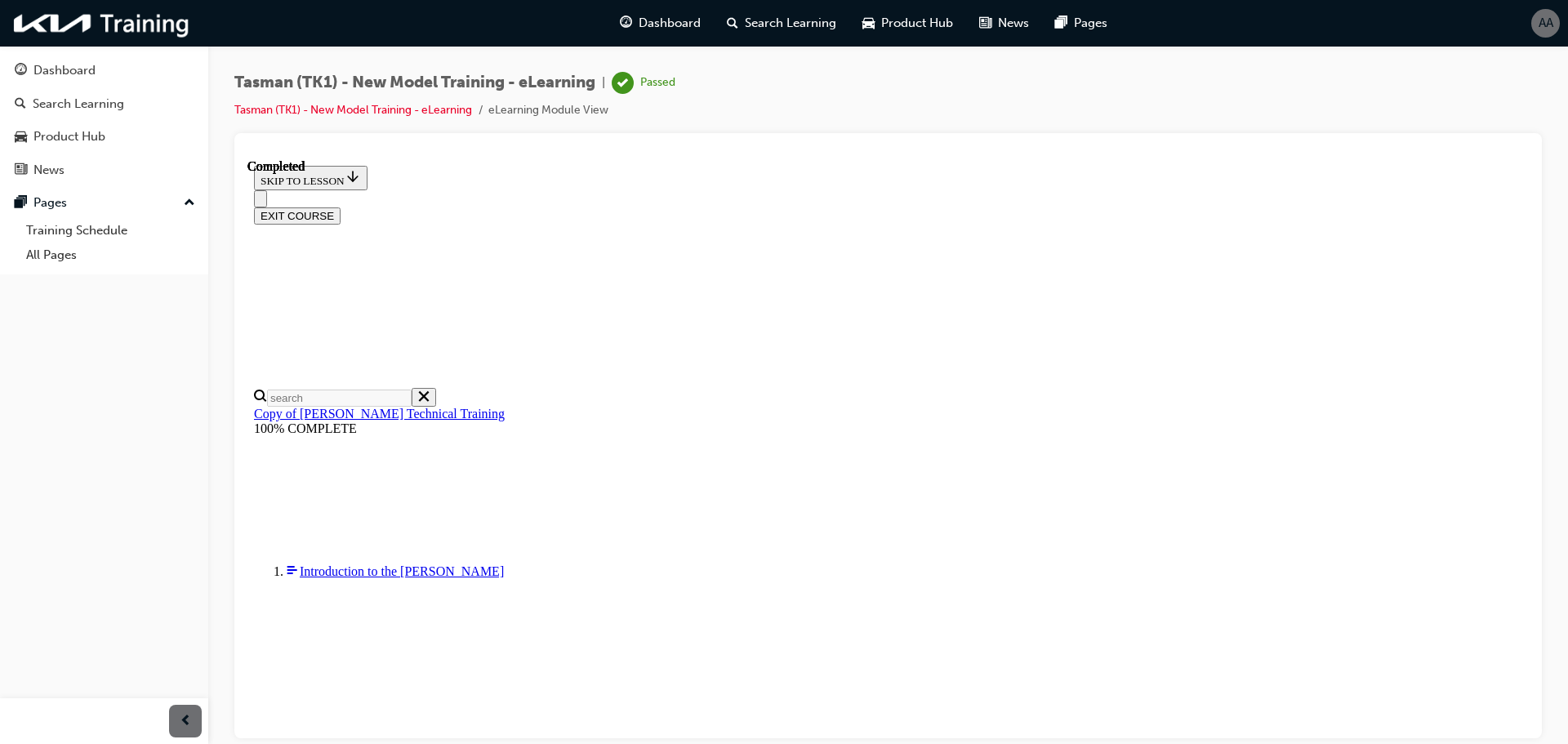
scroll to position [263, 0]
click at [340, 206] on button "EXIT COURSE" at bounding box center [297, 215] width 86 height 17
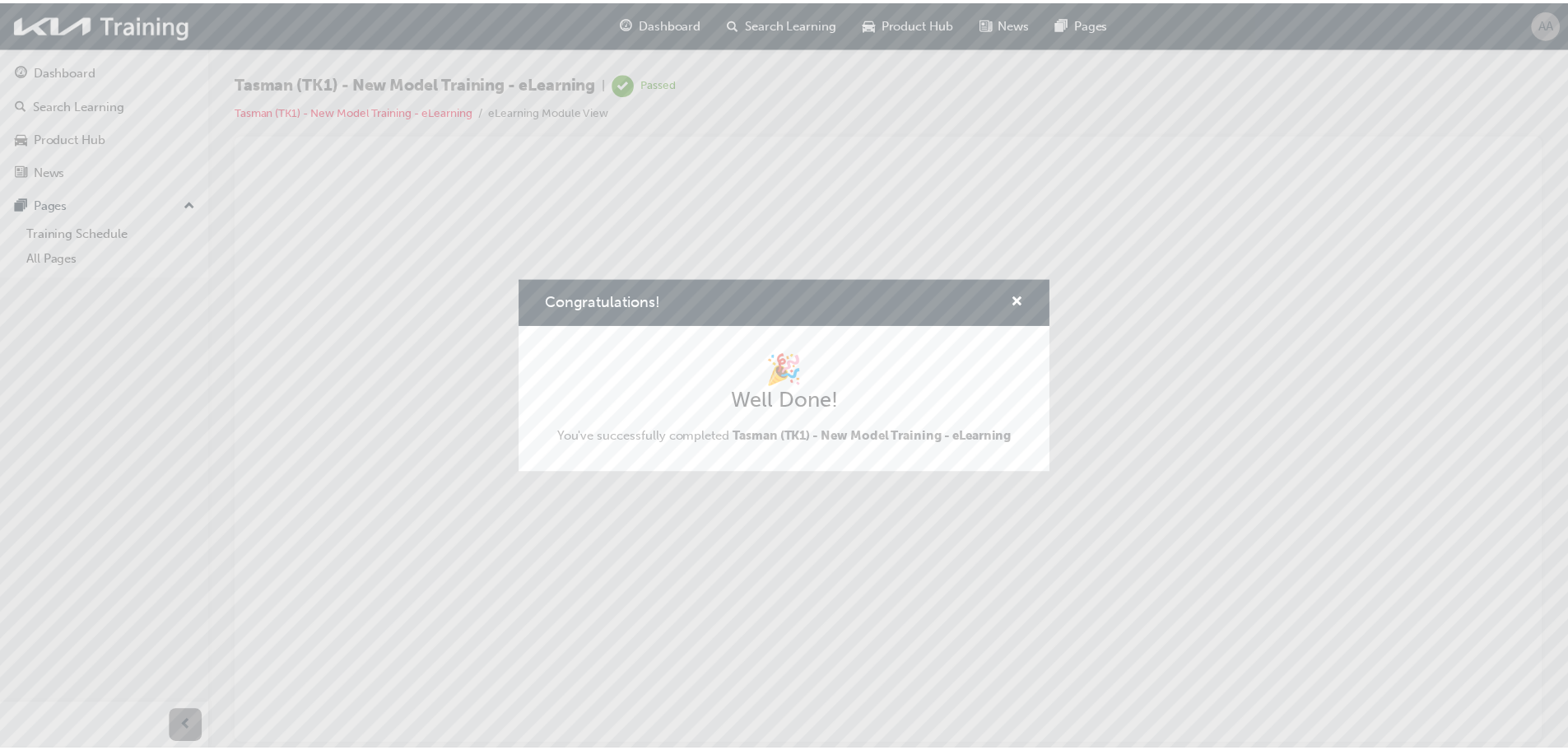
scroll to position [0, 0]
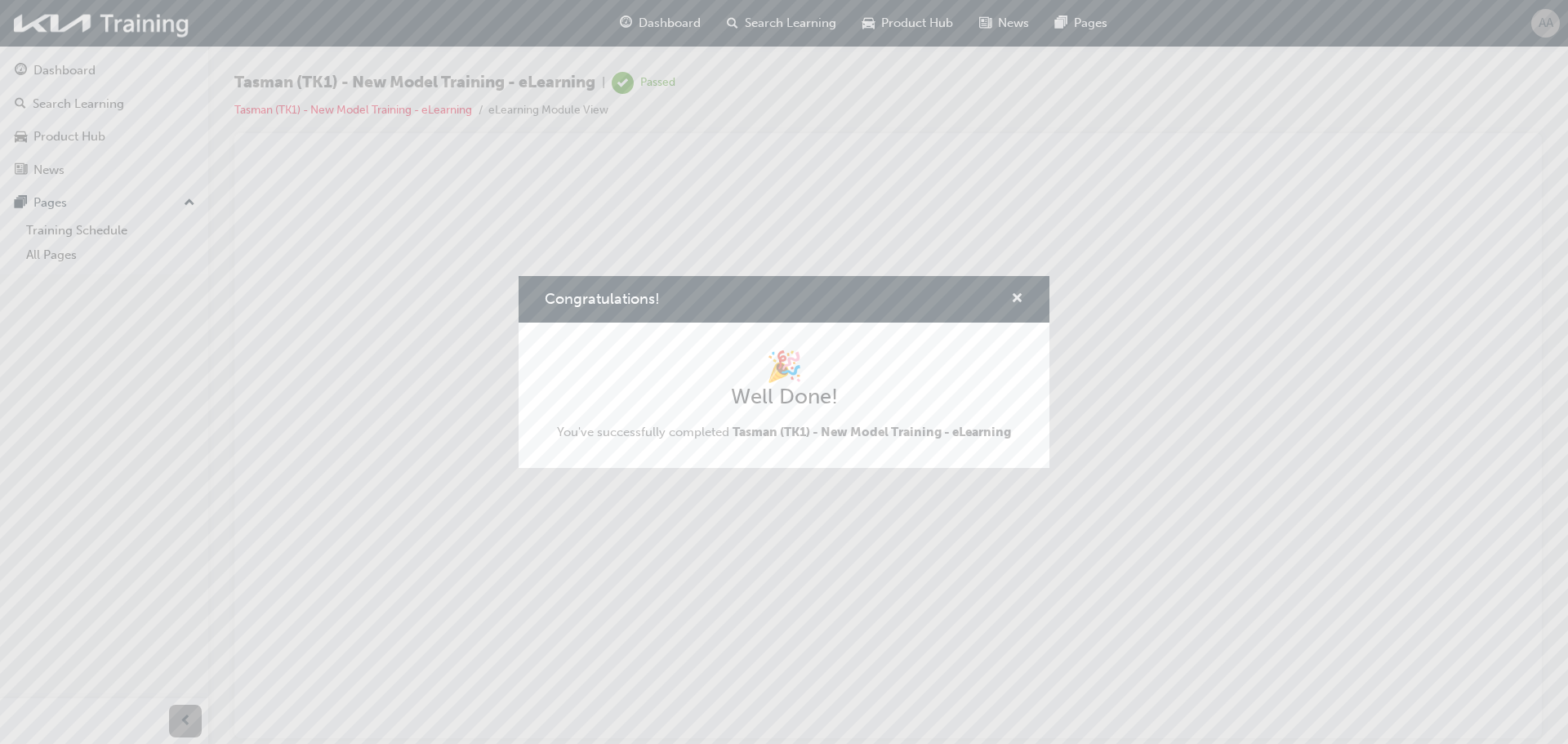
click at [1017, 293] on span "cross-icon" at bounding box center [1017, 299] width 12 height 15
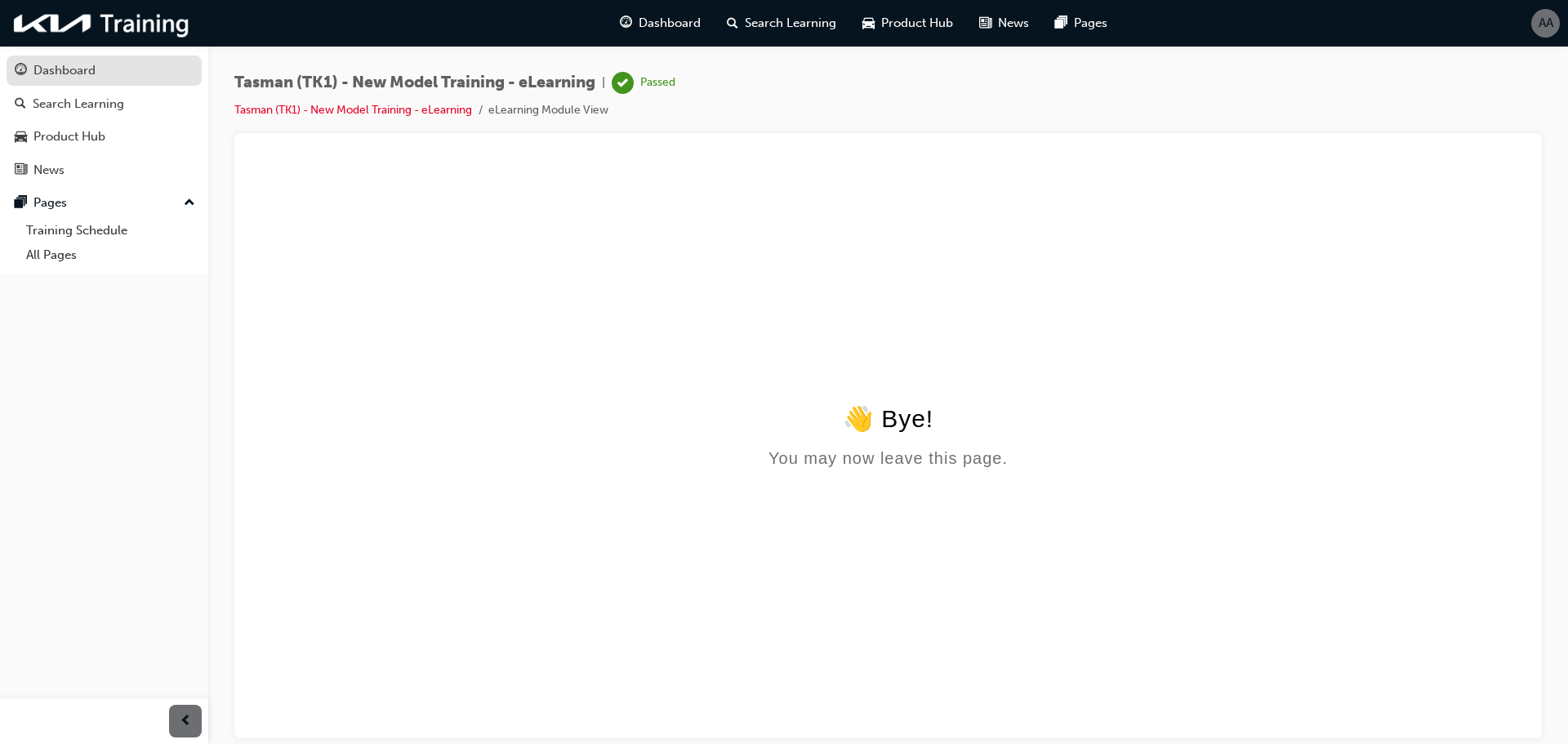
click at [102, 76] on div "Dashboard" at bounding box center [104, 71] width 179 height 21
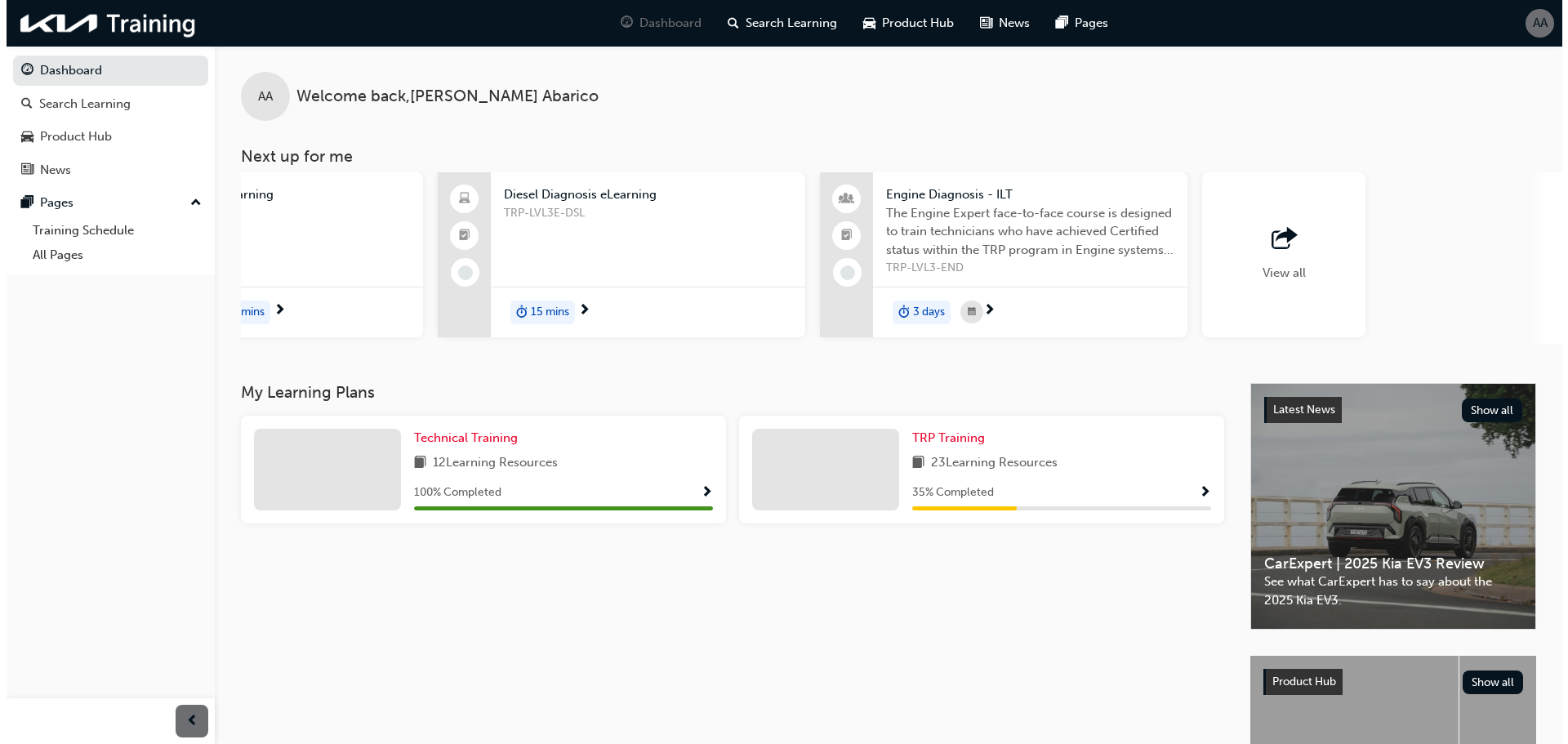
scroll to position [0, 950]
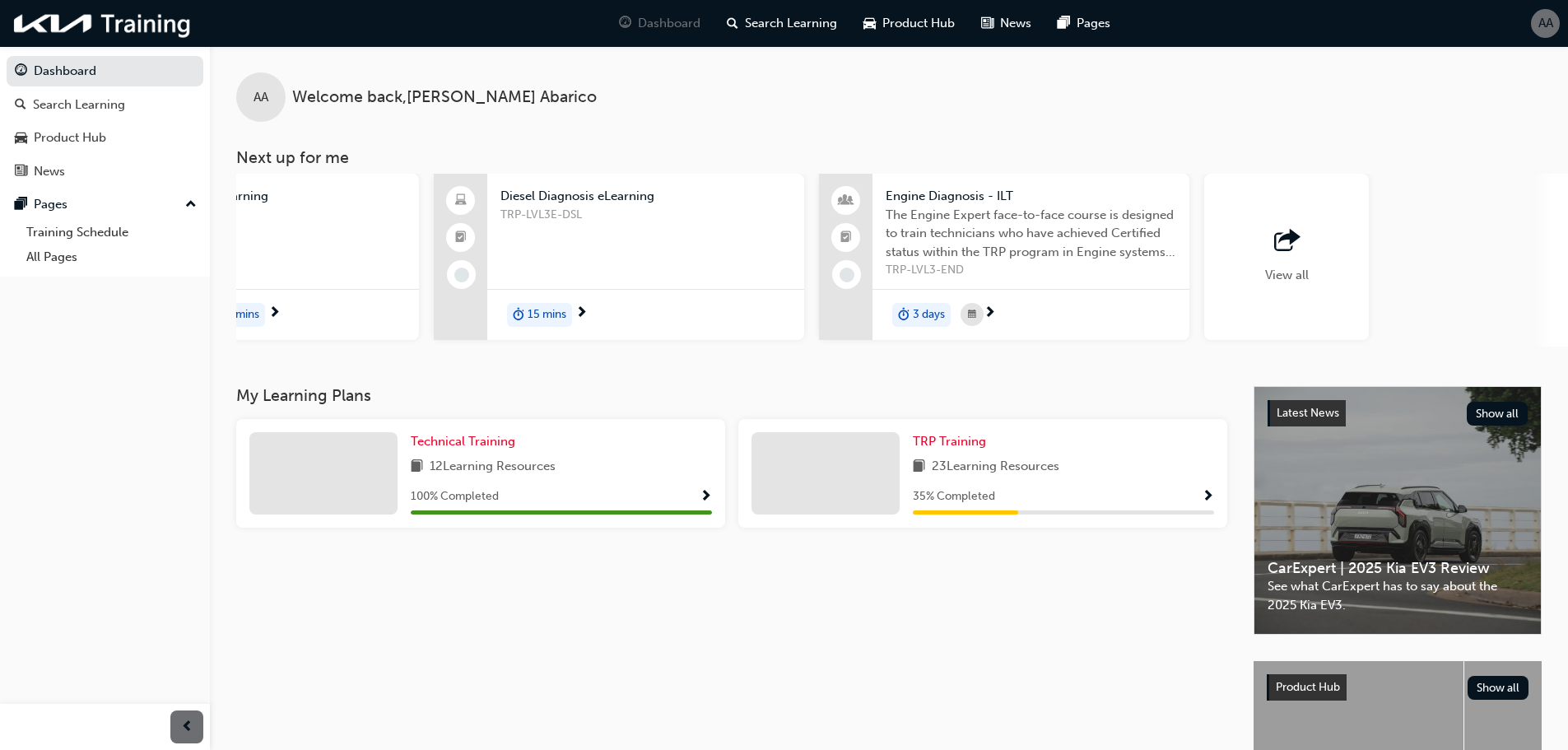
click at [1295, 253] on span "outbound-icon" at bounding box center [1287, 241] width 25 height 23
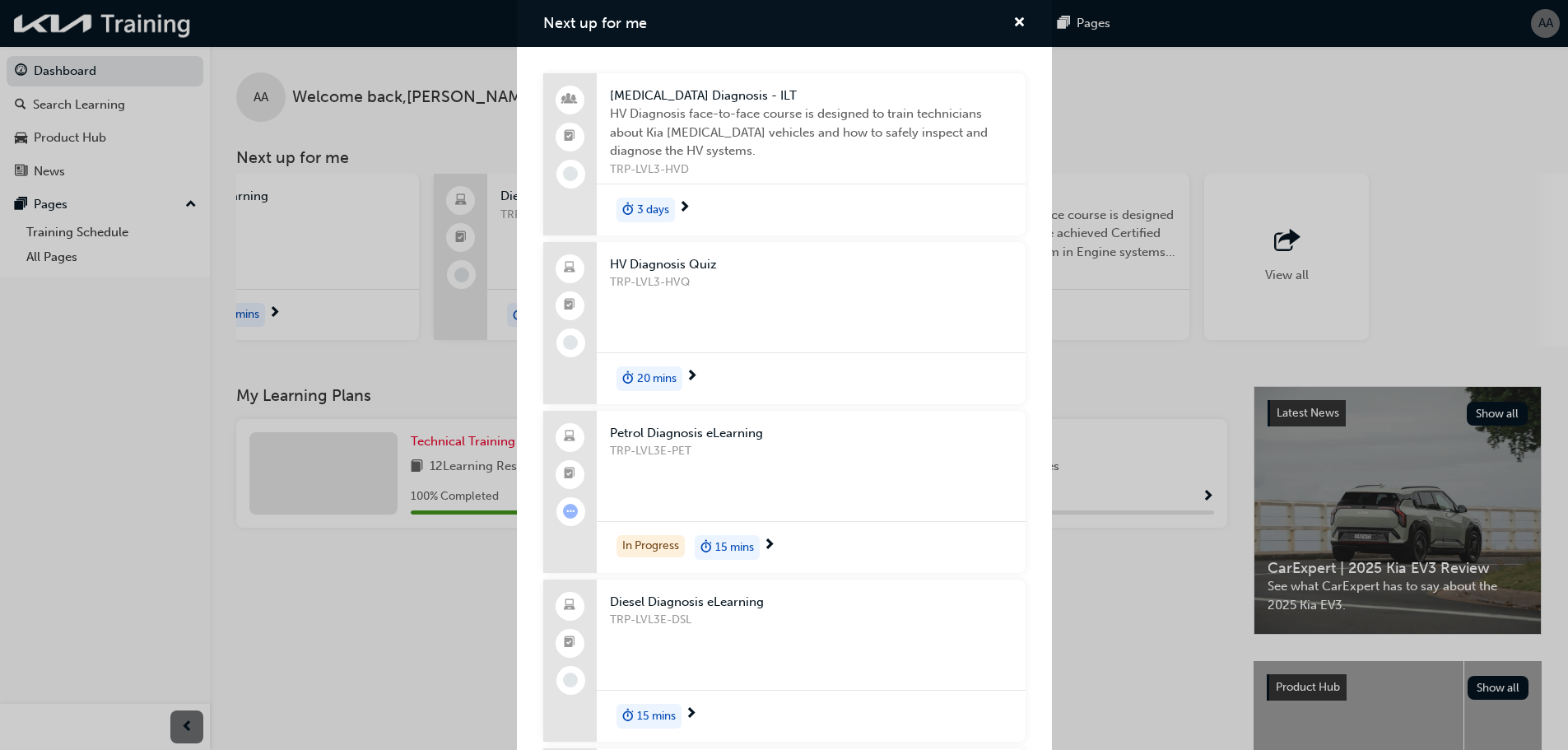
click at [641, 201] on span "3 days" at bounding box center [653, 210] width 32 height 19
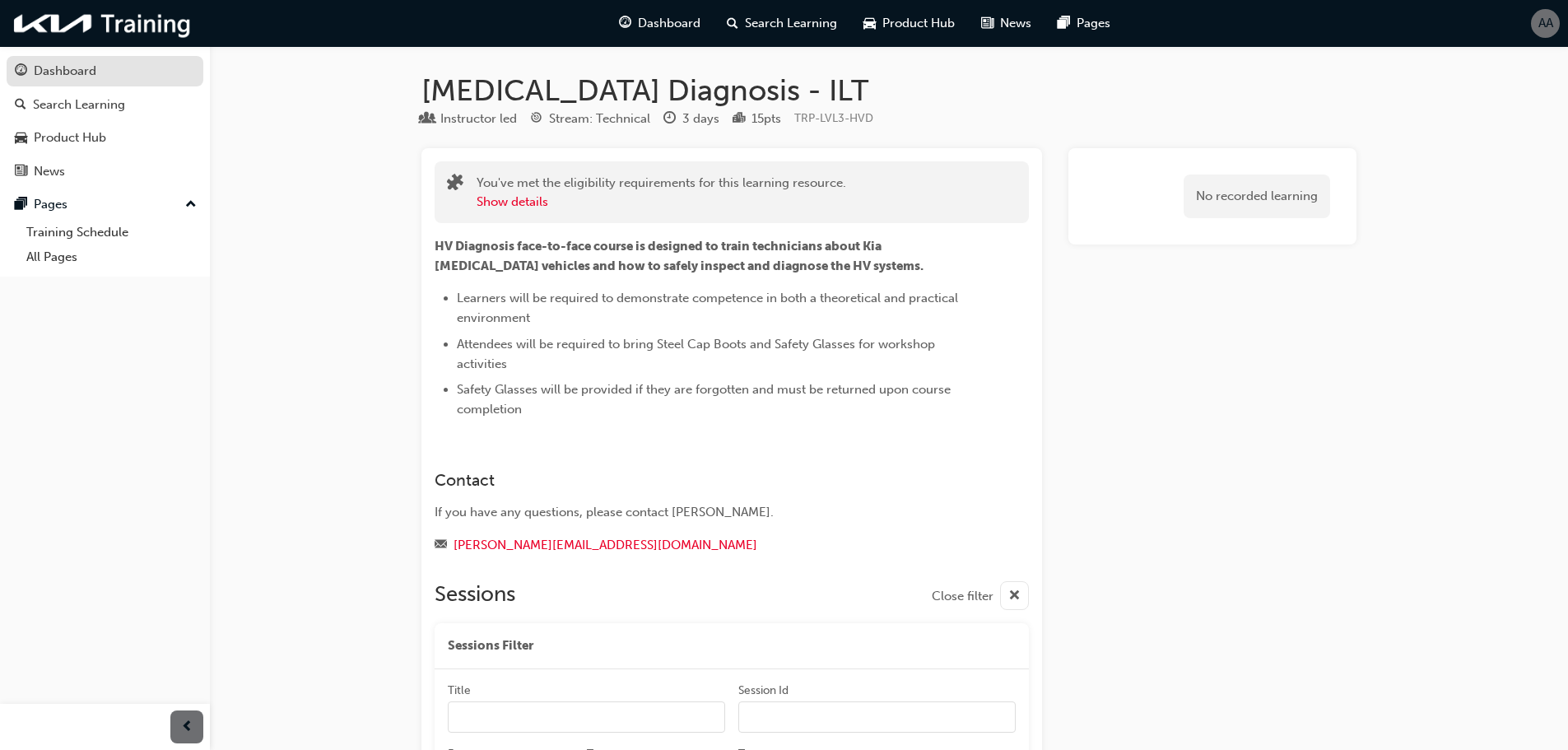
click at [74, 72] on div "Dashboard" at bounding box center [65, 72] width 63 height 19
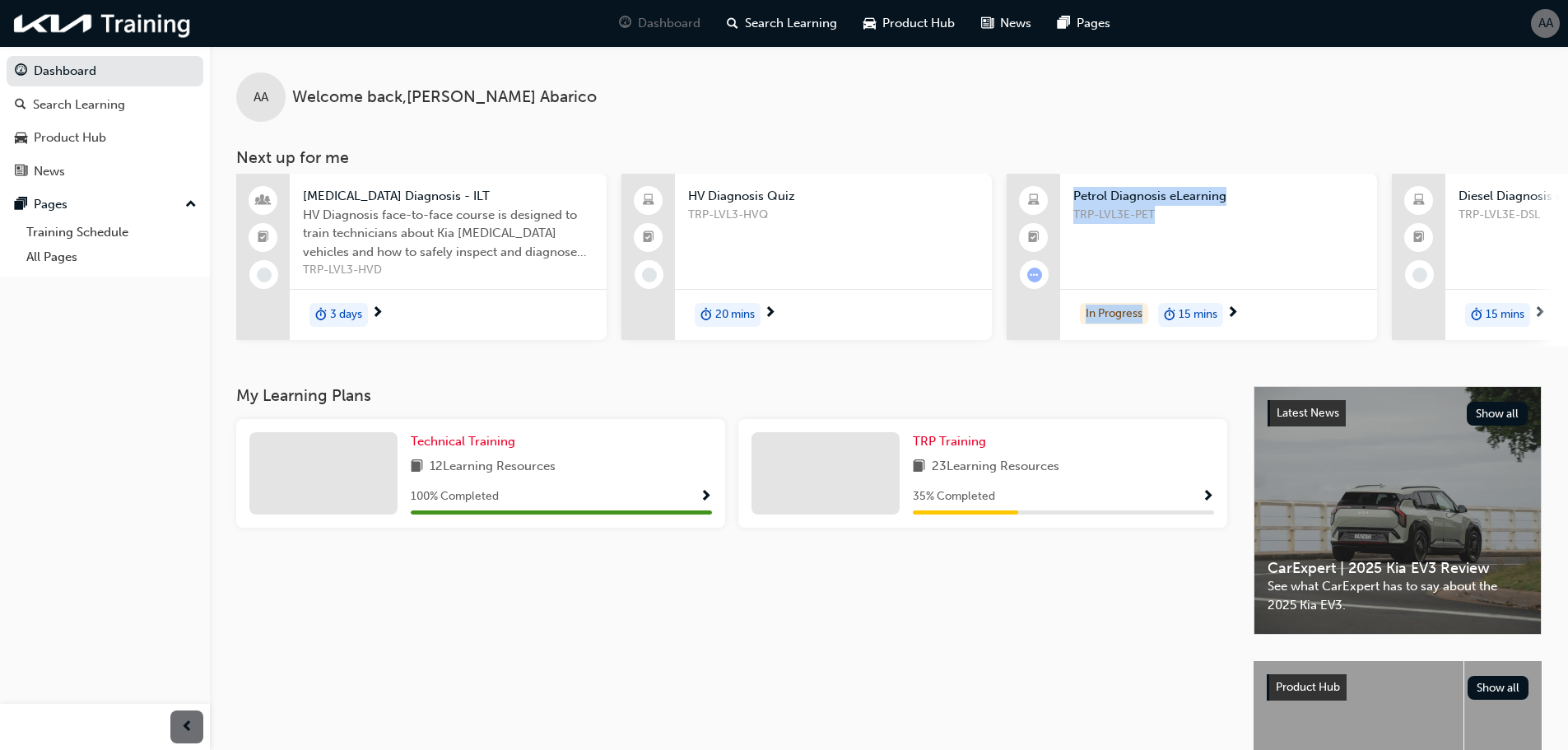
drag, startPoint x: 975, startPoint y: 353, endPoint x: 1154, endPoint y: 347, distance: 179.1
click at [1154, 347] on div "[MEDICAL_DATA] Diagnosis - ILT HV Diagnosis face-to-face course is designed to …" at bounding box center [902, 259] width 1332 height 172
click at [941, 371] on div "AA Welcome back , [PERSON_NAME] Next up for me [MEDICAL_DATA] Diagnosis - ILT H…" at bounding box center [888, 216] width 1358 height 340
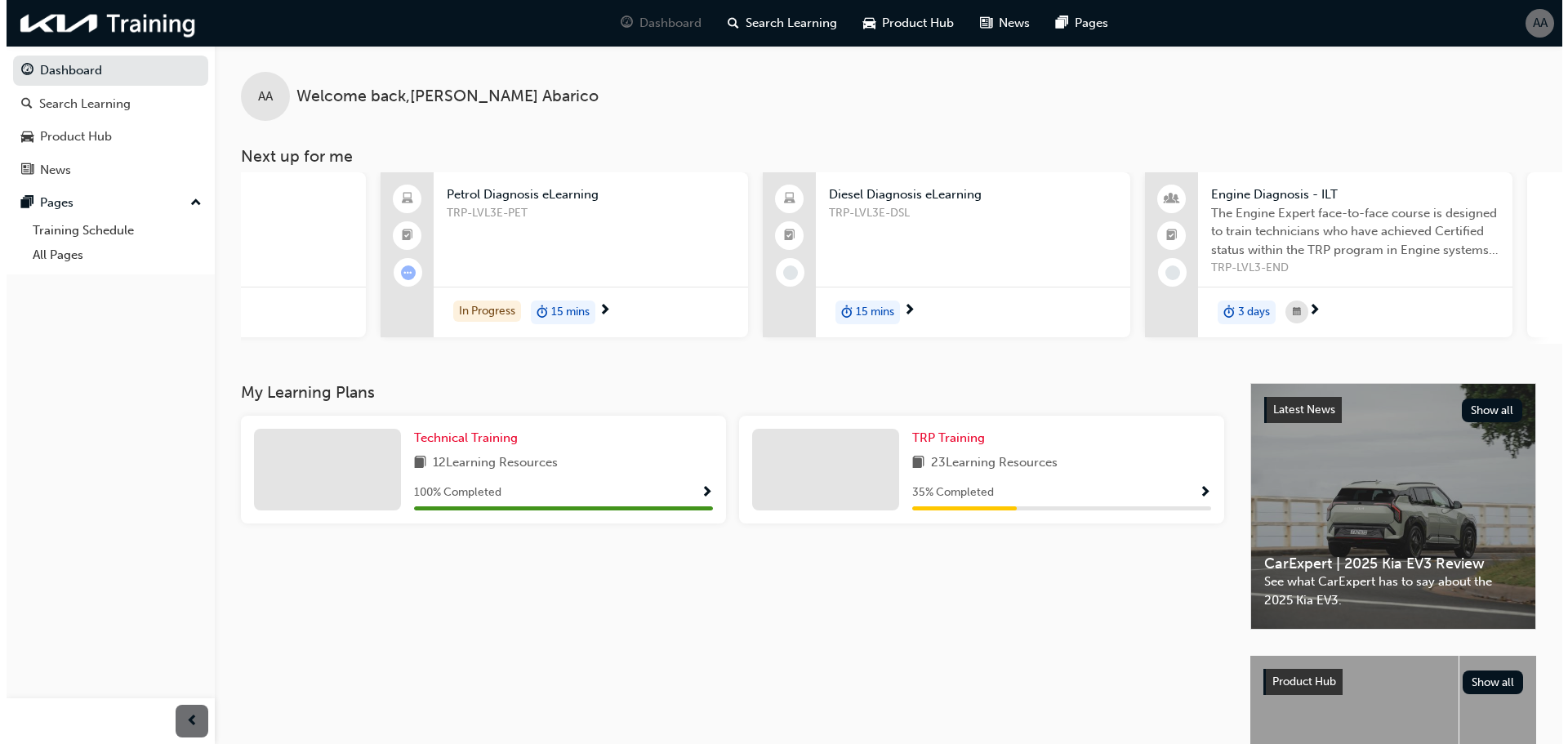
scroll to position [0, 622]
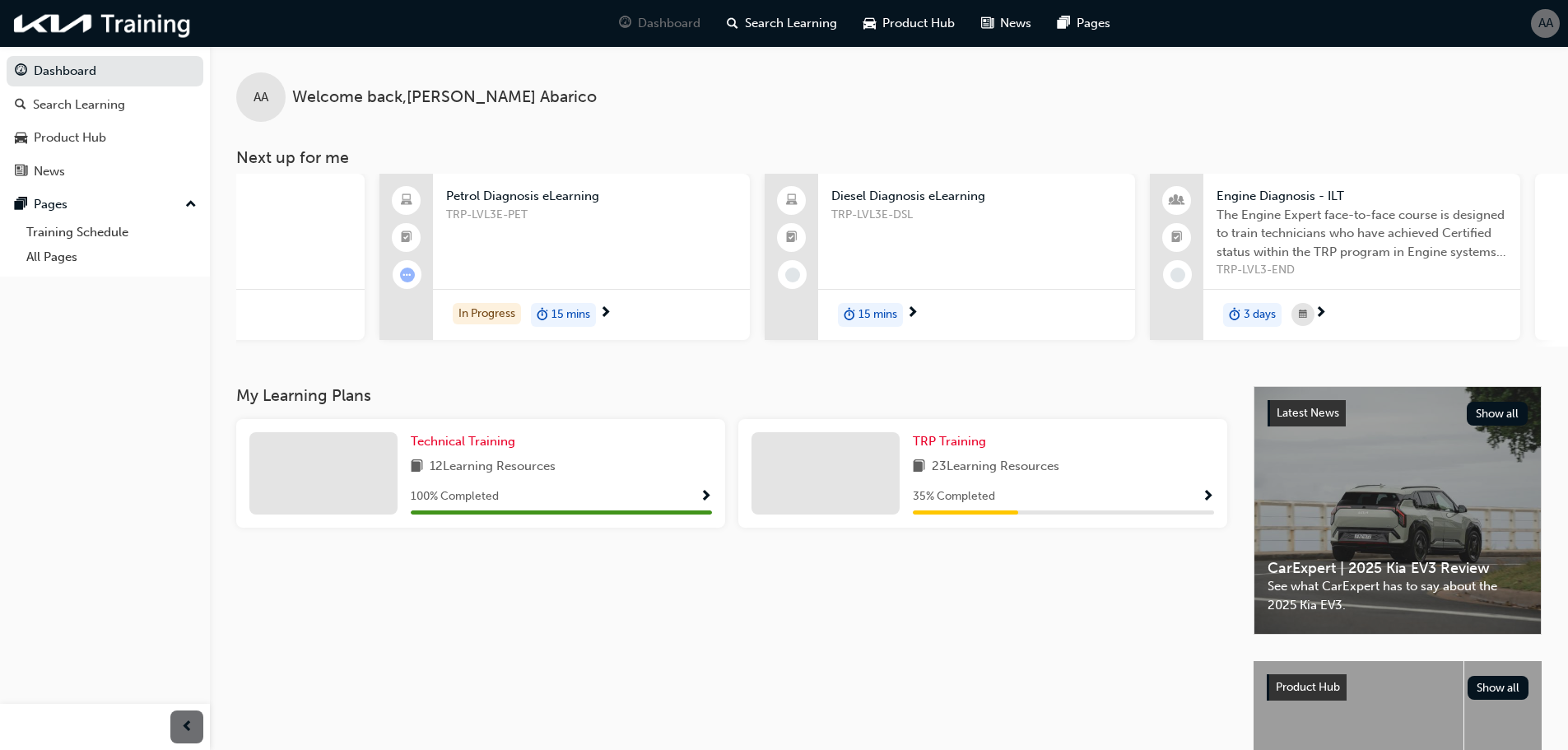
click at [605, 311] on span "next-icon" at bounding box center [605, 313] width 12 height 15
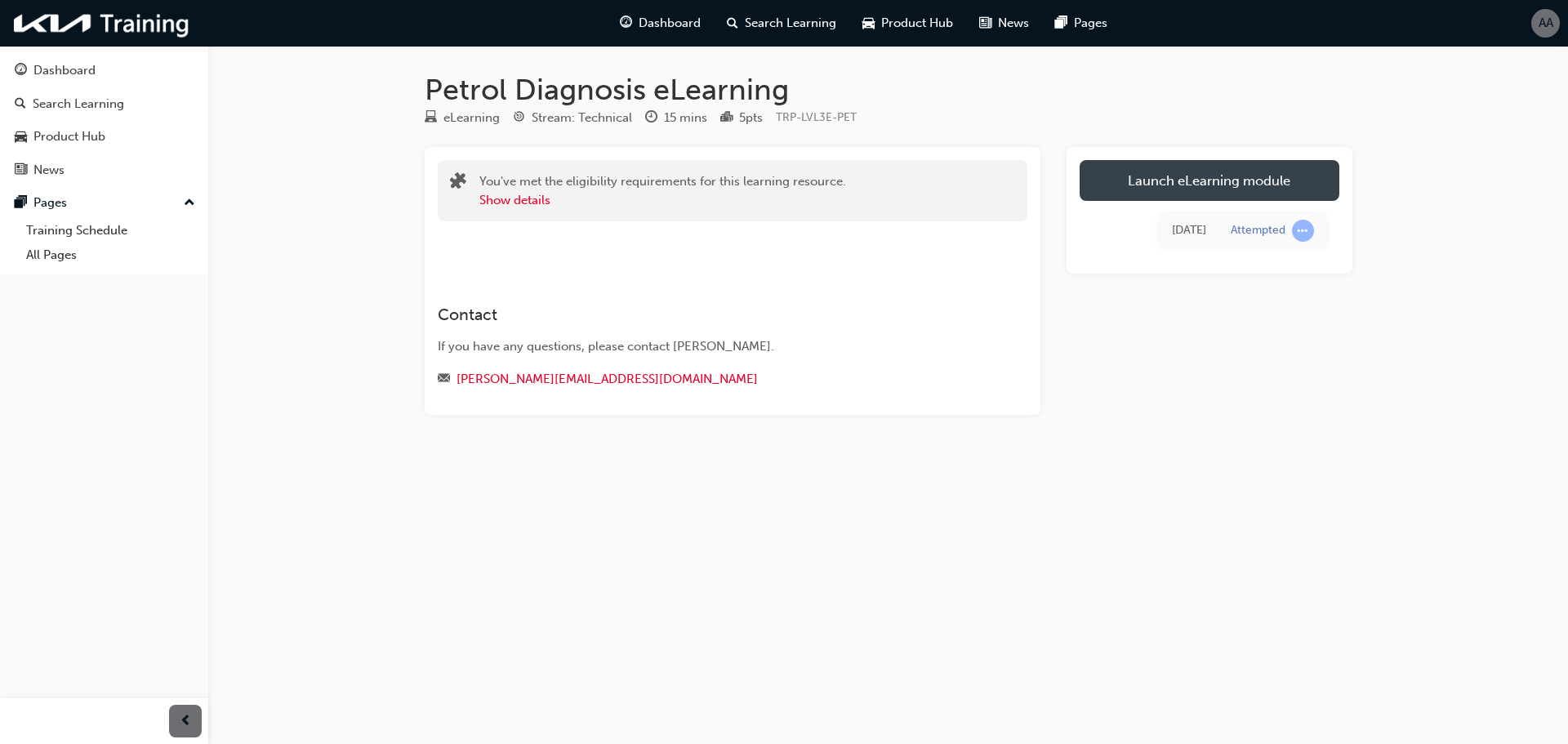
click at [1227, 177] on link "Launch eLearning module" at bounding box center [1210, 180] width 260 height 41
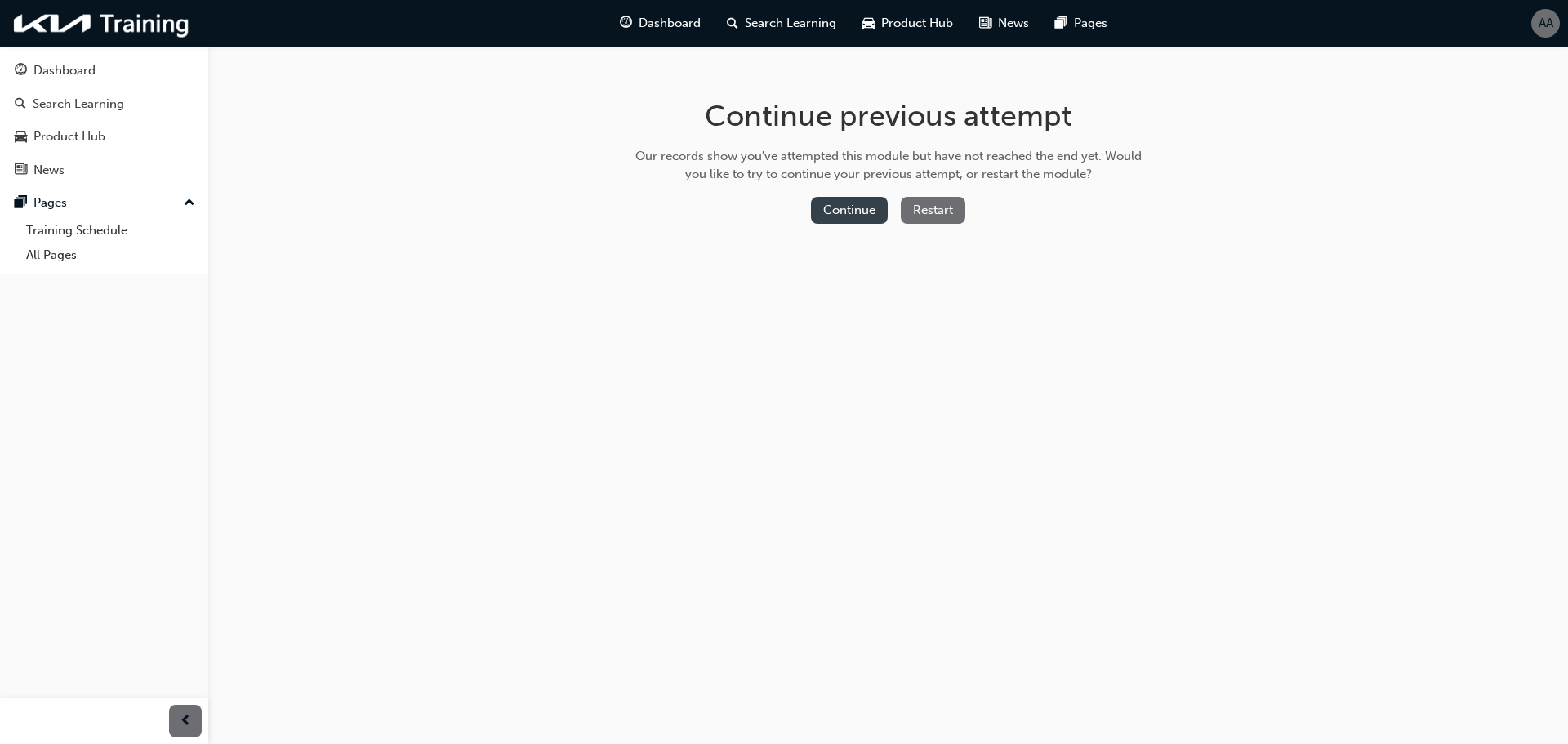
click at [838, 210] on button "Continue" at bounding box center [849, 210] width 77 height 27
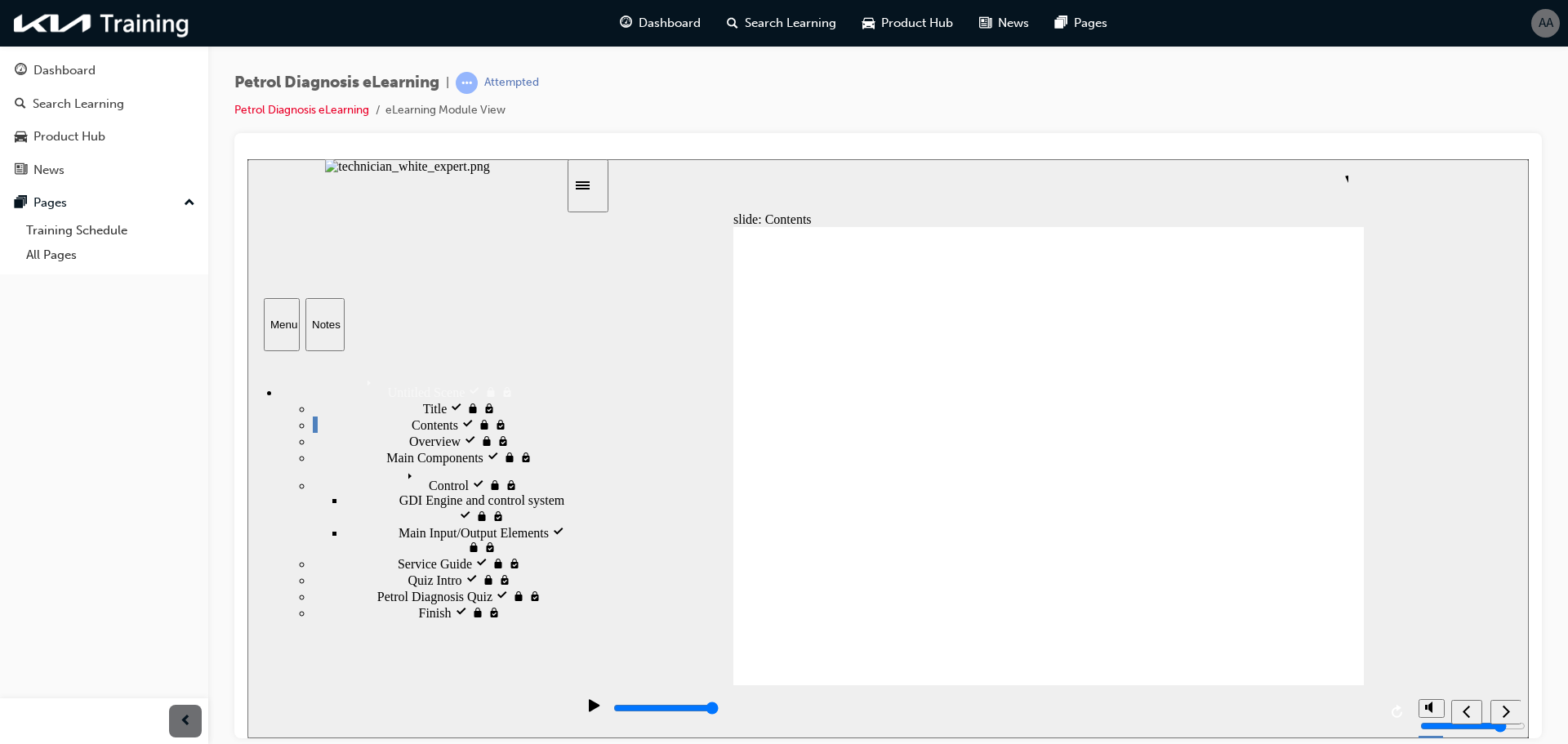
click at [1447, 119] on div "Petrol Diagnosis eLearning | Attempted Petrol Diagnosis eLearning eLearning Mod…" at bounding box center [888, 103] width 1307 height 62
click at [1399, 712] on icon "replay" at bounding box center [1397, 710] width 13 height 13
click at [1502, 708] on icon "next" at bounding box center [1506, 710] width 9 height 15
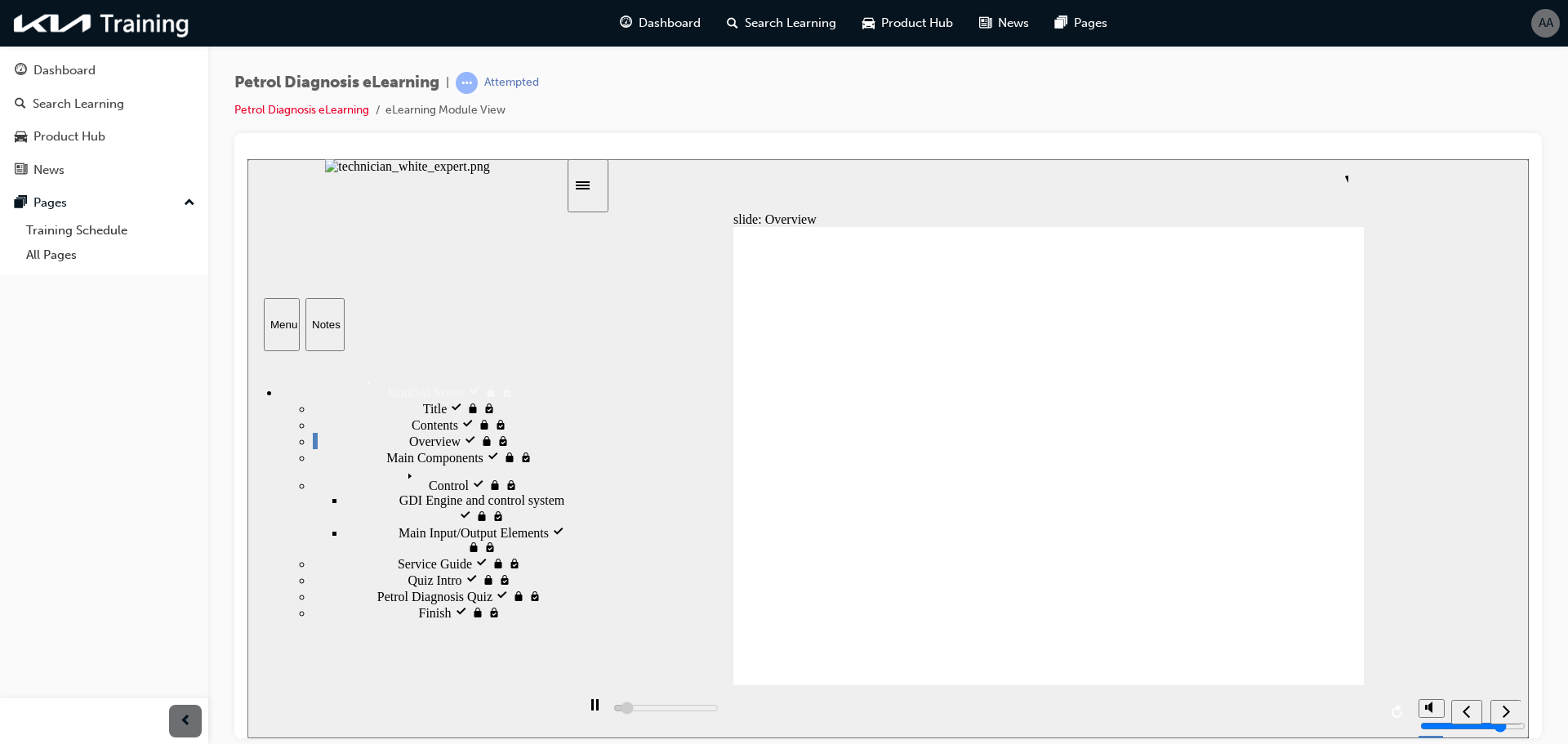
click at [591, 186] on icon "Sidebar Toggle" at bounding box center [588, 183] width 25 height 9
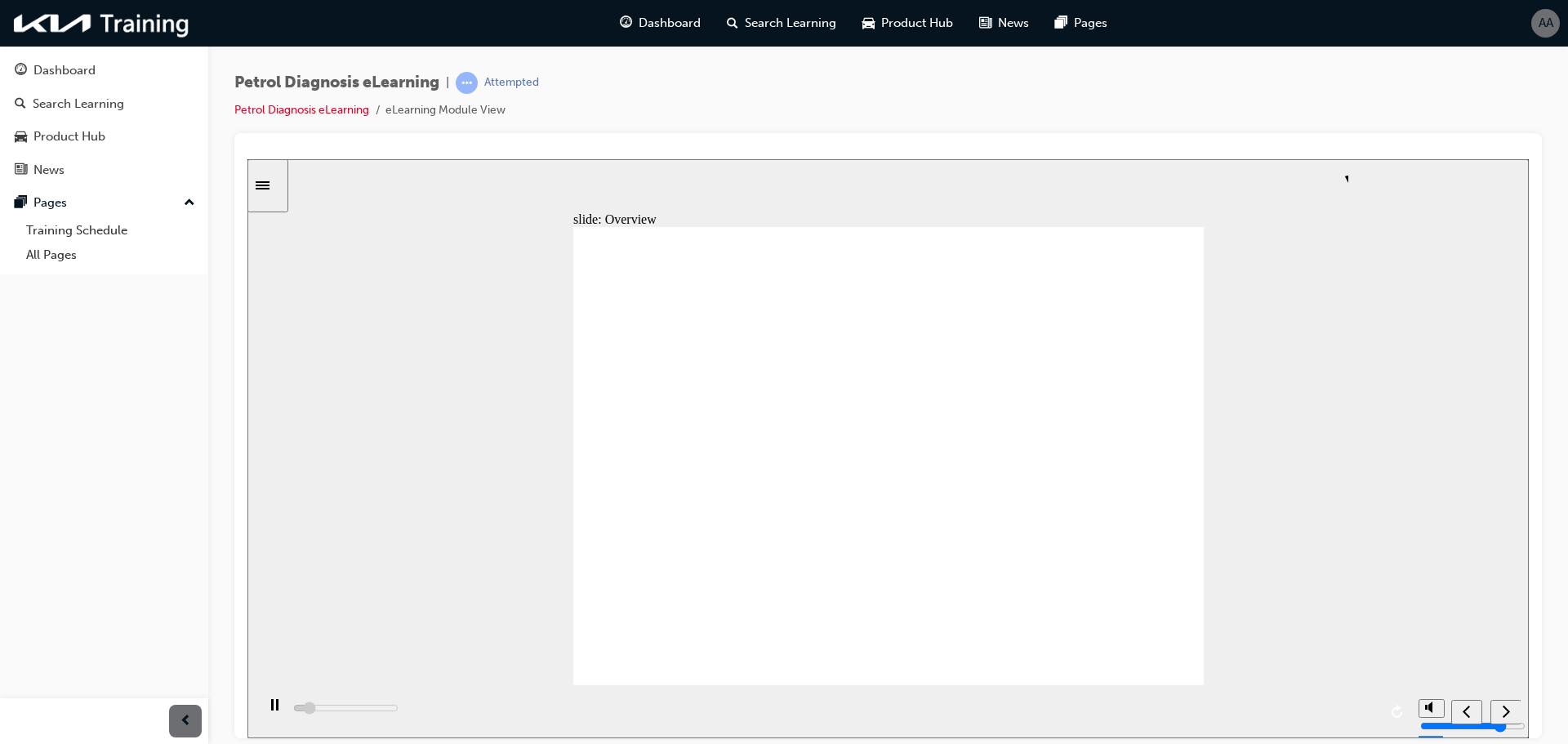
click at [268, 185] on icon "Sidebar Toggle" at bounding box center [263, 185] width 14 height 9
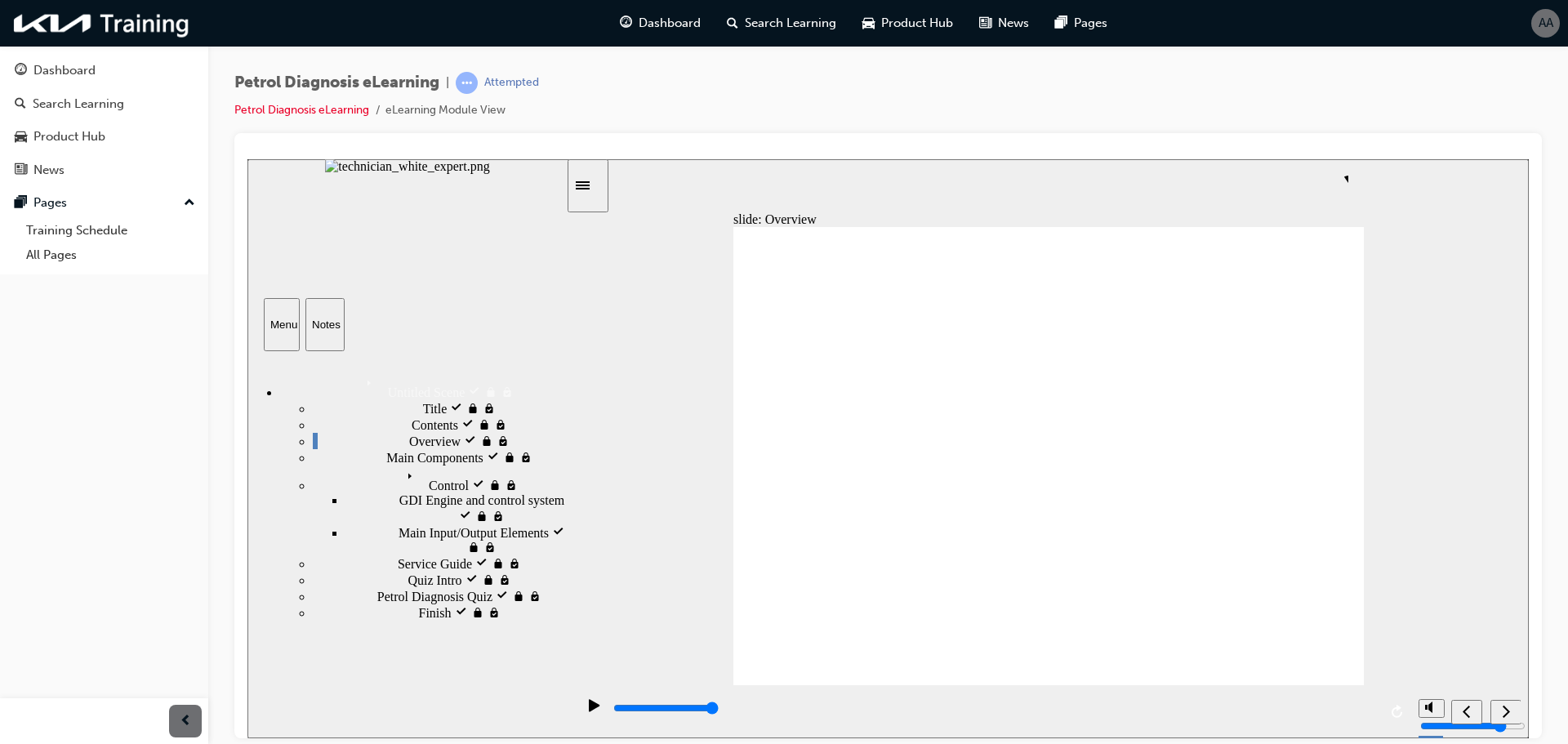
click at [1508, 706] on icon "next" at bounding box center [1506, 710] width 9 height 15
click at [1400, 714] on icon "replay" at bounding box center [1396, 710] width 10 height 13
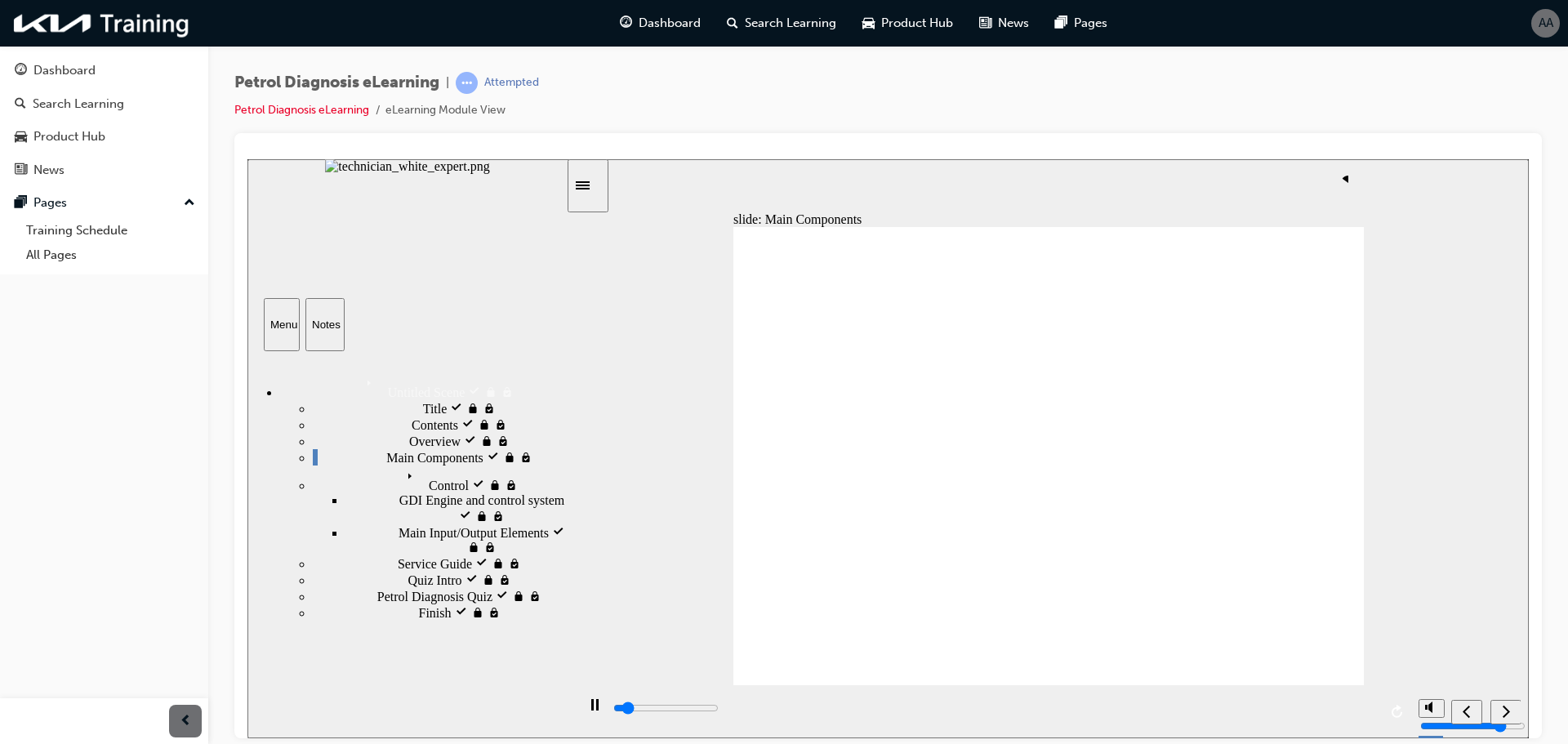
click at [1504, 708] on icon "next" at bounding box center [1506, 710] width 9 height 15
click at [1500, 703] on div "next" at bounding box center [1506, 712] width 18 height 17
click at [1504, 713] on icon "next" at bounding box center [1506, 710] width 9 height 15
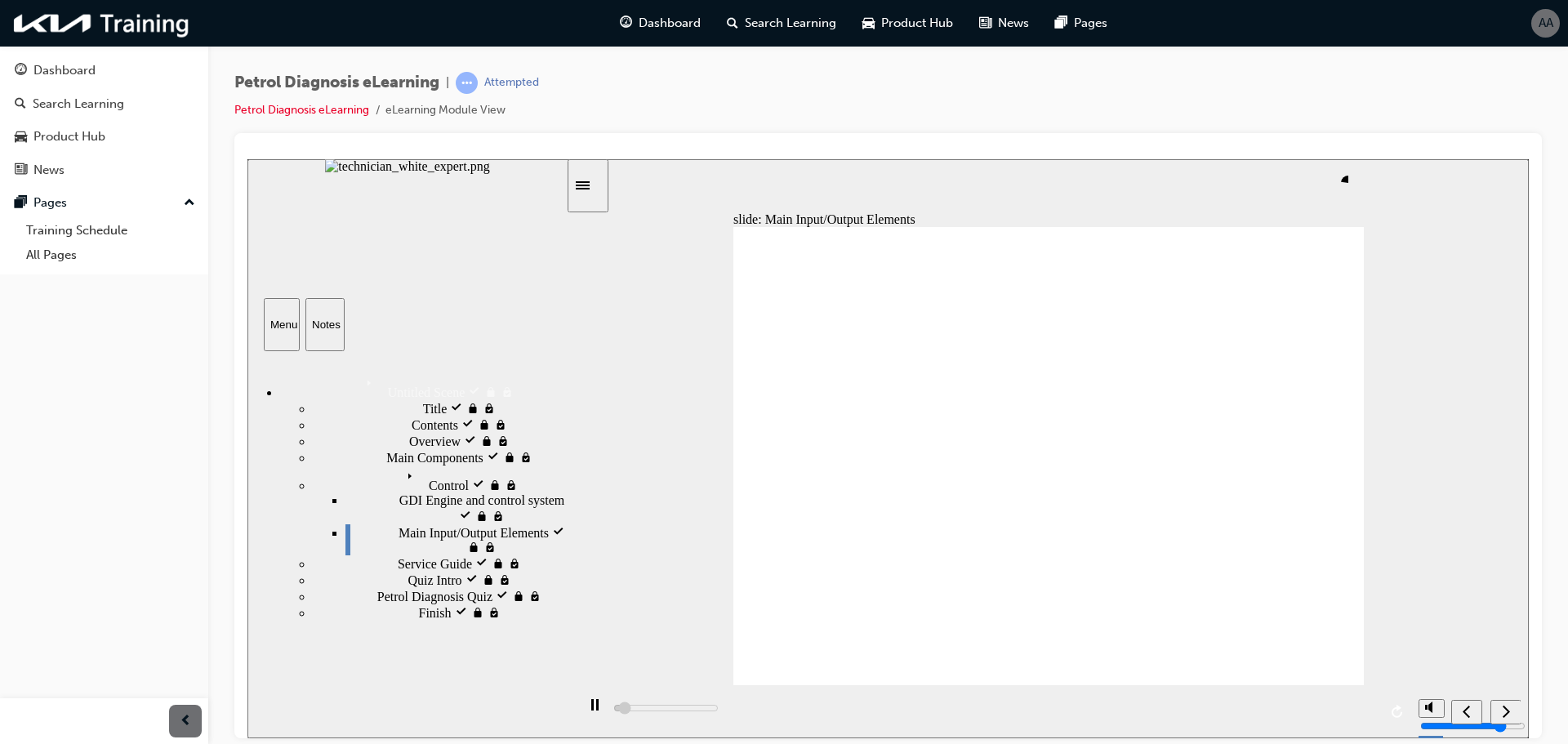
scroll to position [60, 0]
click at [323, 321] on div "Notes" at bounding box center [325, 323] width 27 height 12
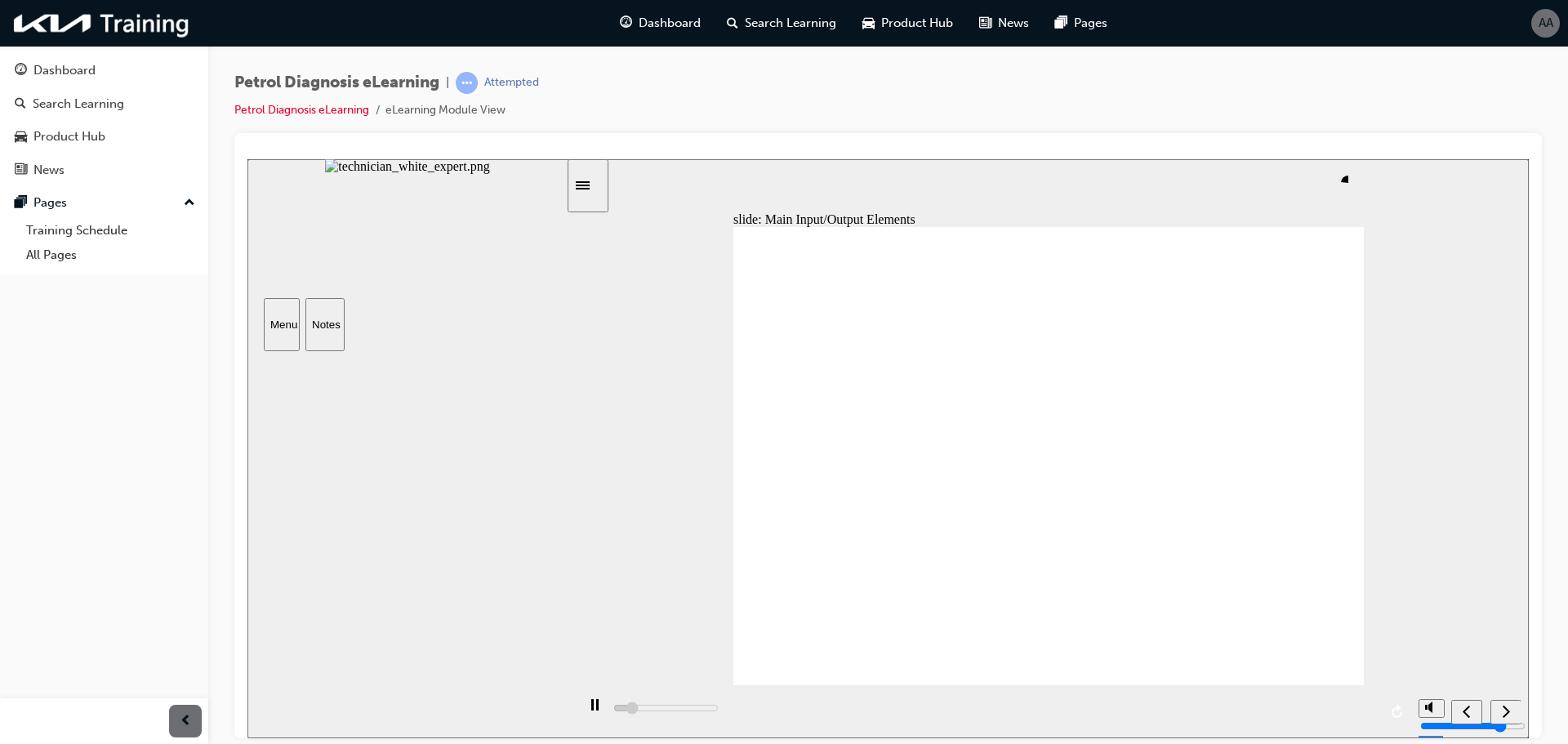
click at [281, 316] on button "Menu" at bounding box center [281, 323] width 36 height 53
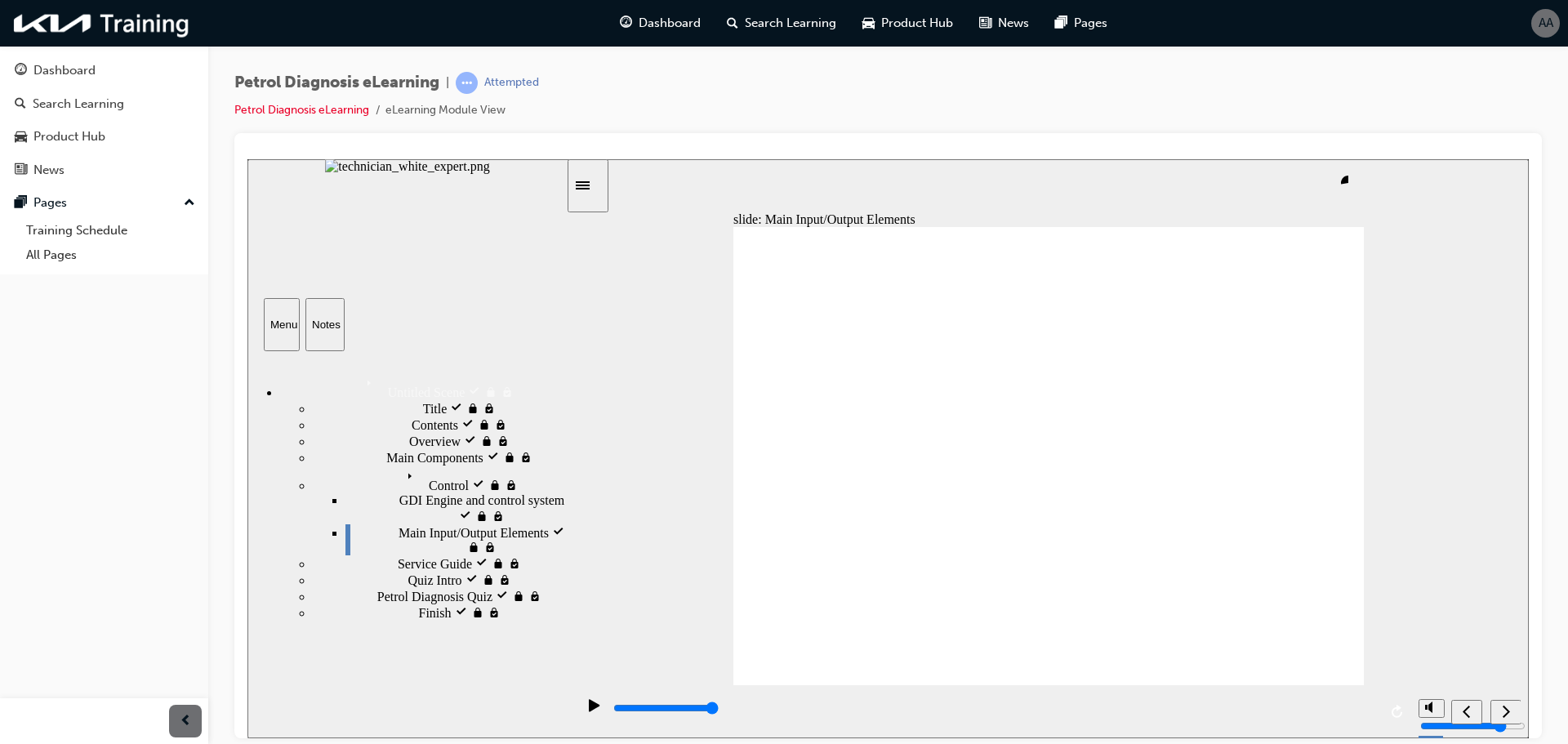
click at [1500, 703] on div "next" at bounding box center [1506, 712] width 18 height 17
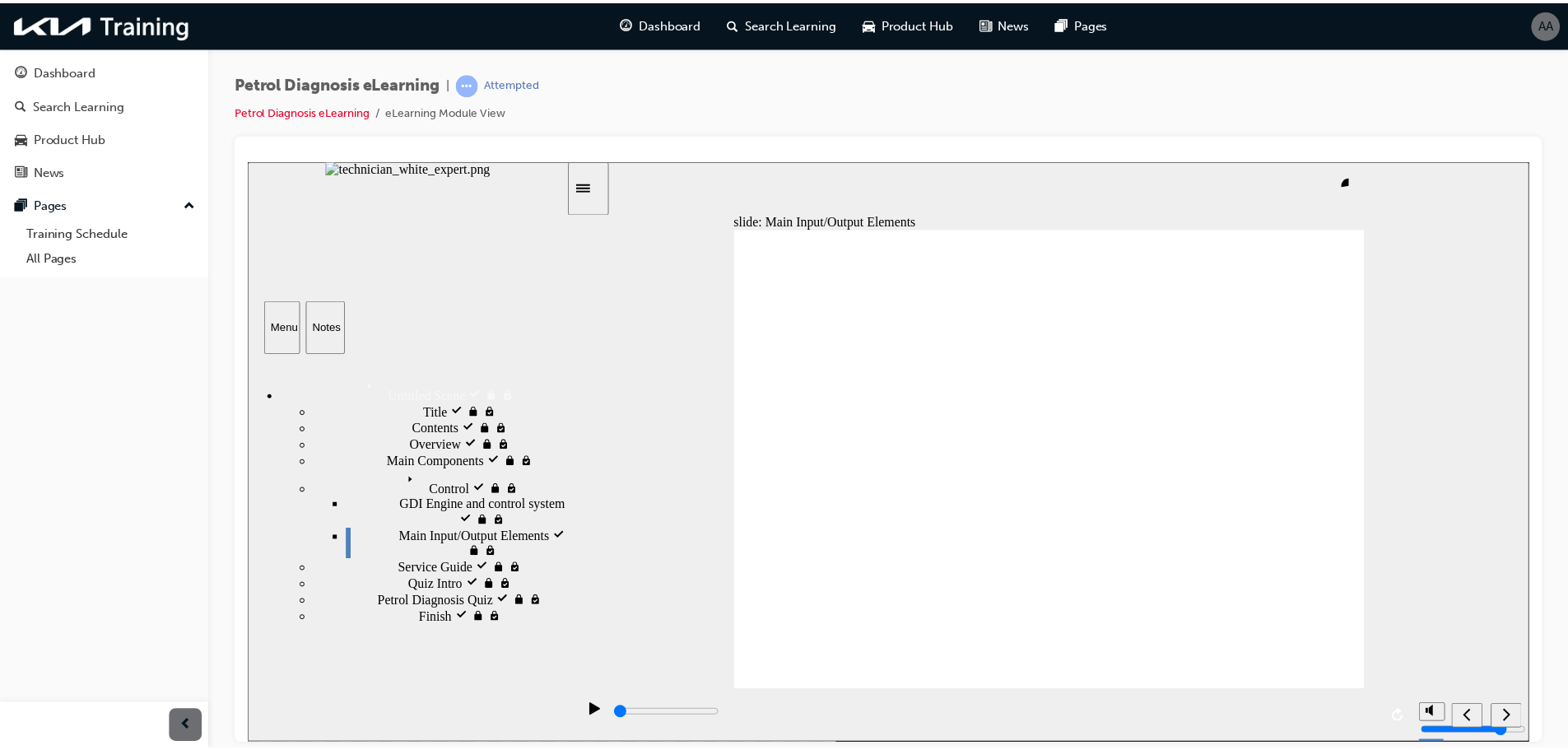
scroll to position [0, 0]
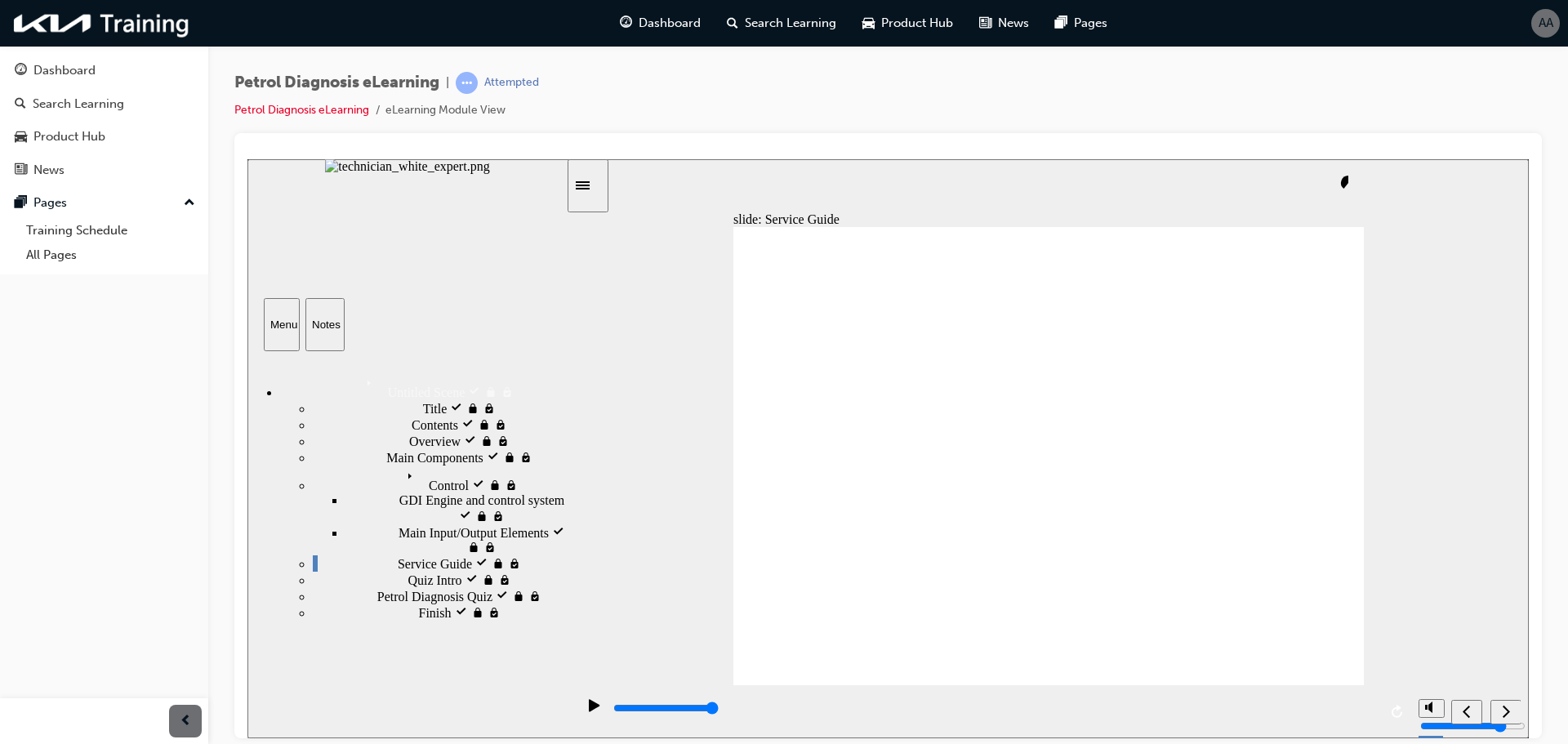
click at [1499, 711] on div "next" at bounding box center [1506, 712] width 18 height 17
click at [1497, 709] on div "next" at bounding box center [1506, 712] width 18 height 17
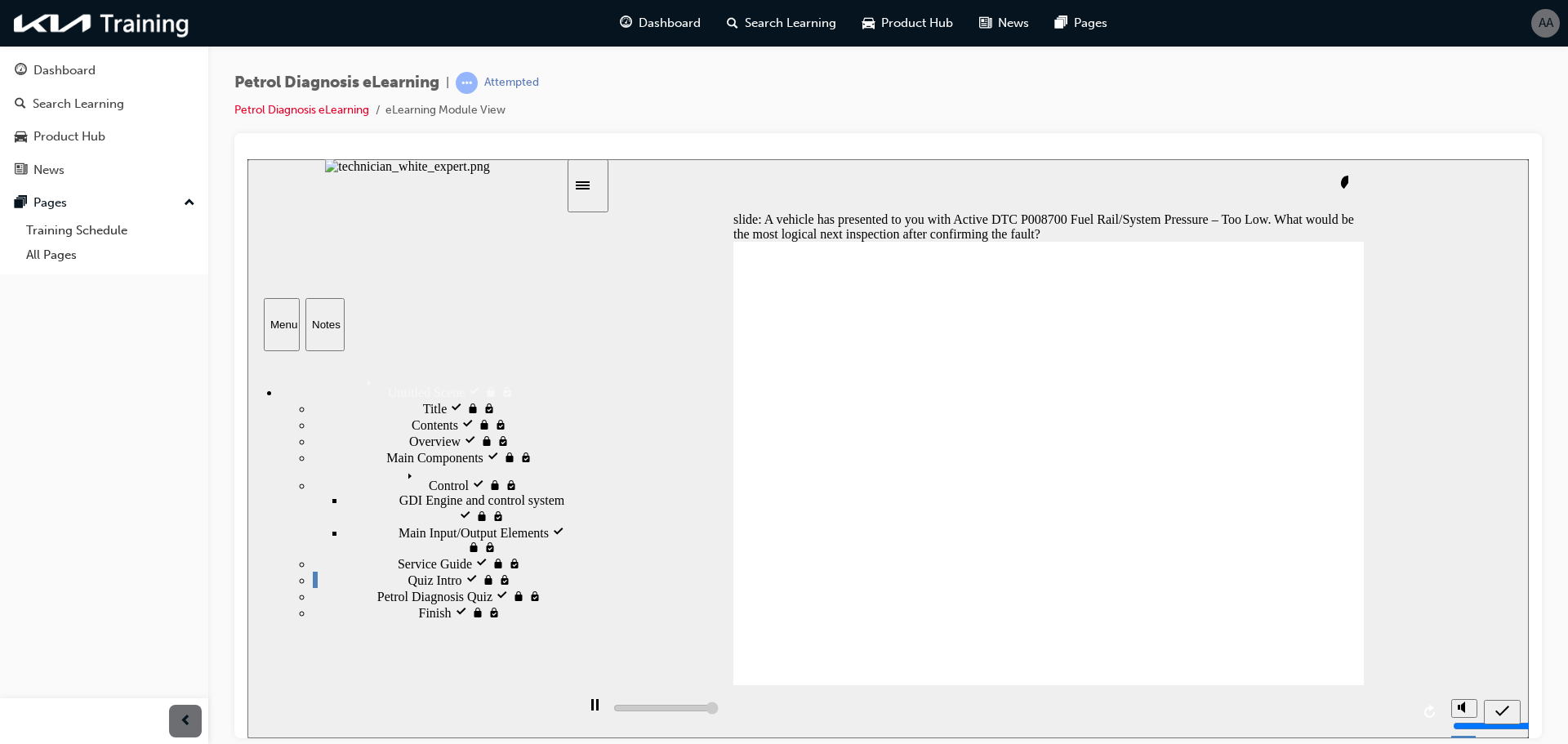
type input "5000"
radio input "true"
click at [417, 601] on span "Petrol Diagnosis Quiz locked" at bounding box center [453, 593] width 153 height 15
click at [530, 603] on div "Petrol Diagnosis Quiz locked Petrol Diagnosis Quiz" at bounding box center [440, 594] width 253 height 16
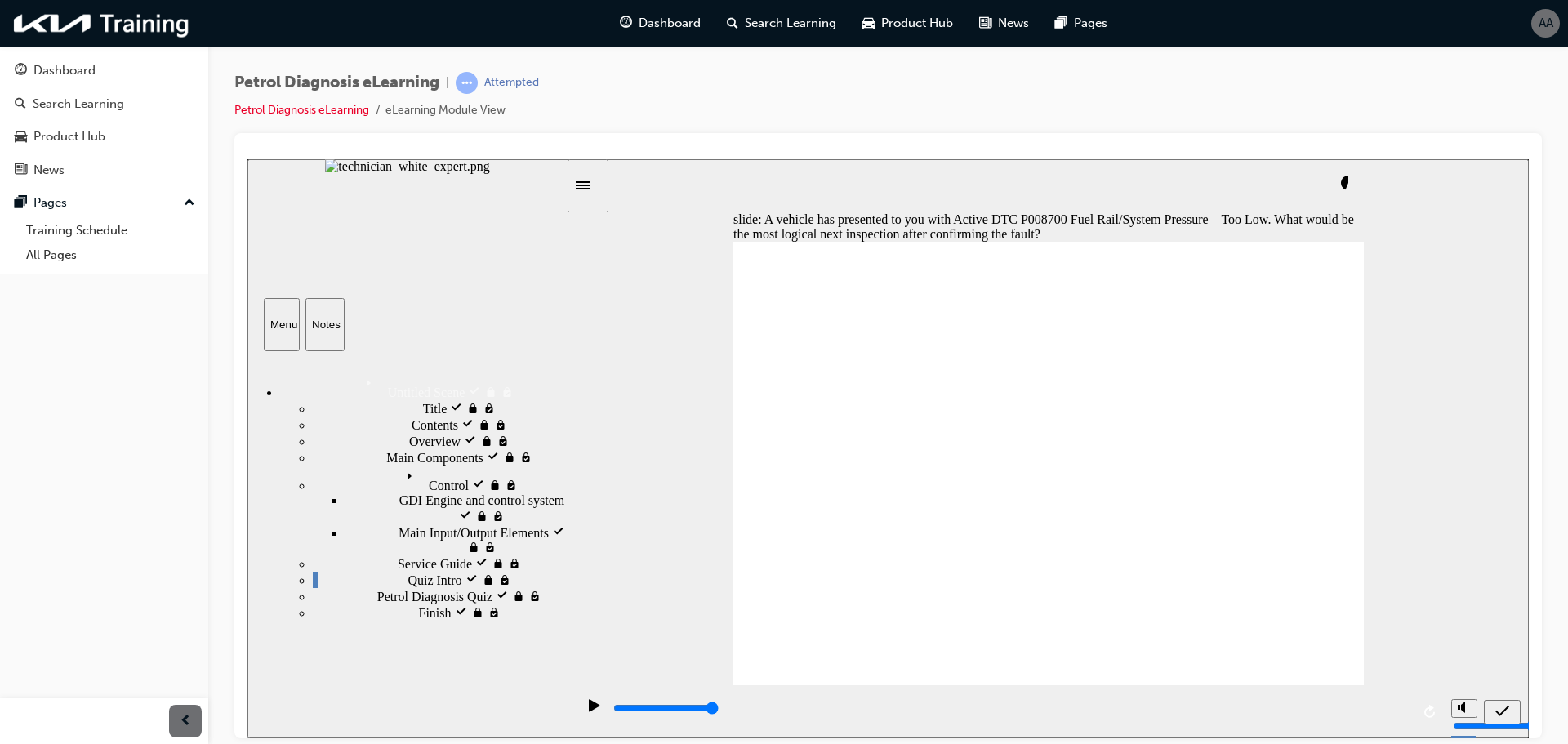
click at [488, 619] on div "Finish locked Finish" at bounding box center [440, 611] width 253 height 16
click at [649, 22] on span "Dashboard" at bounding box center [669, 23] width 62 height 19
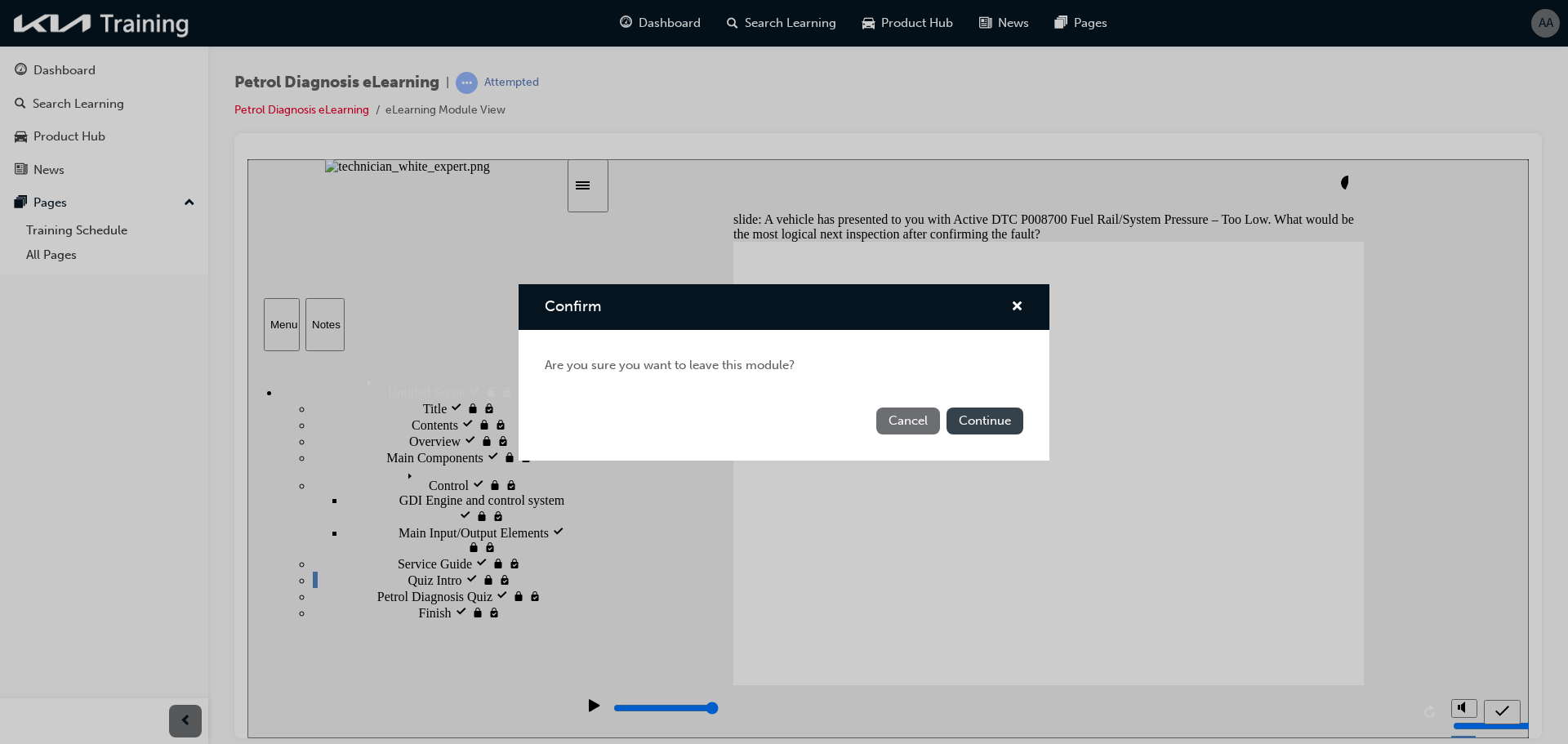
click at [995, 416] on button "Continue" at bounding box center [985, 420] width 77 height 27
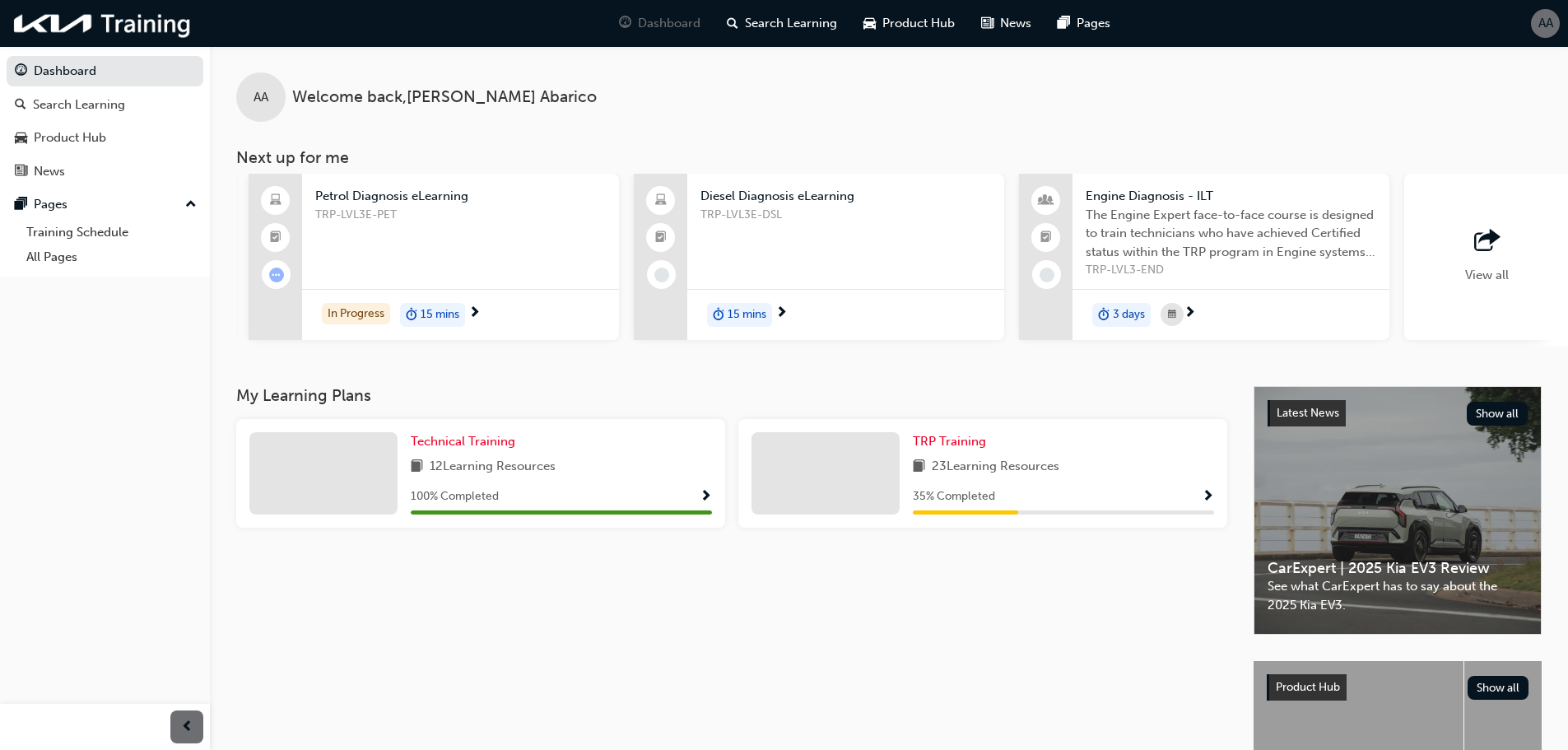
scroll to position [0, 787]
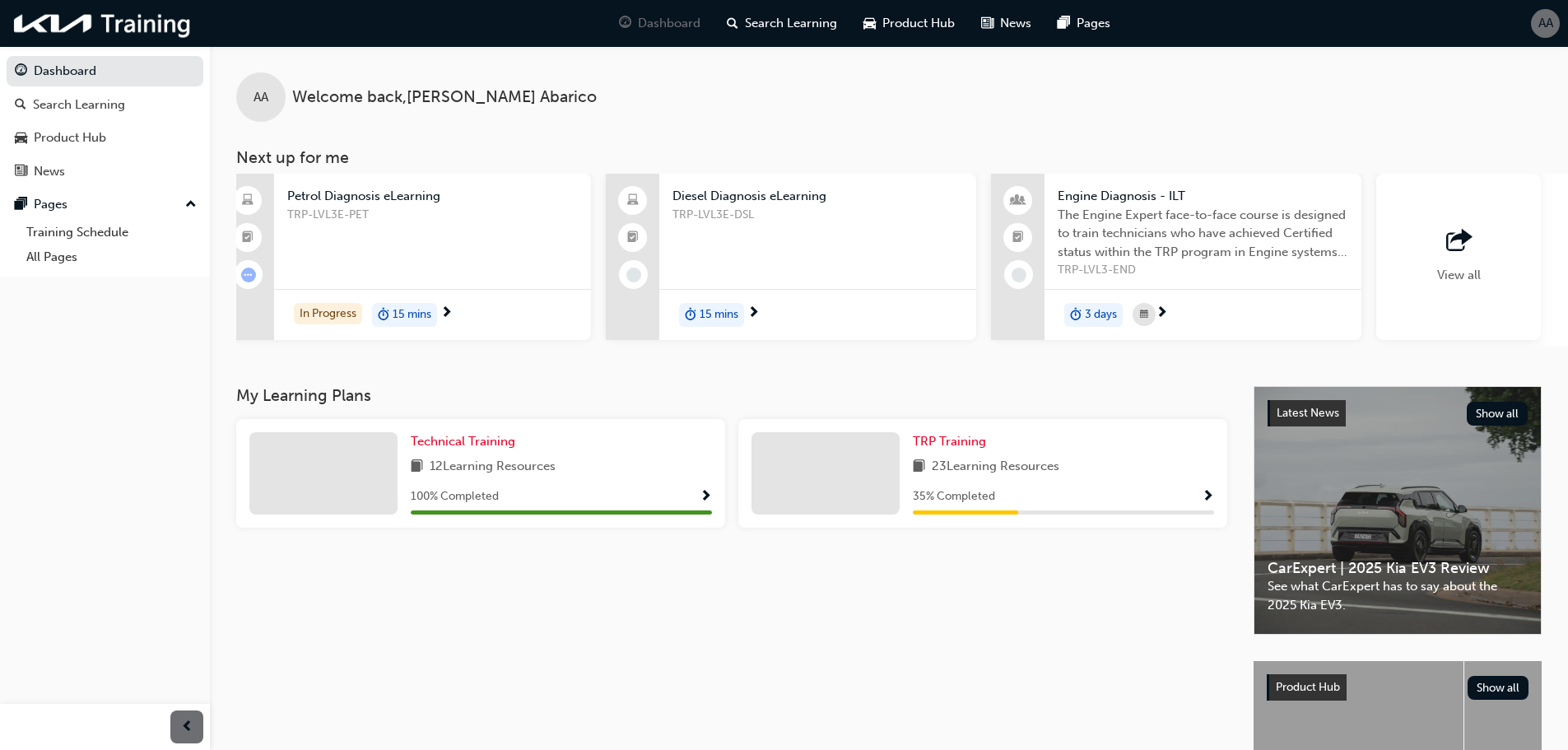
click at [1458, 244] on span "outbound-icon" at bounding box center [1458, 241] width 25 height 23
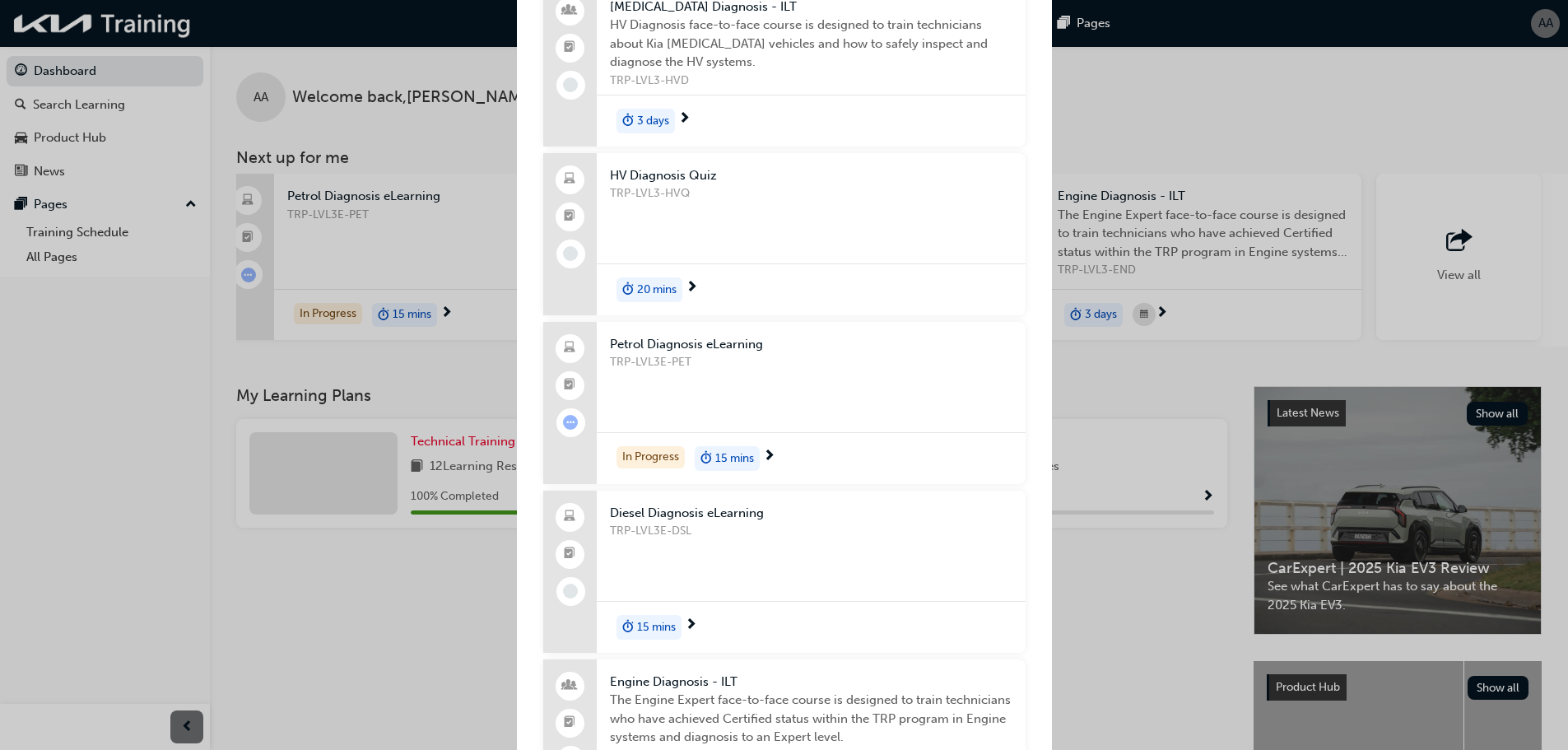
scroll to position [0, 0]
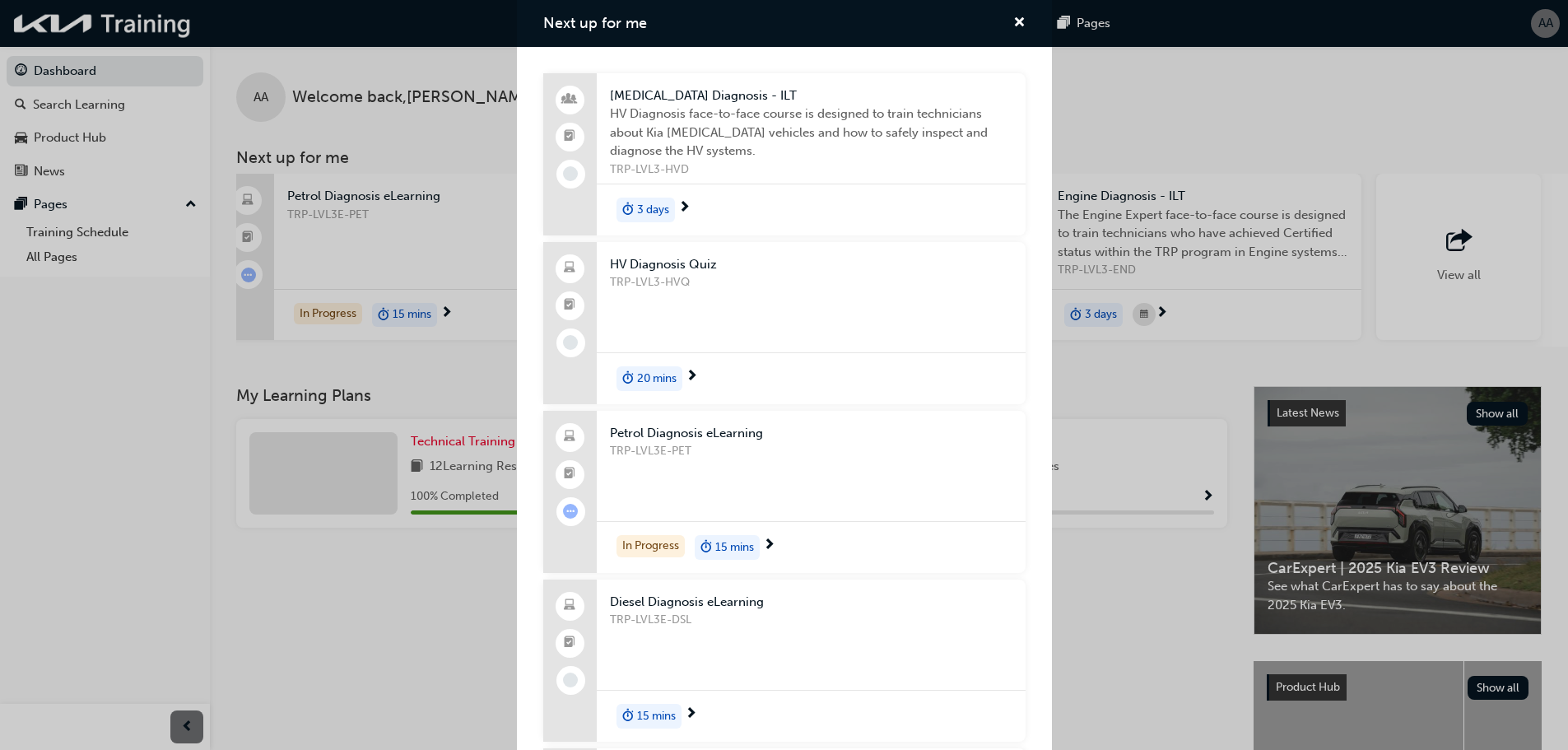
click at [648, 203] on span "3 days" at bounding box center [653, 210] width 32 height 19
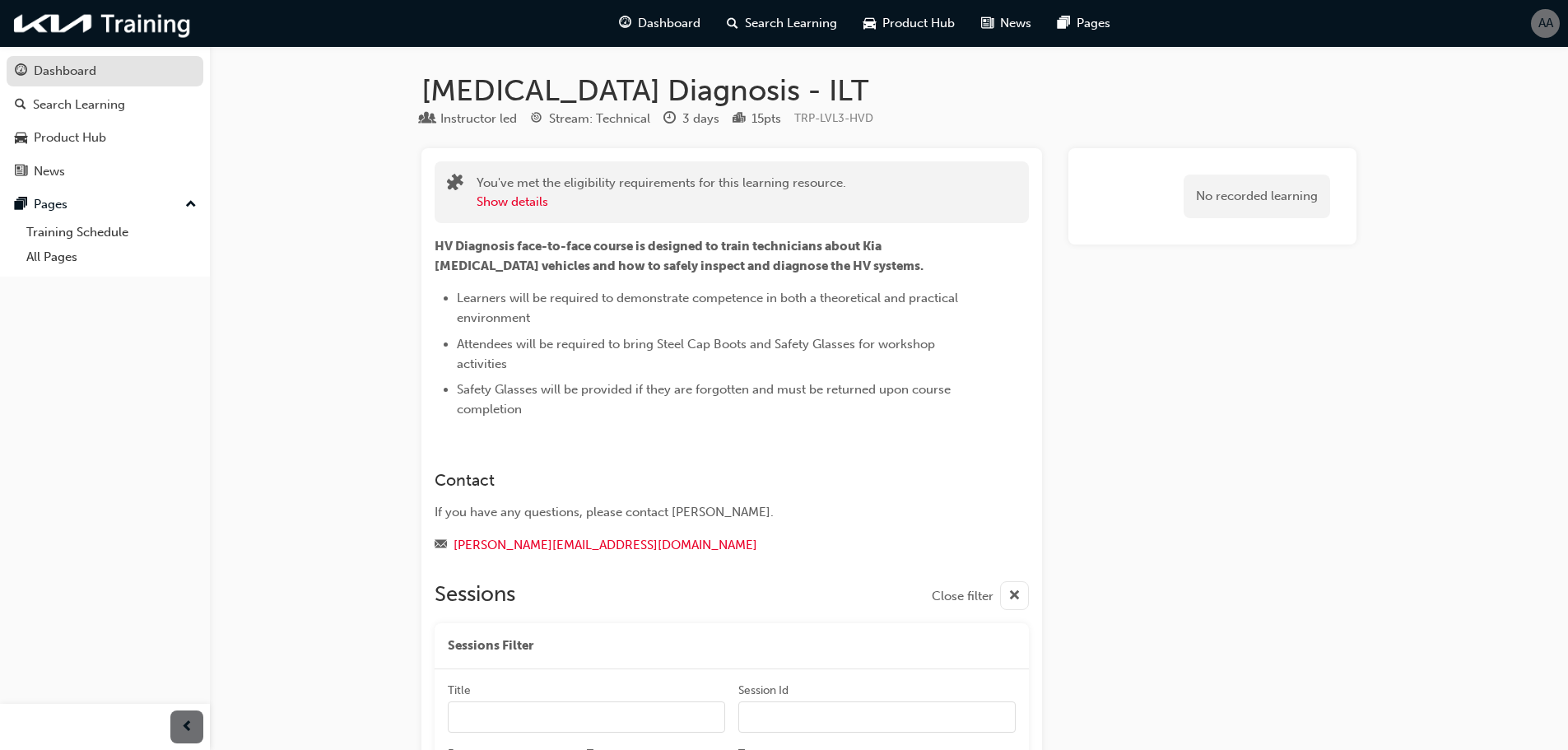
click at [95, 72] on div "Dashboard" at bounding box center [65, 72] width 63 height 19
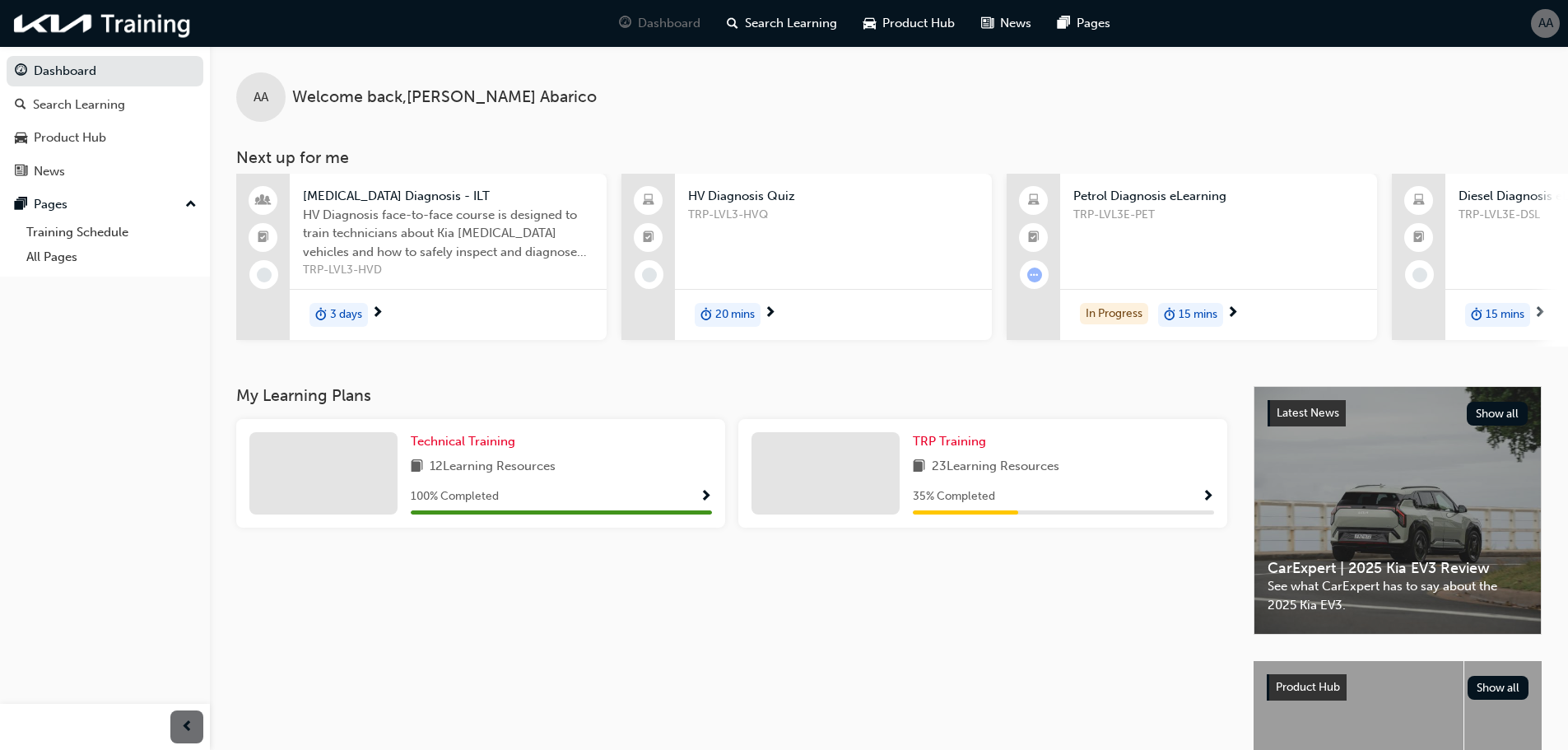
drag, startPoint x: 425, startPoint y: 345, endPoint x: 599, endPoint y: 349, distance: 174.0
click at [599, 347] on div "[MEDICAL_DATA] Diagnosis - ILT HV Diagnosis face-to-face course is designed to …" at bounding box center [902, 259] width 1332 height 172
click at [1550, 34] on div "AA" at bounding box center [1545, 22] width 28 height 28
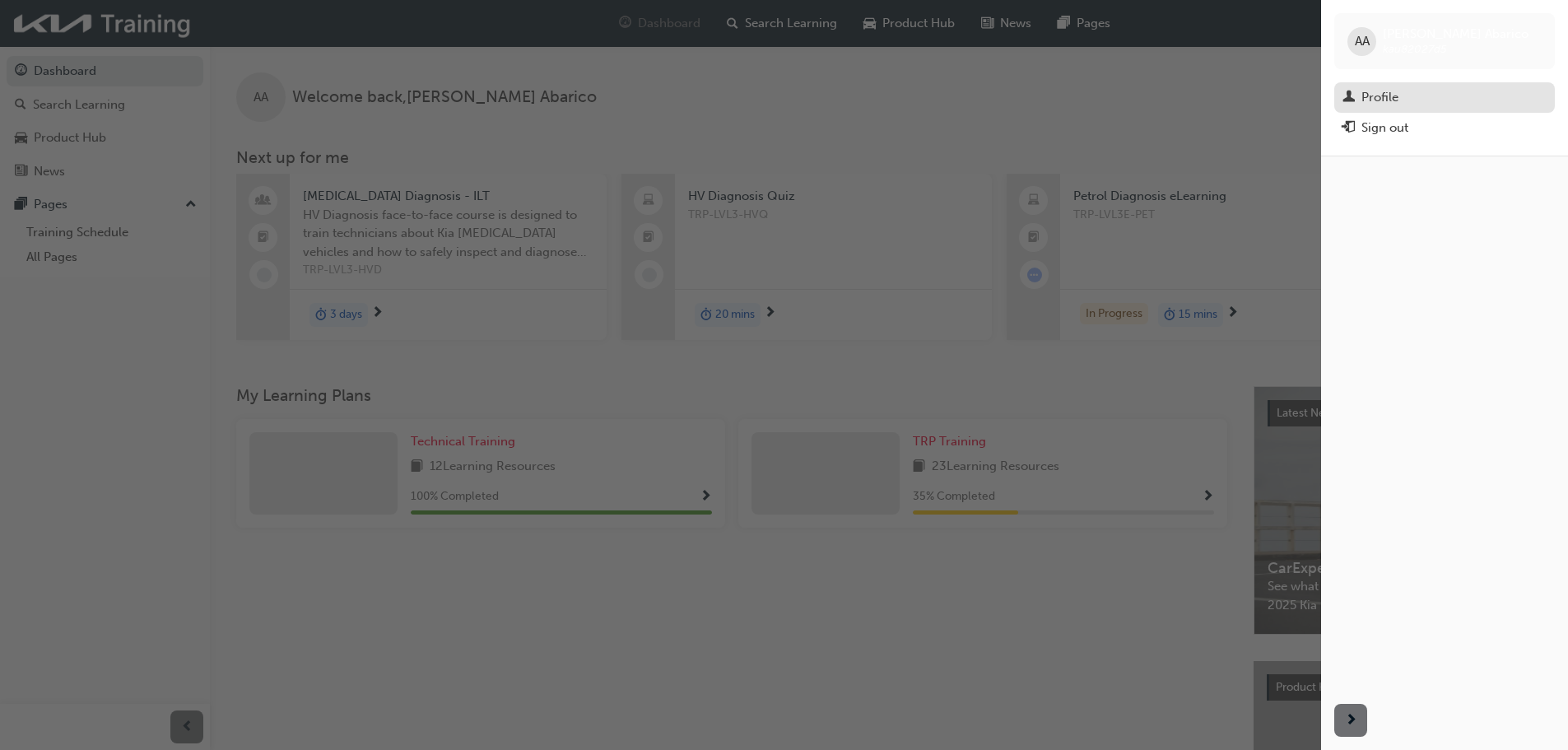
click at [1389, 95] on div "Profile" at bounding box center [1380, 97] width 37 height 19
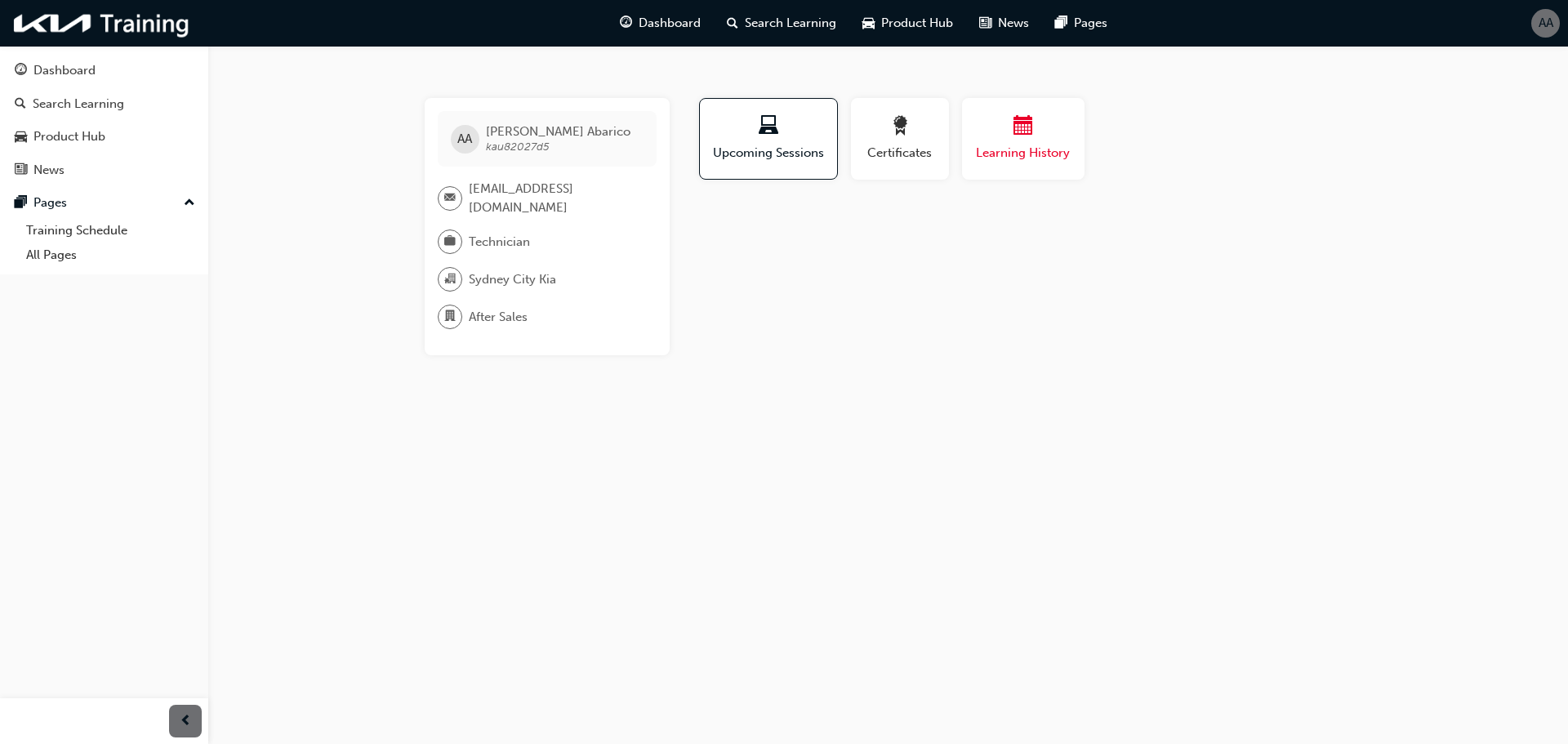
click at [1018, 139] on div "button" at bounding box center [1023, 129] width 98 height 26
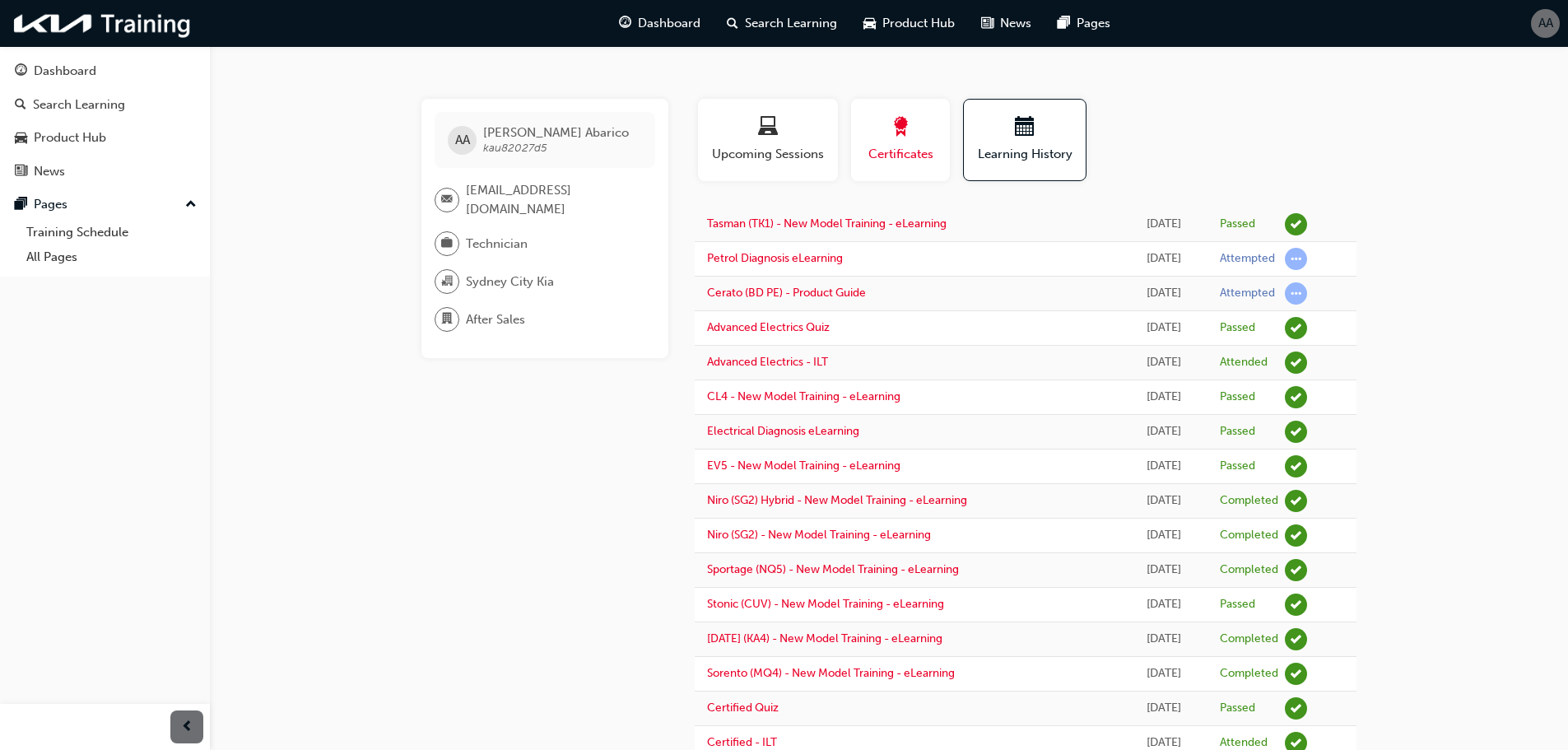
click at [899, 133] on span "award-icon" at bounding box center [900, 128] width 20 height 22
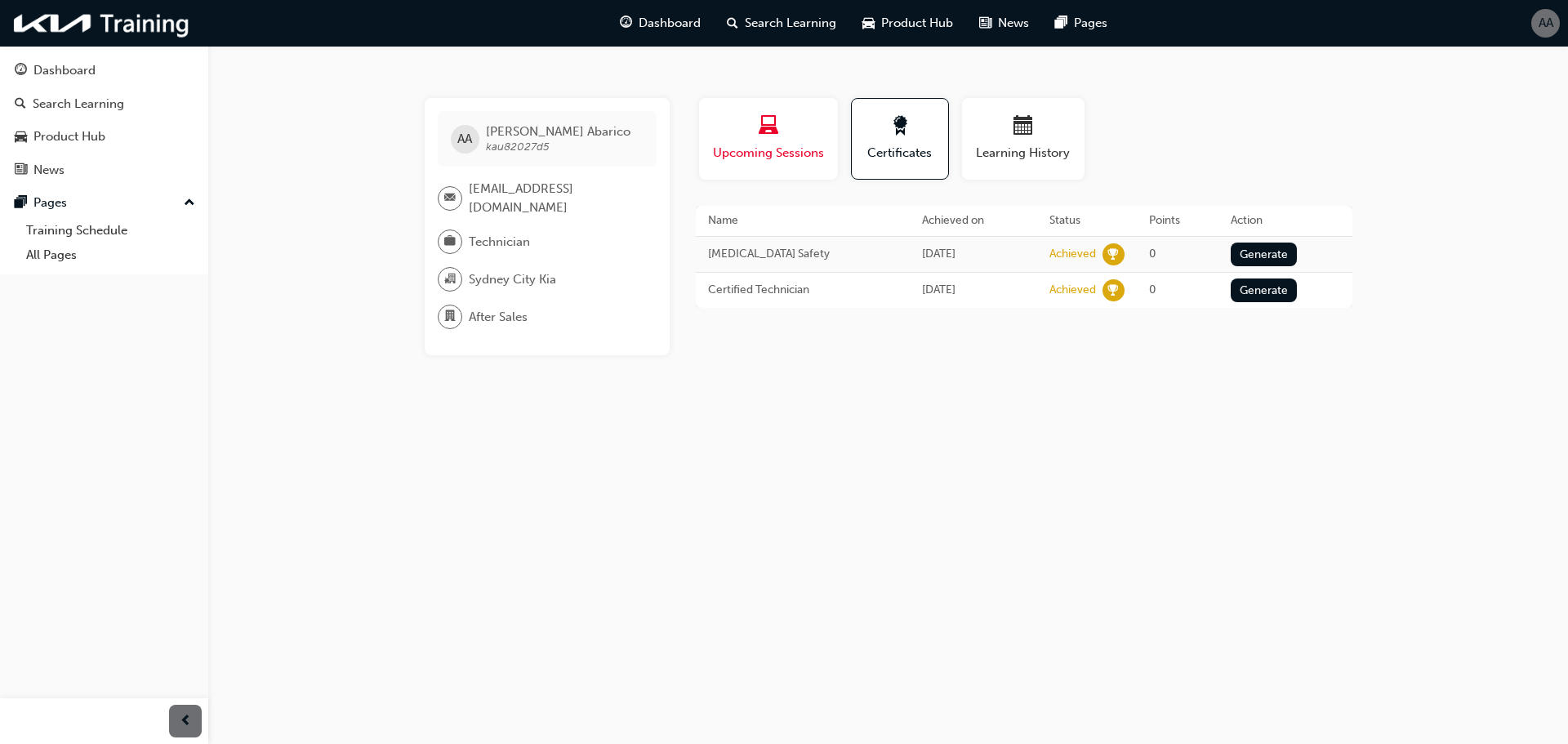
click at [778, 130] on span "laptop-icon" at bounding box center [768, 127] width 20 height 22
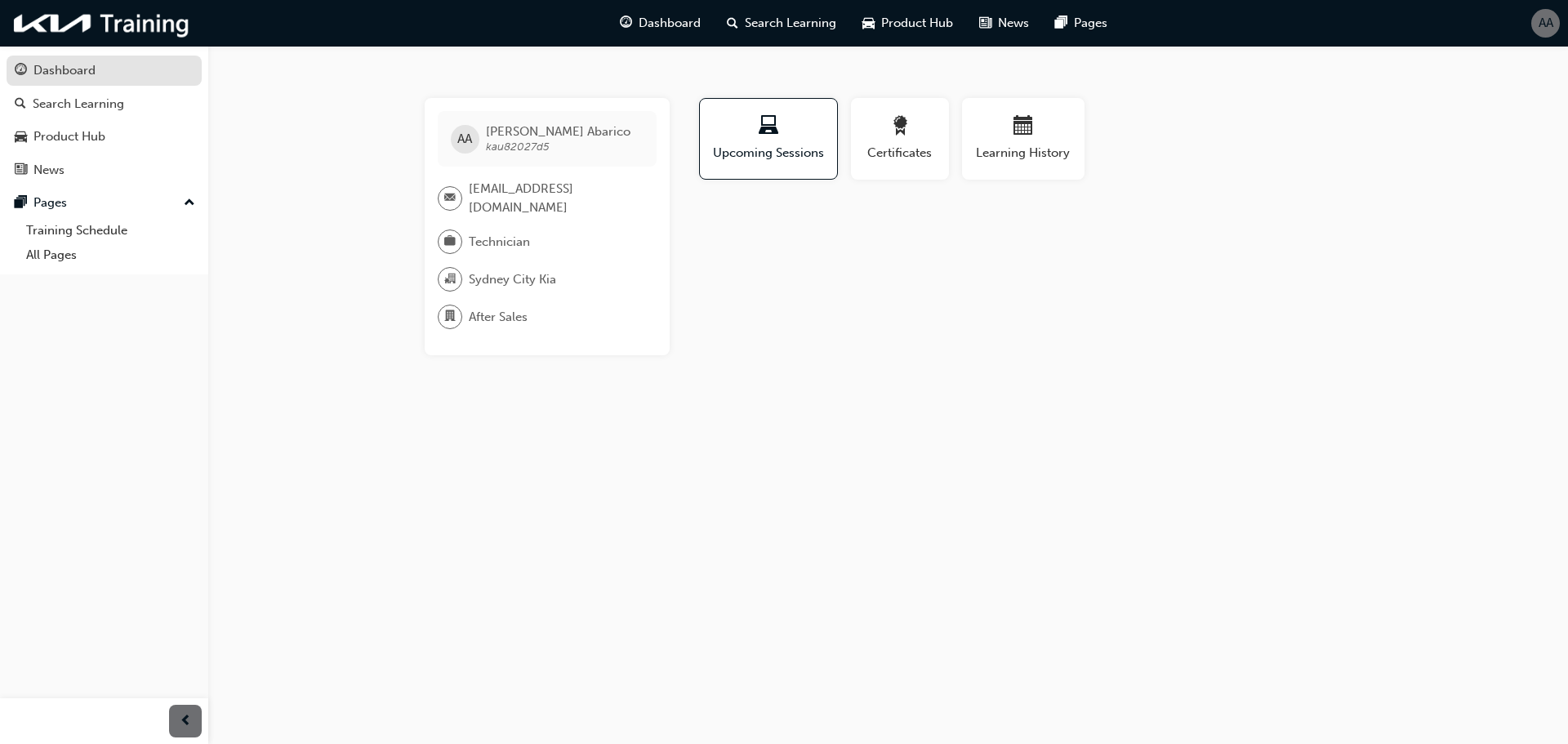
click at [94, 85] on link "Dashboard" at bounding box center [104, 70] width 195 height 30
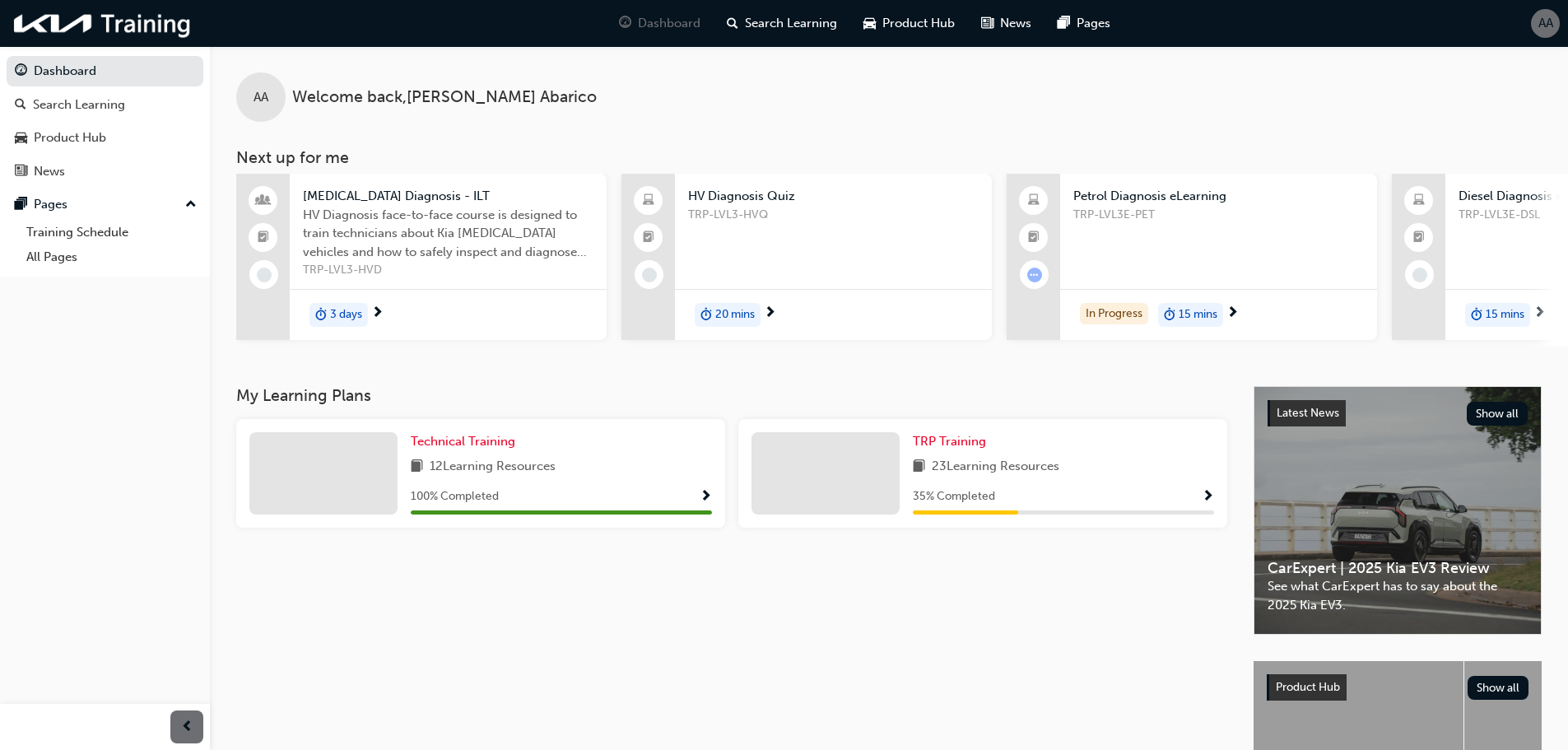
click at [703, 504] on span "Show Progress" at bounding box center [706, 497] width 12 height 15
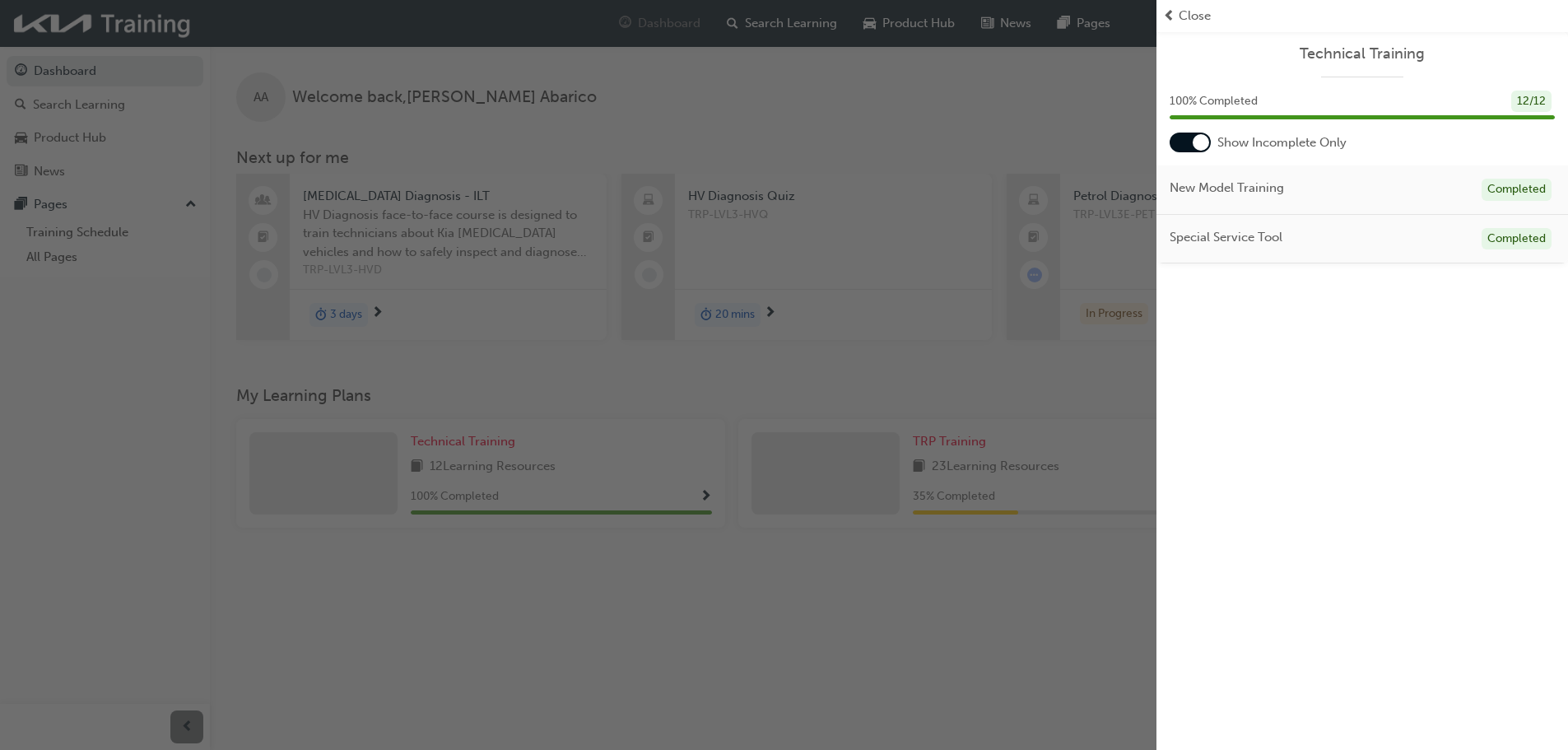
click at [1184, 16] on span "Close" at bounding box center [1195, 16] width 32 height 19
